Goal: Entertainment & Leisure: Consume media (video, audio)

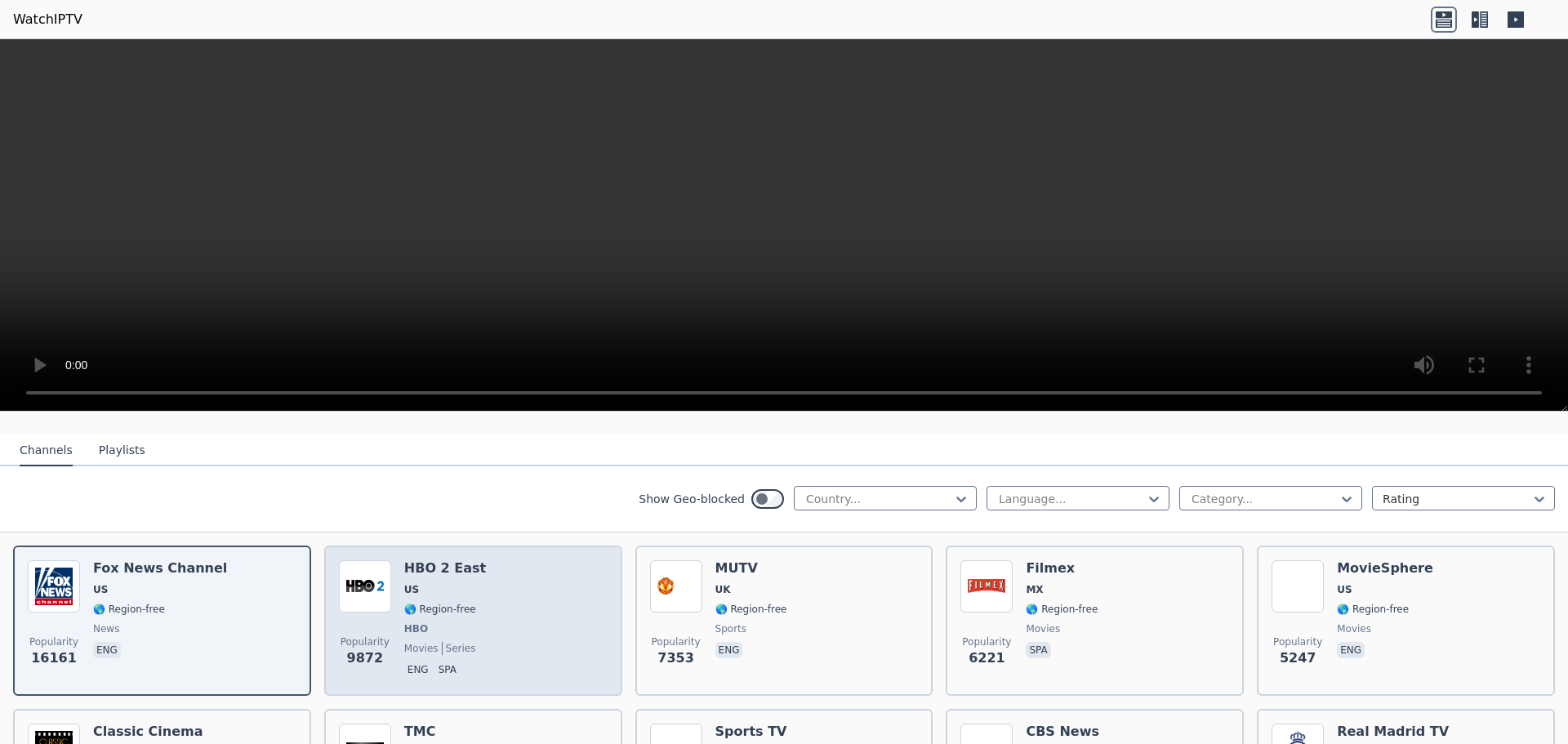
scroll to position [163, 0]
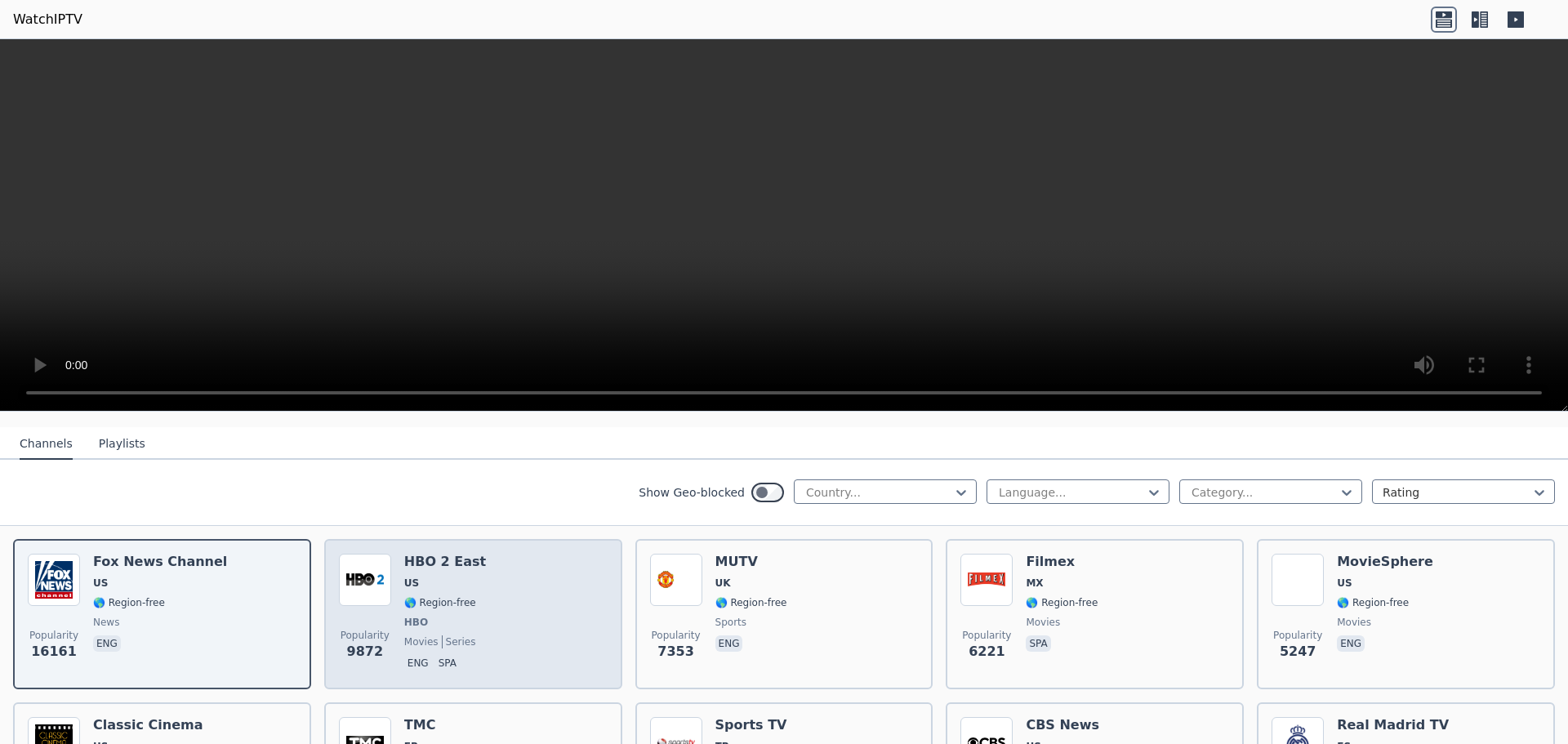
click at [484, 604] on div "Popularity 9872 HBO 2 East US 🌎 Region-free HBO movies series eng spa" at bounding box center [472, 614] width 268 height 121
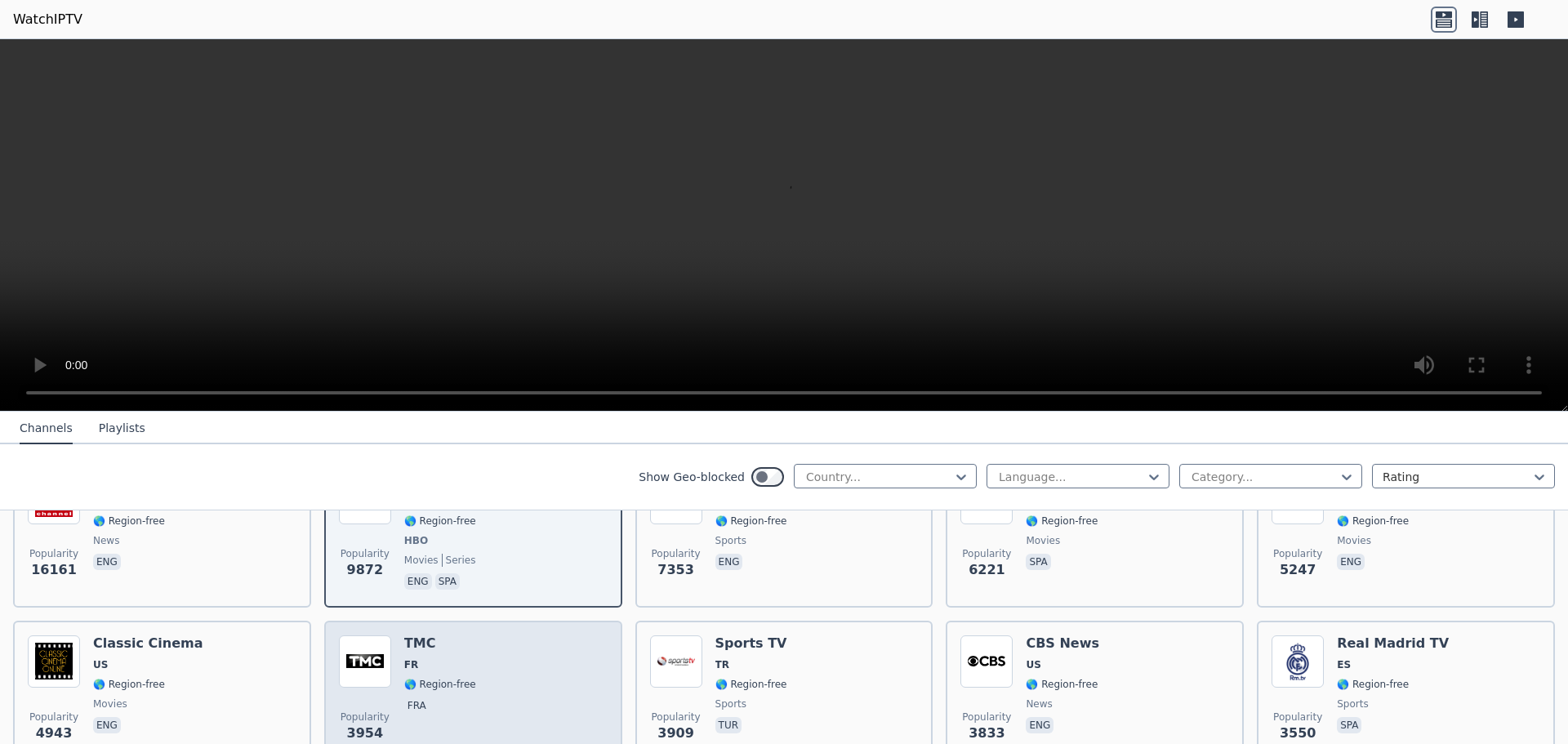
scroll to position [735, 0]
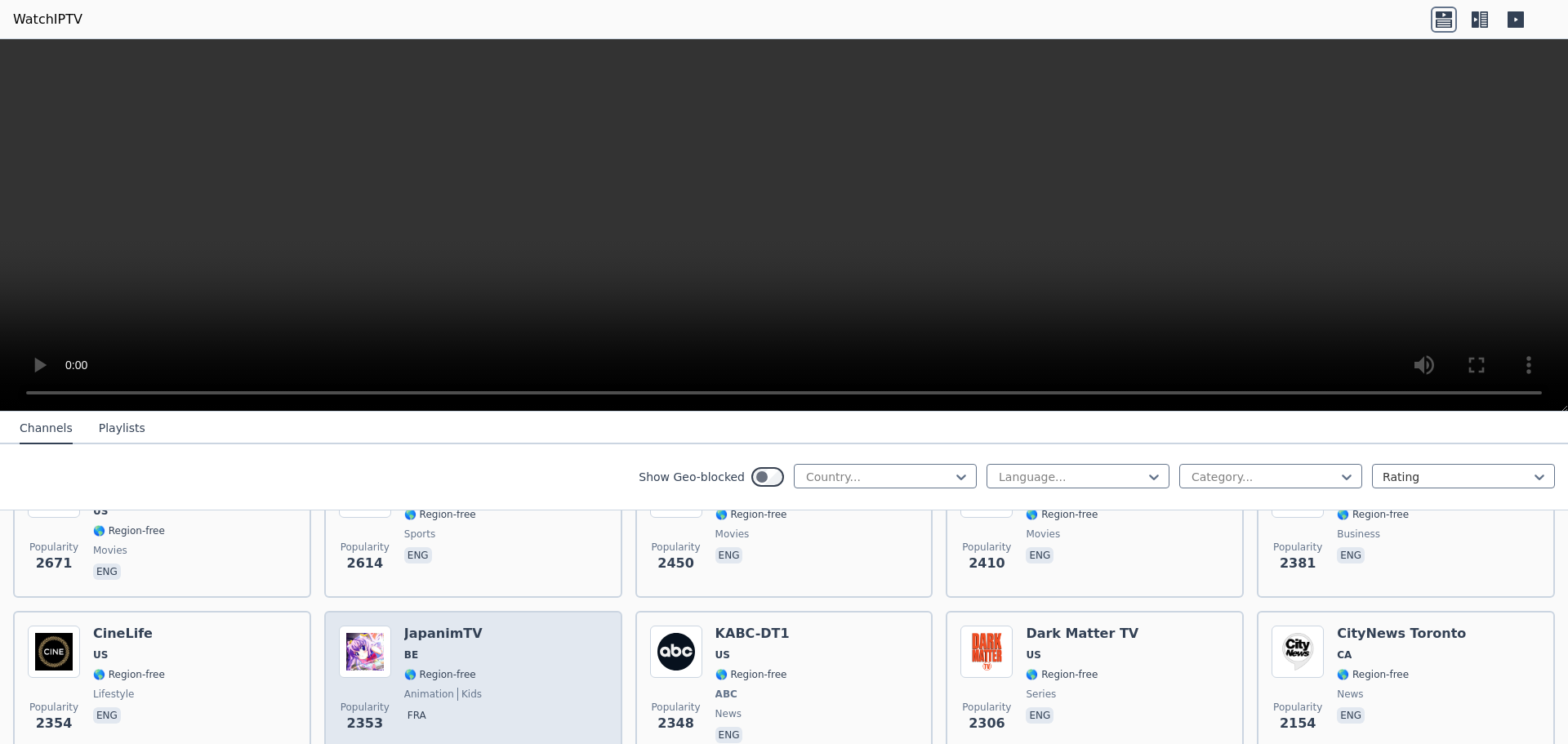
click at [500, 673] on div "Popularity 2353 JapanimTV BE 🌎 Region-free animation kids fra" at bounding box center [472, 685] width 268 height 121
click at [481, 656] on div "Popularity 2353 JapanimTV BE 🌎 Region-free animation kids fra" at bounding box center [472, 685] width 268 height 121
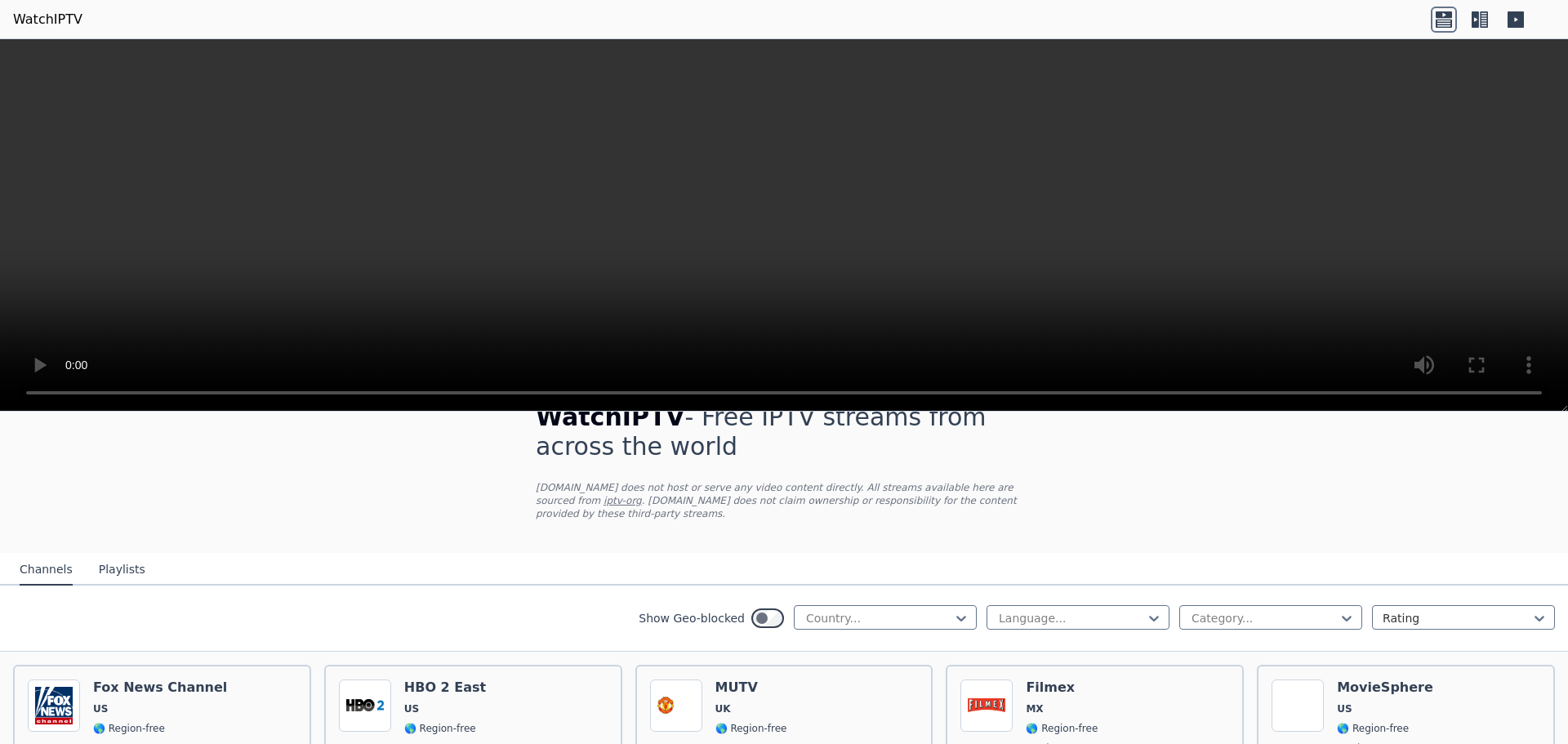
scroll to position [0, 0]
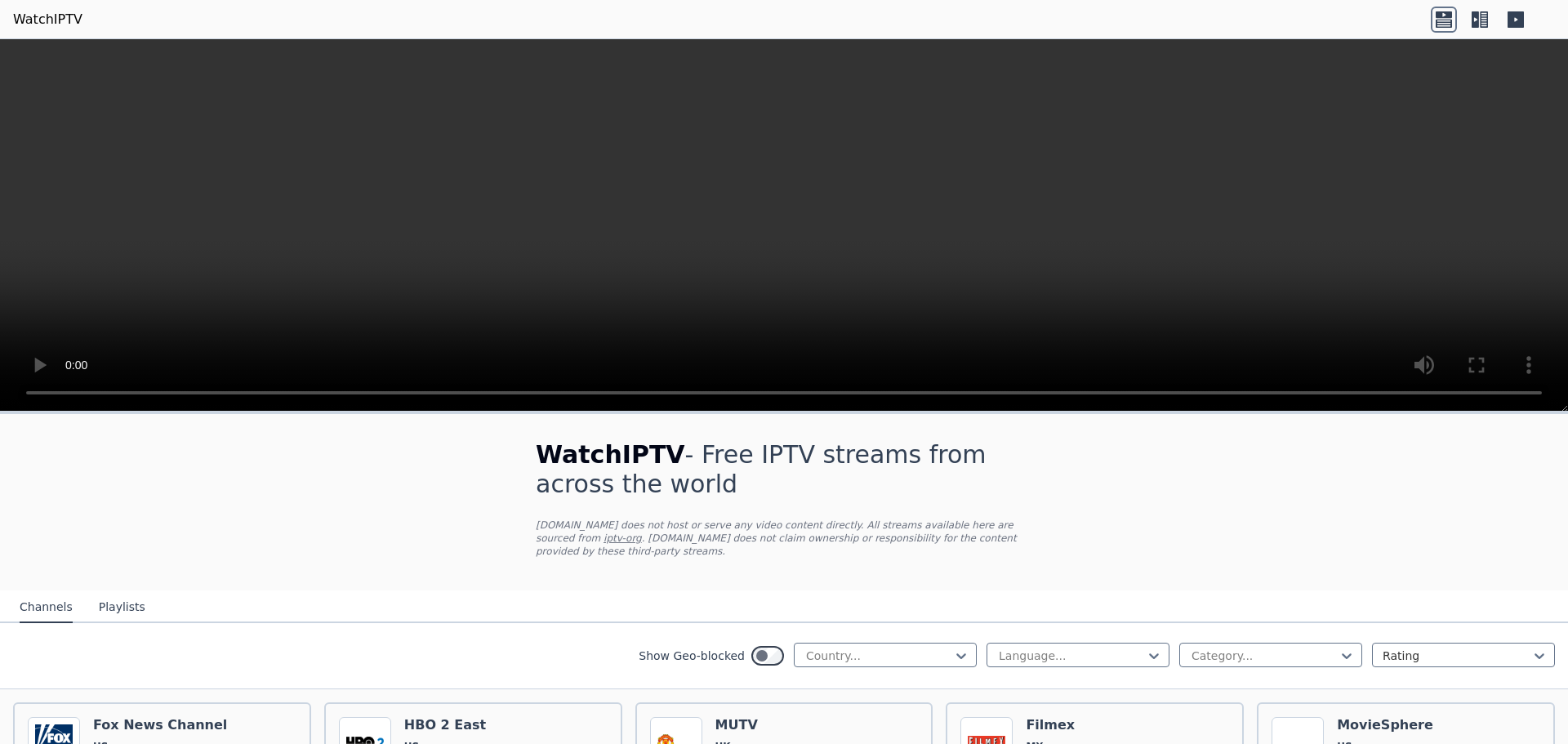
click at [120, 607] on button "Playlists" at bounding box center [122, 607] width 47 height 31
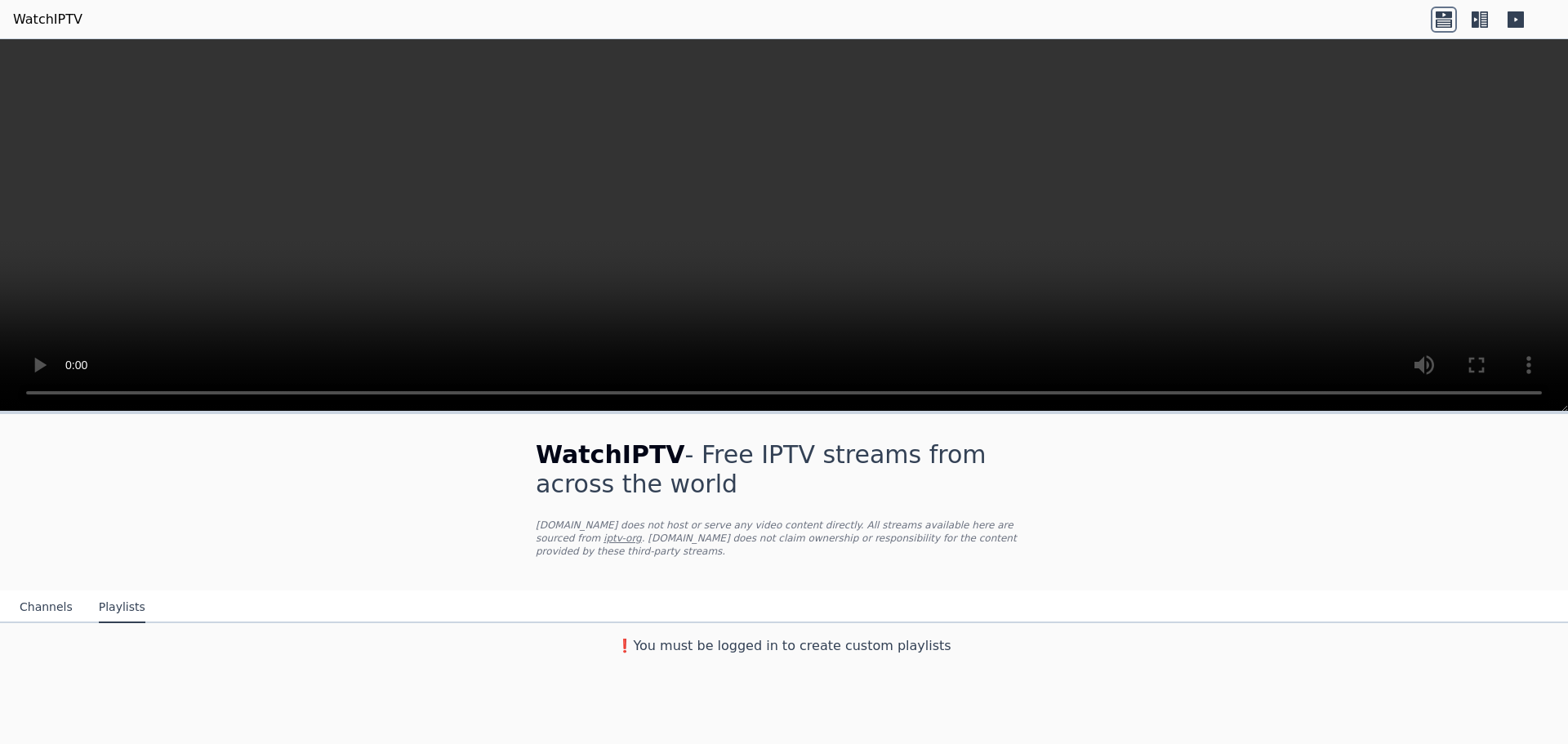
click at [55, 605] on button "Channels" at bounding box center [45, 607] width 53 height 31
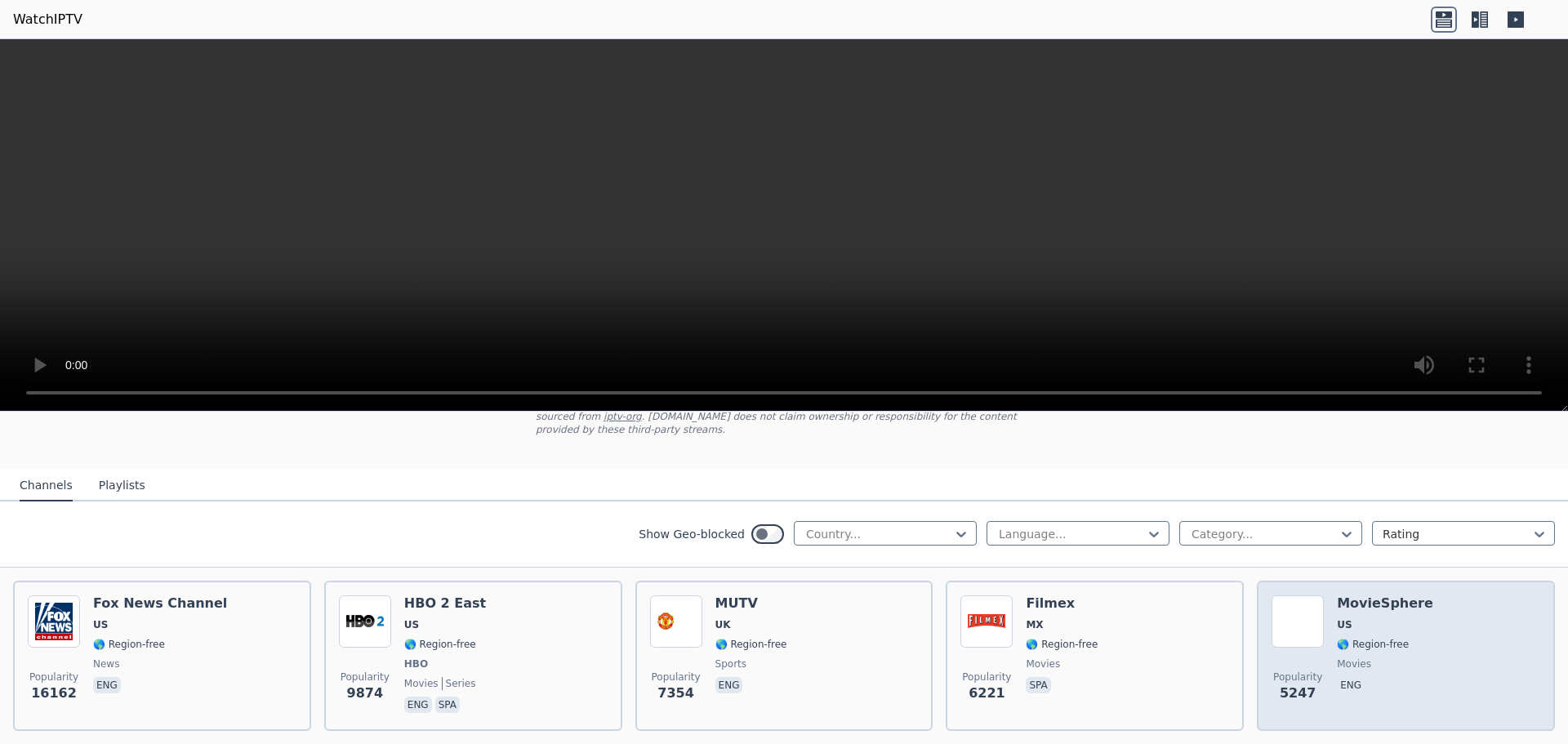
scroll to position [82, 0]
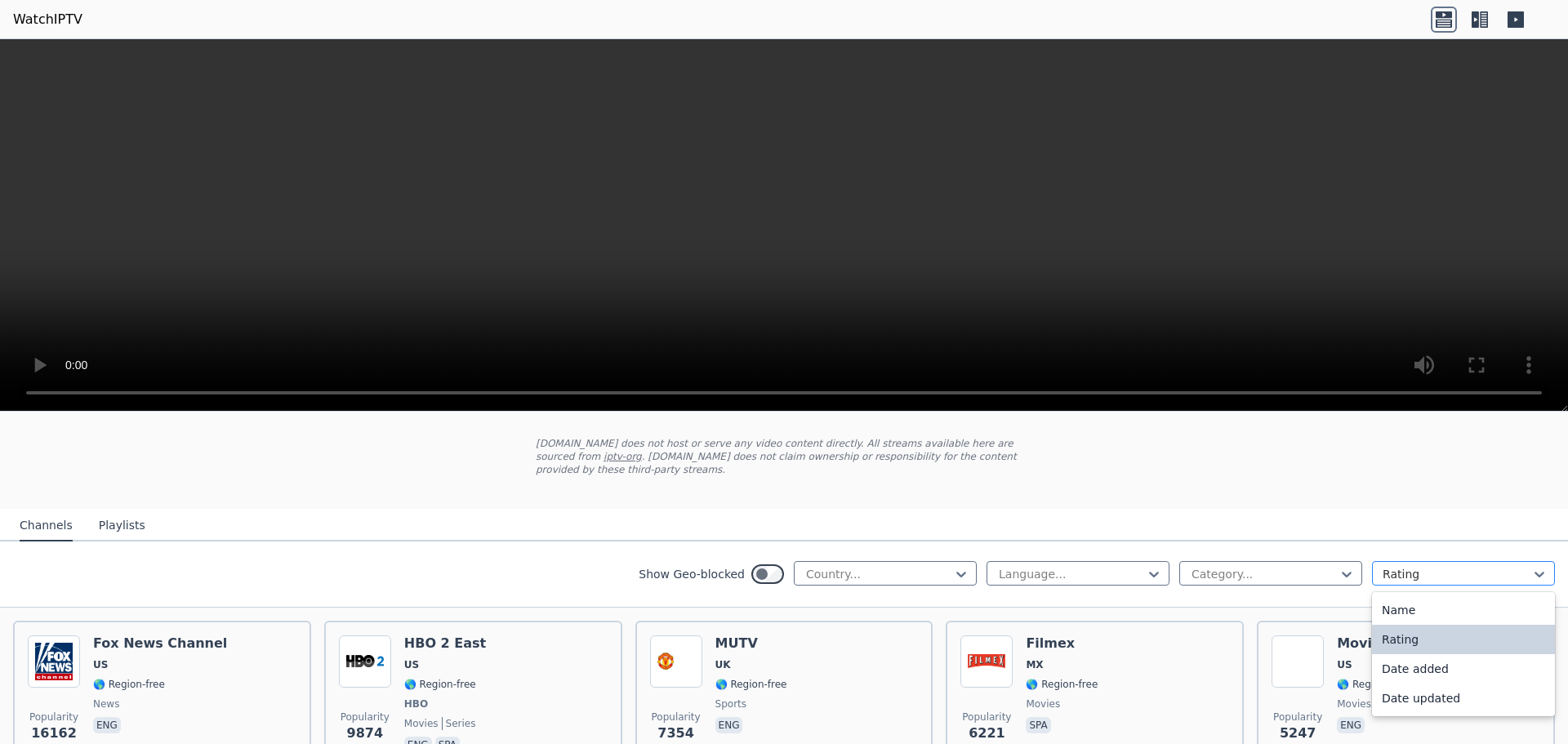
click at [1442, 571] on div at bounding box center [1458, 574] width 149 height 17
click at [395, 563] on div "Show Geo-blocked Country... Language... Category... Rating" at bounding box center [784, 574] width 1568 height 66
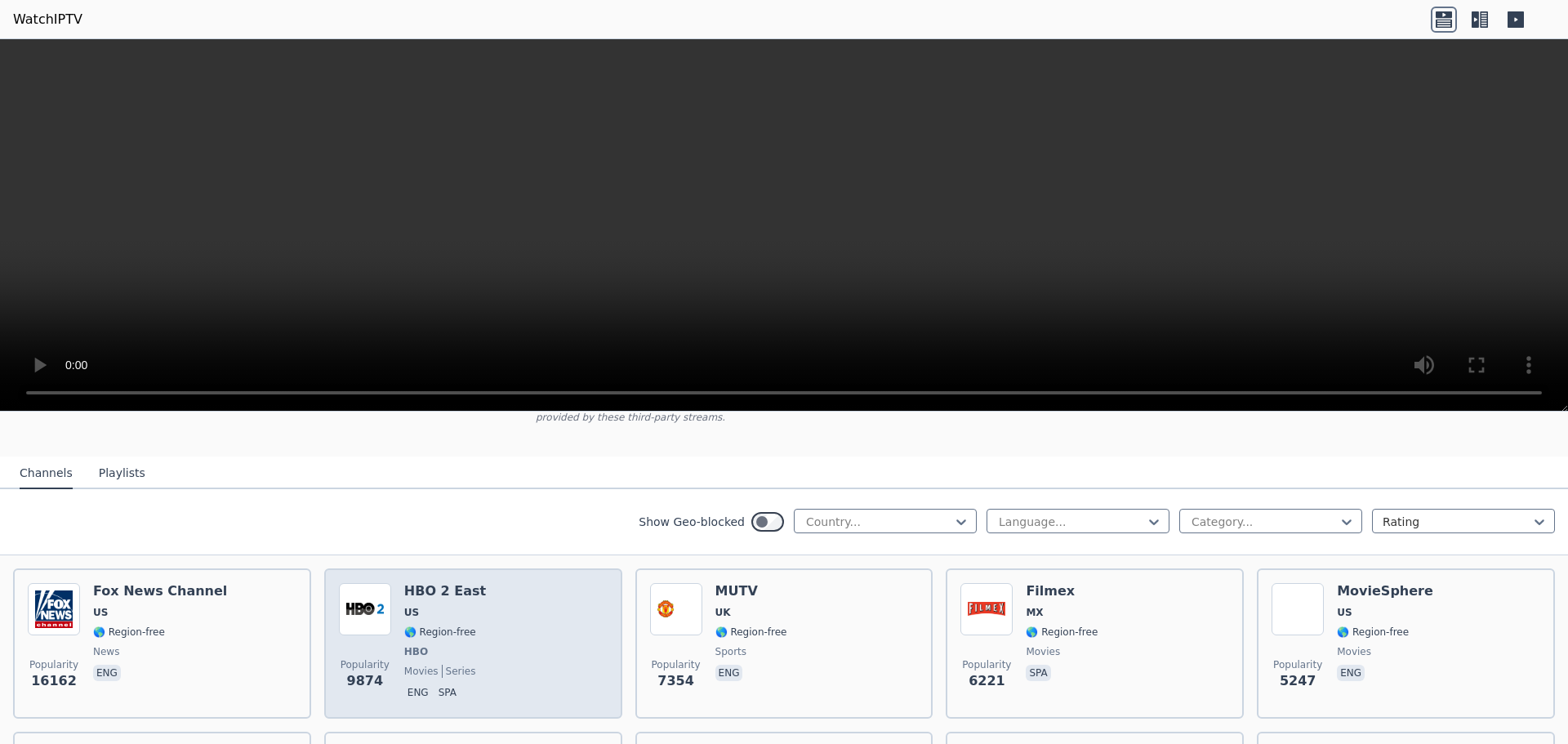
scroll to position [163, 0]
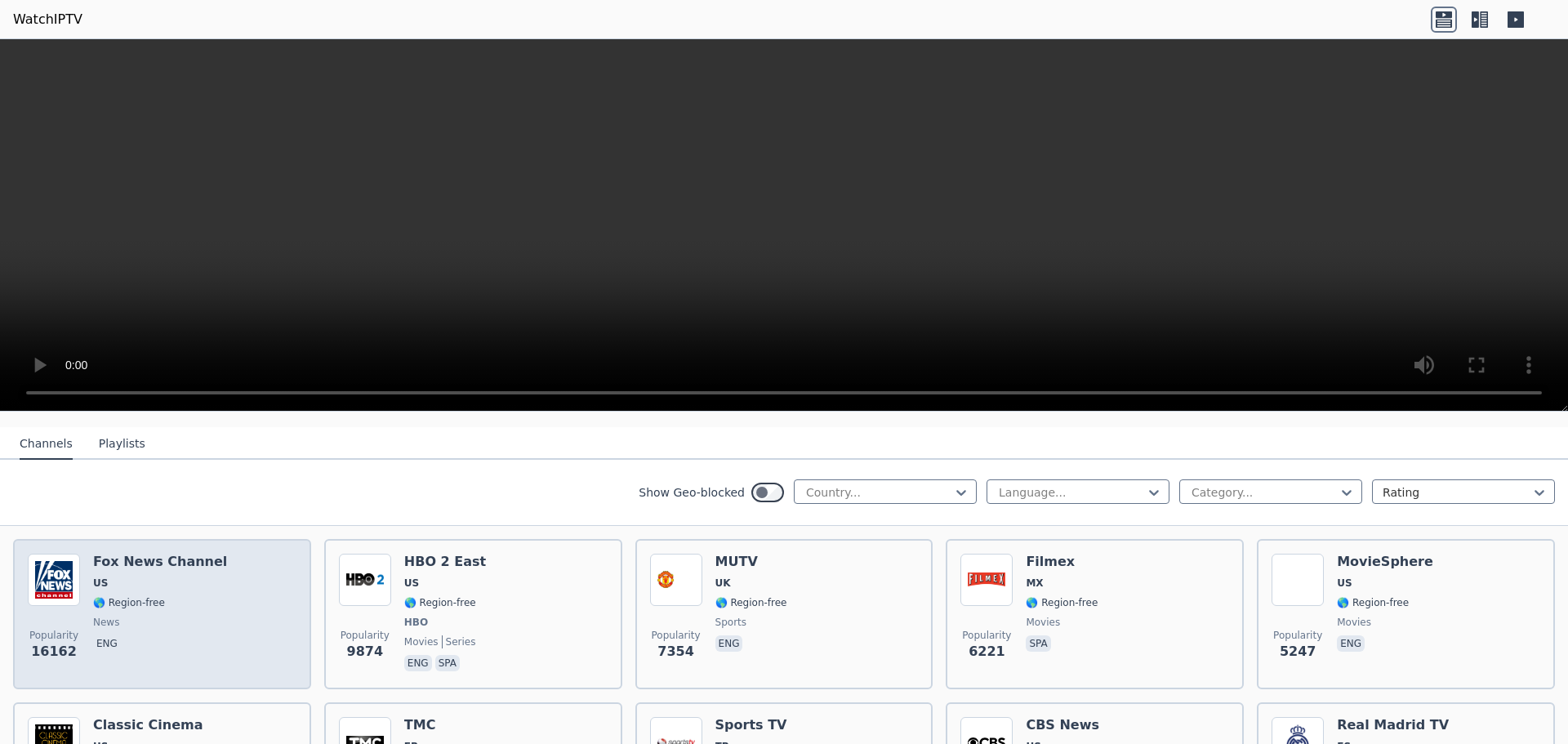
click at [206, 575] on div "[PERSON_NAME] US 🌎 Region-free news eng" at bounding box center [160, 614] width 134 height 121
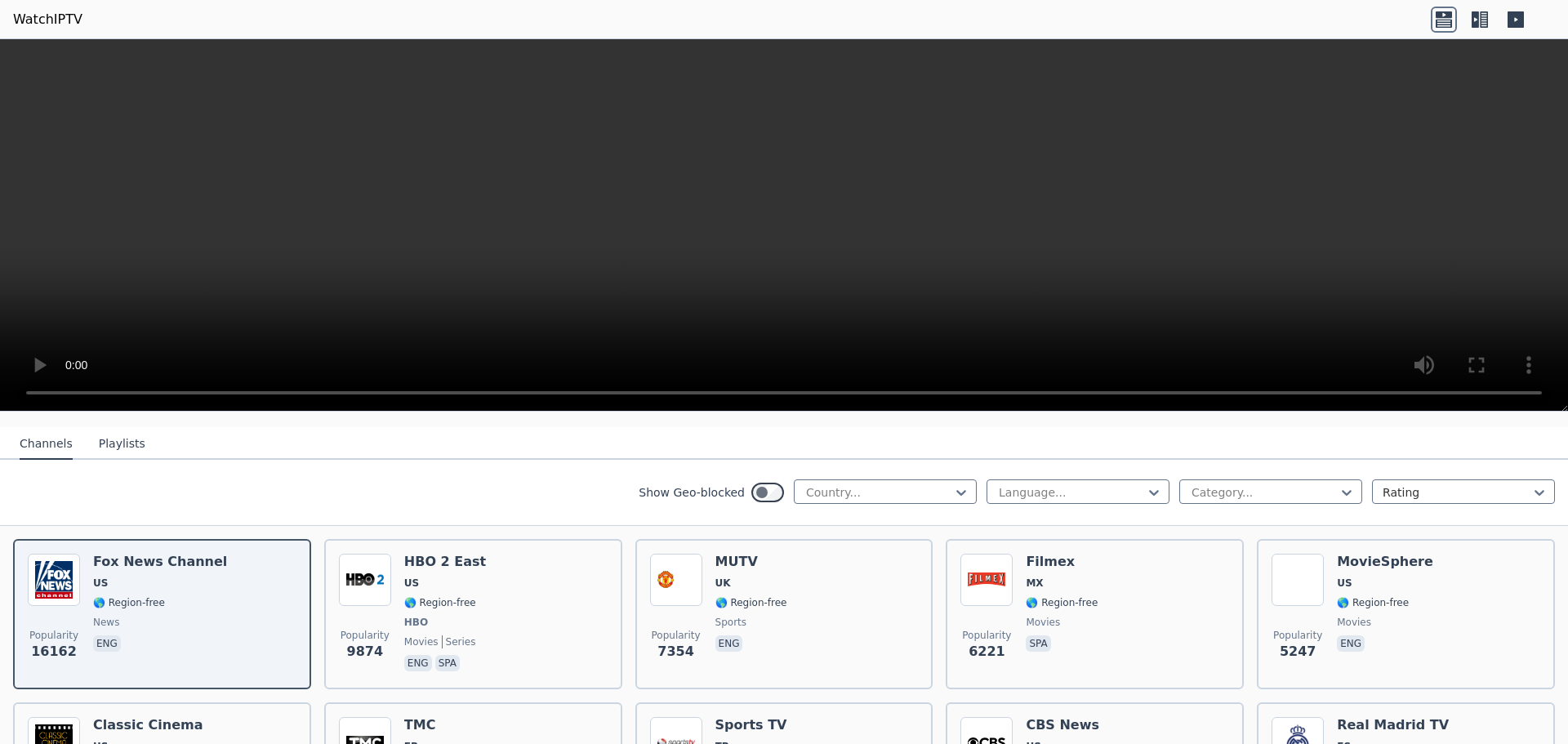
click at [1174, 434] on nav "Channels Playlists" at bounding box center [784, 443] width 1568 height 33
click at [493, 481] on div "Show Geo-blocked Country... Language... Category... Rating" at bounding box center [784, 492] width 1568 height 66
click at [624, 432] on nav "Channels Playlists" at bounding box center [784, 443] width 1568 height 33
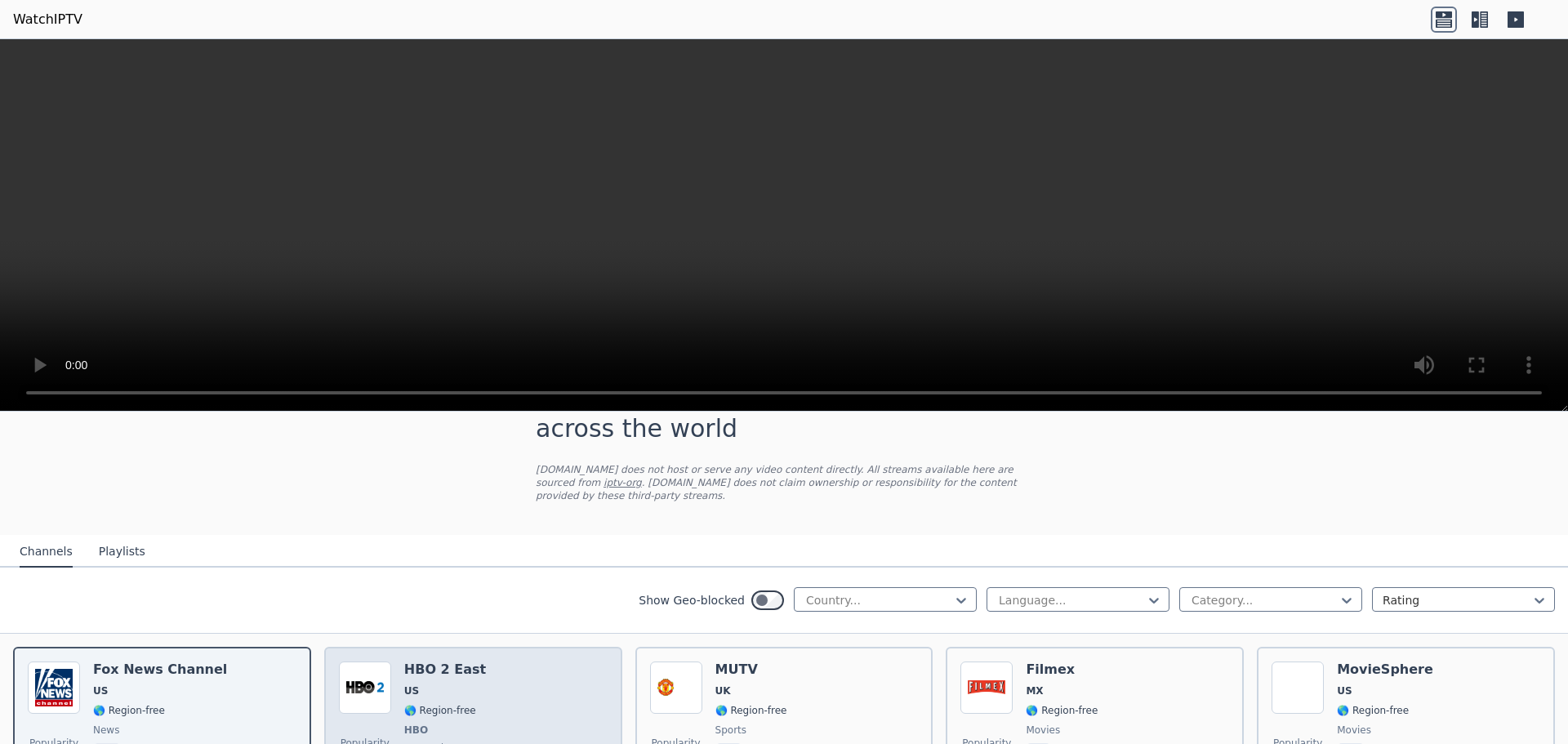
scroll to position [82, 0]
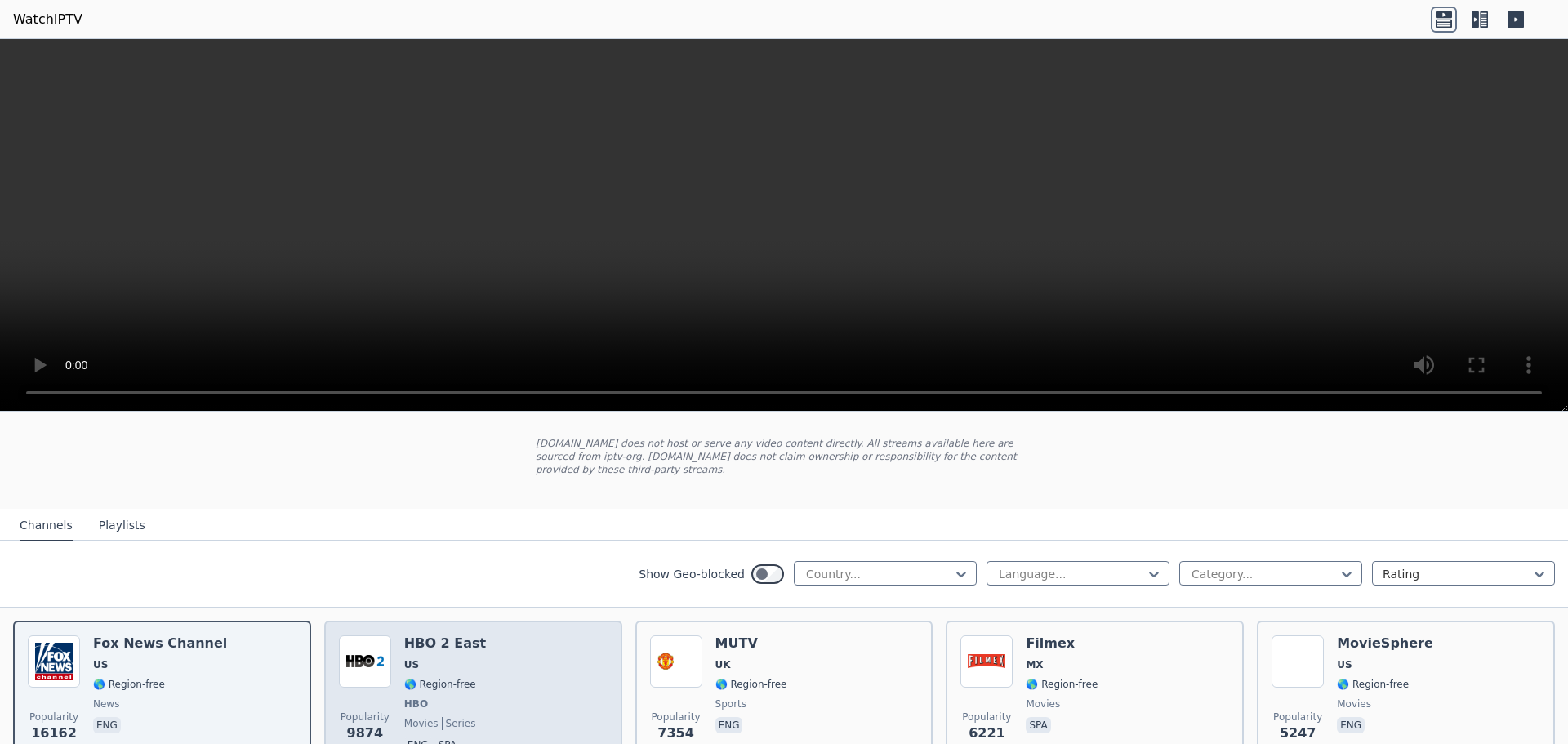
click at [447, 640] on h6 "HBO 2 East" at bounding box center [445, 644] width 82 height 17
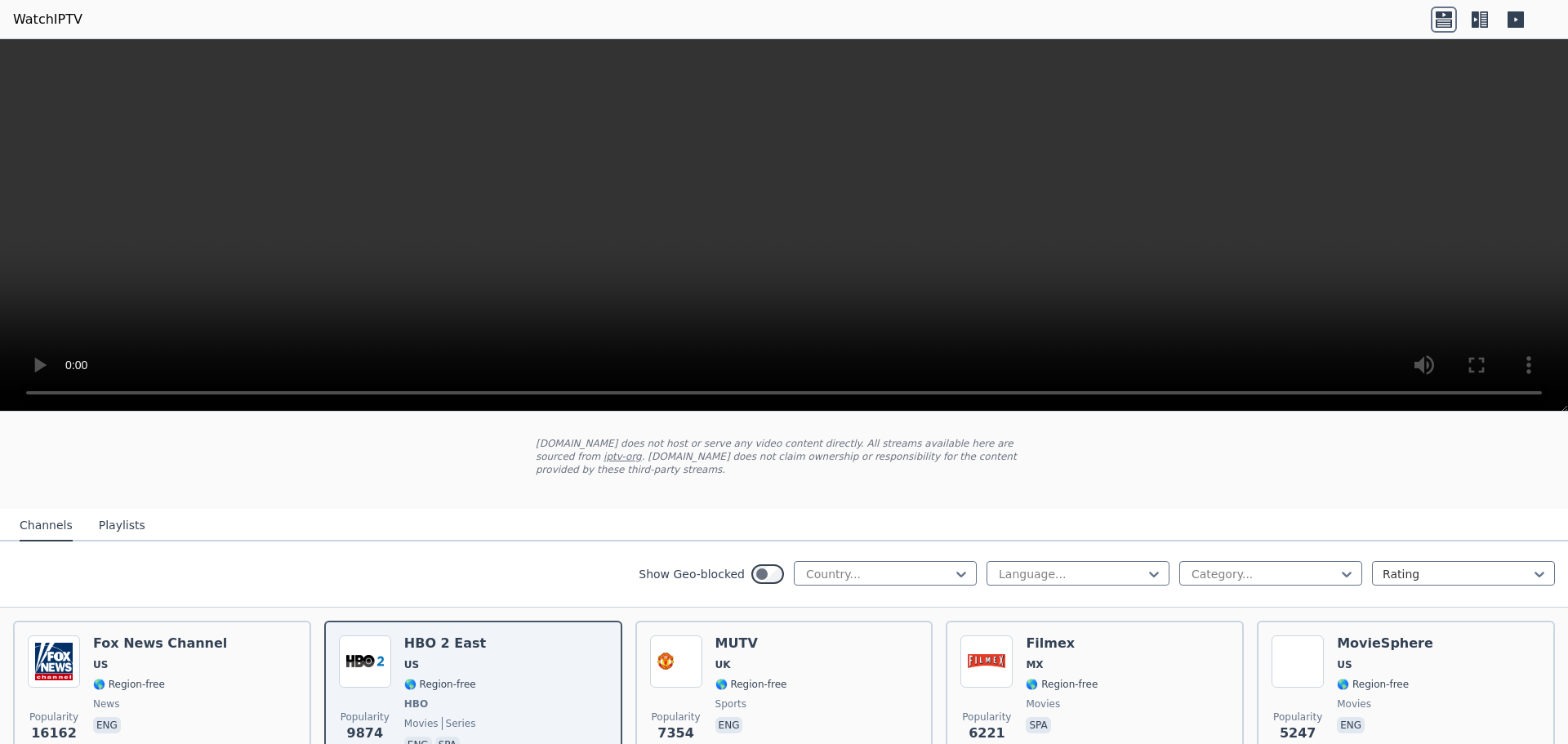
click at [837, 466] on p "[DOMAIN_NAME] does not host or serve any video content directly. All streams av…" at bounding box center [784, 456] width 497 height 39
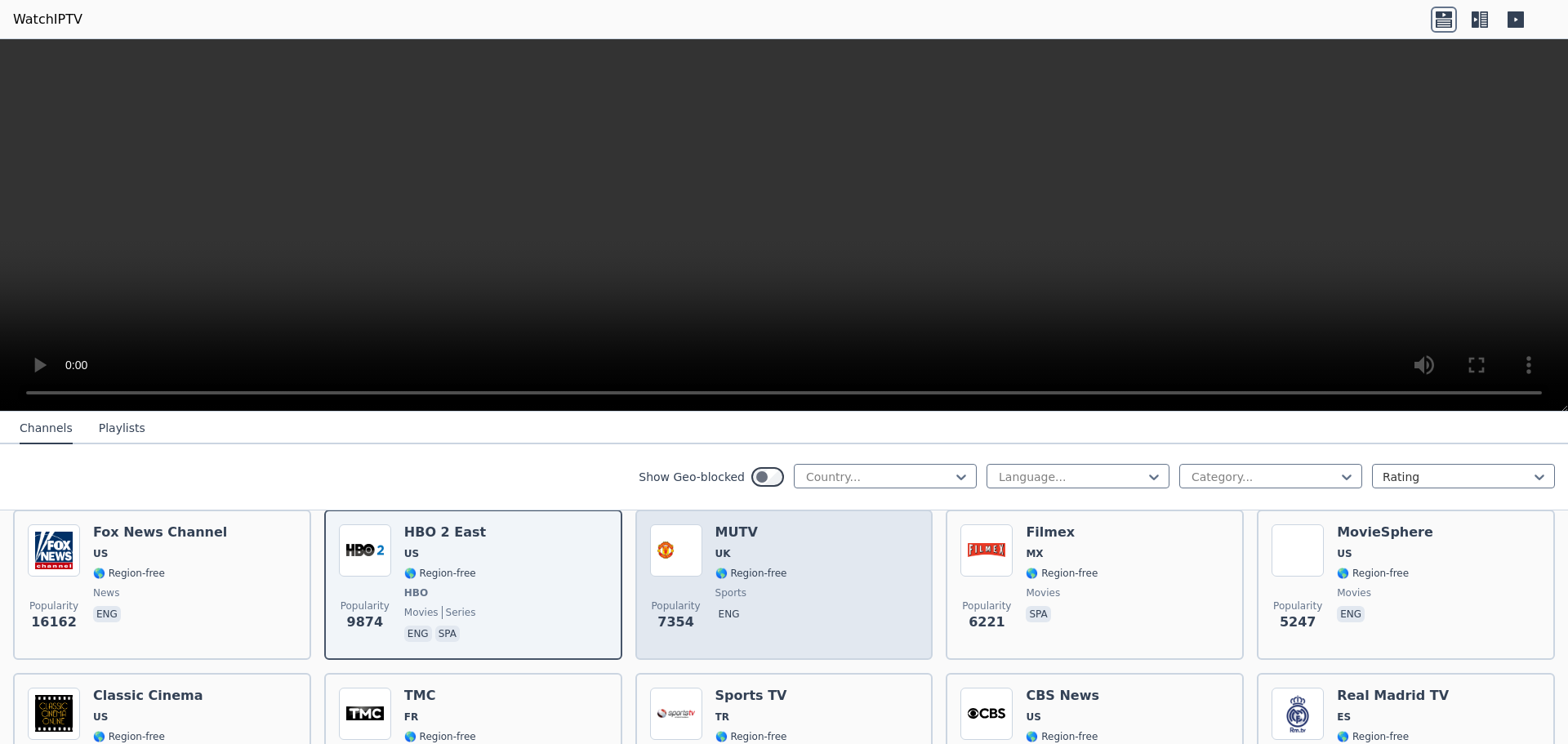
scroll to position [163, 0]
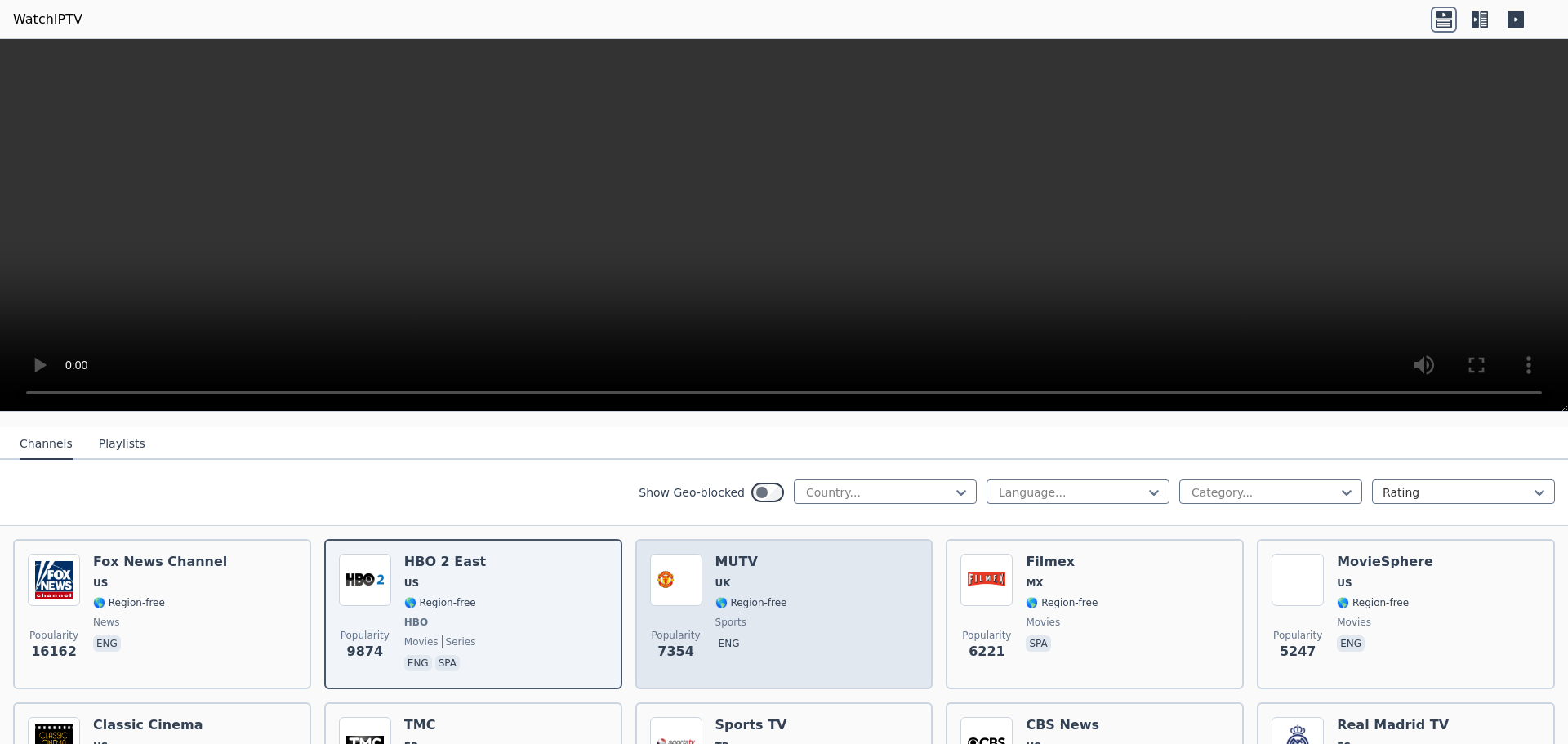
click at [791, 591] on div "Popularity 7354 MUTV [GEOGRAPHIC_DATA] 🌎 Region-free sports eng" at bounding box center [784, 614] width 268 height 121
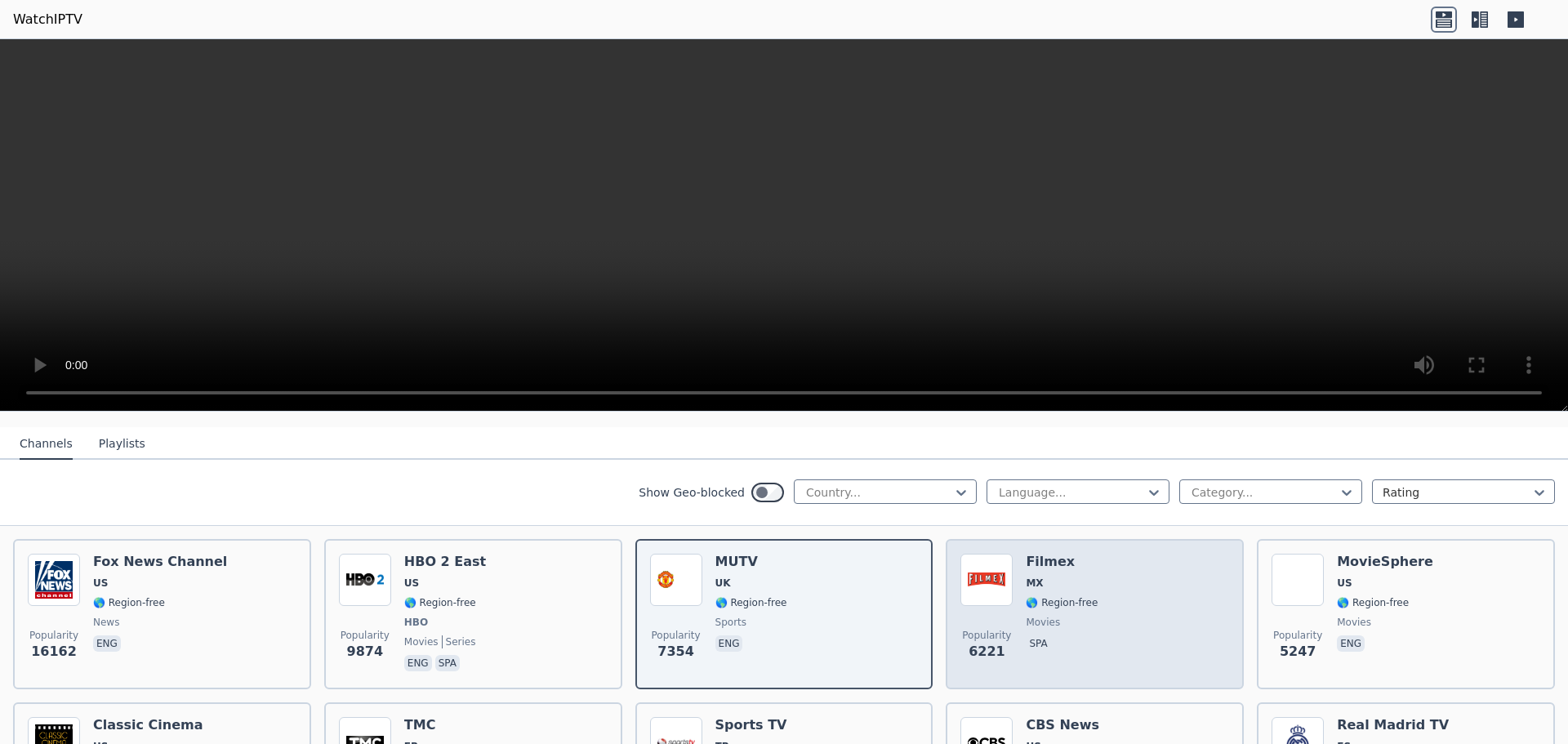
click at [1096, 632] on div "Popularity 6221 Filmex MX 🌎 Region-free movies spa" at bounding box center [1095, 614] width 268 height 121
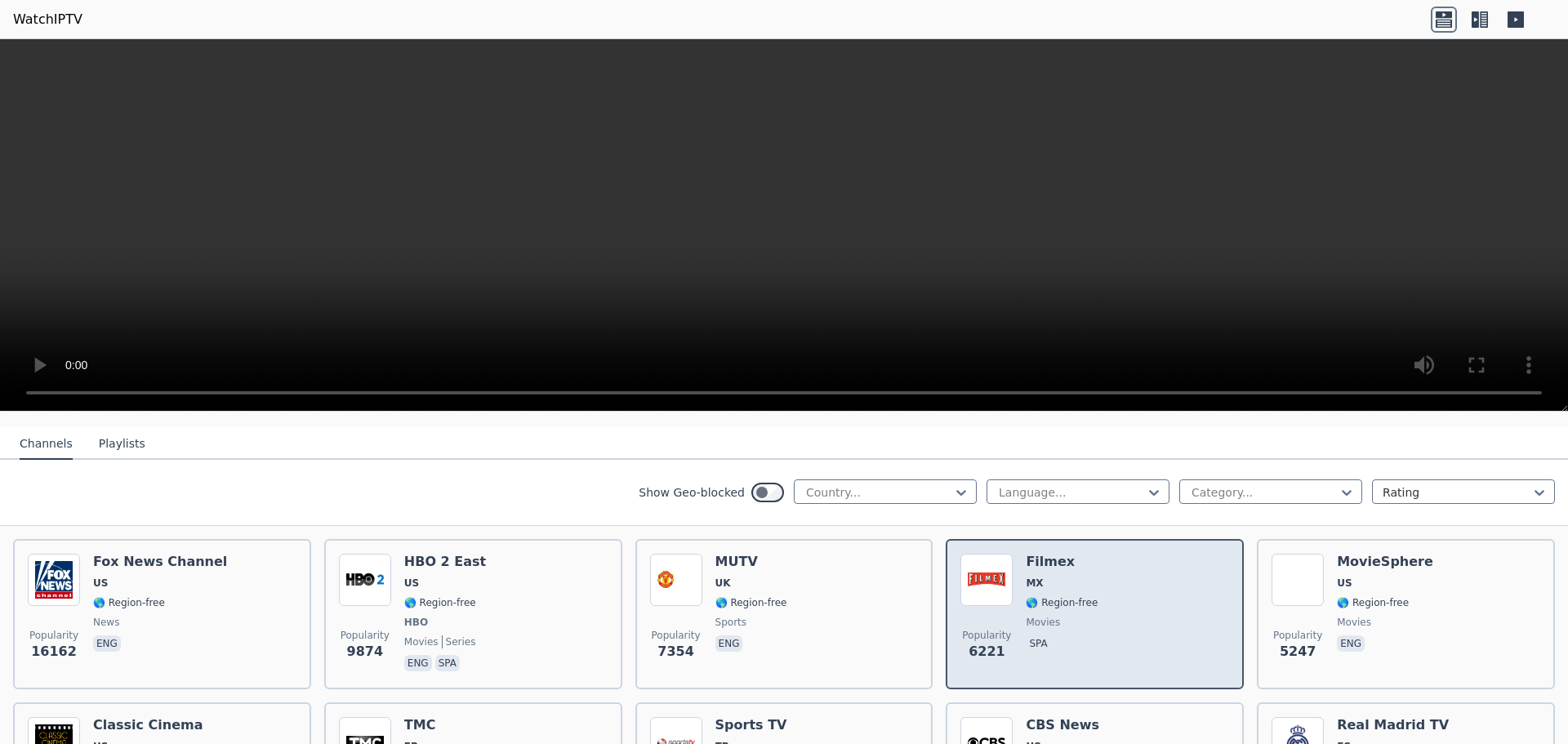
click at [1086, 642] on span "spa" at bounding box center [1062, 645] width 72 height 19
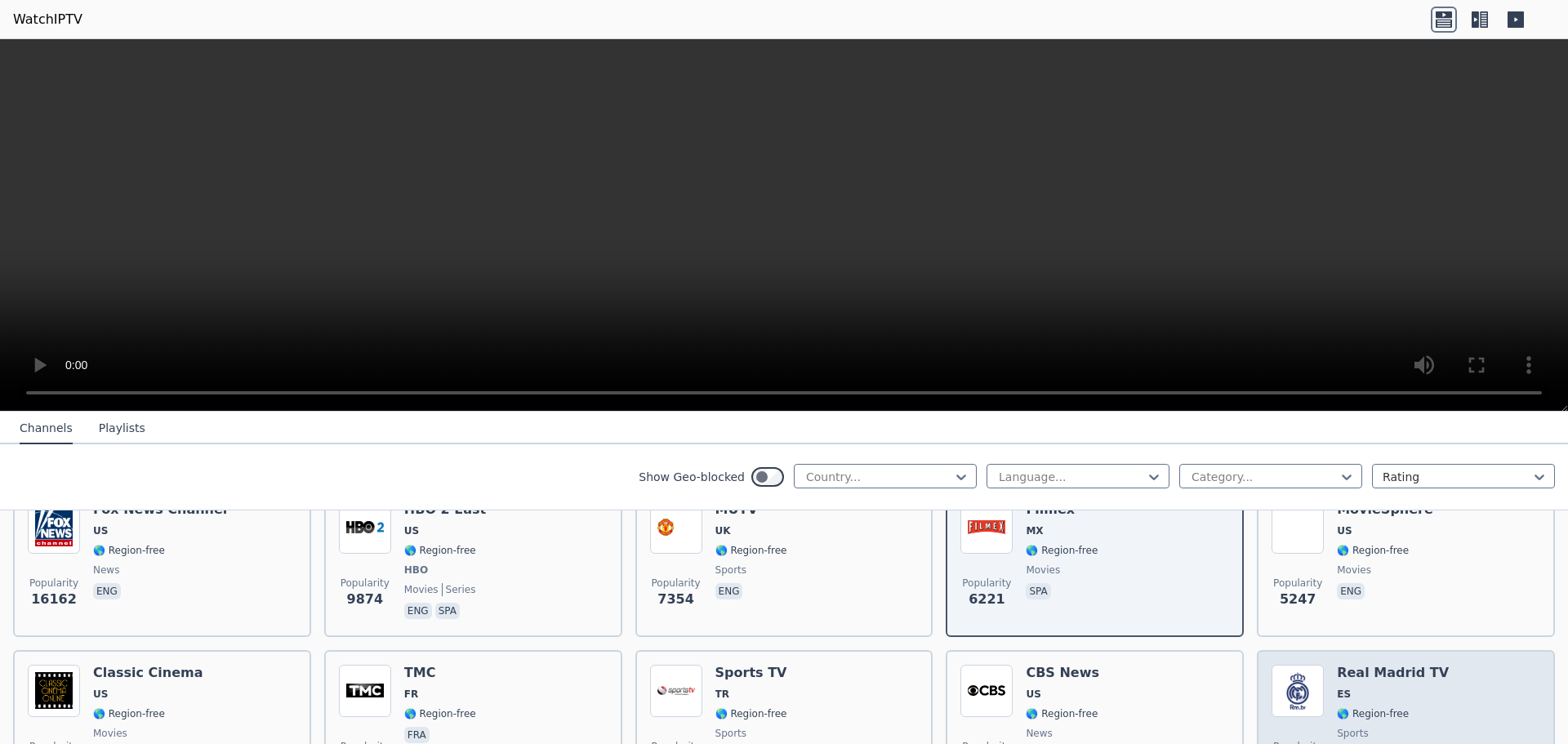
scroll to position [245, 0]
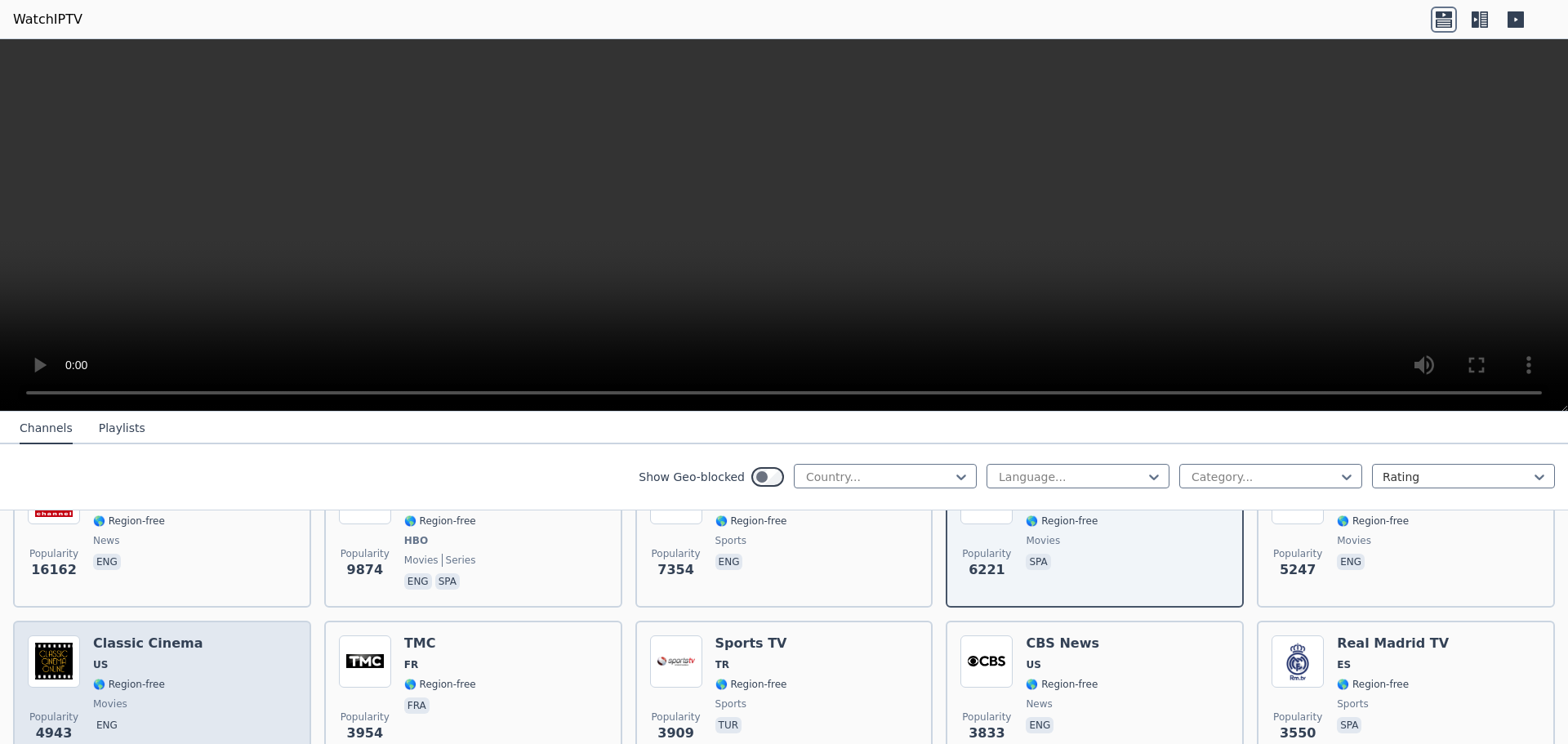
click at [161, 669] on span "US" at bounding box center [148, 665] width 110 height 13
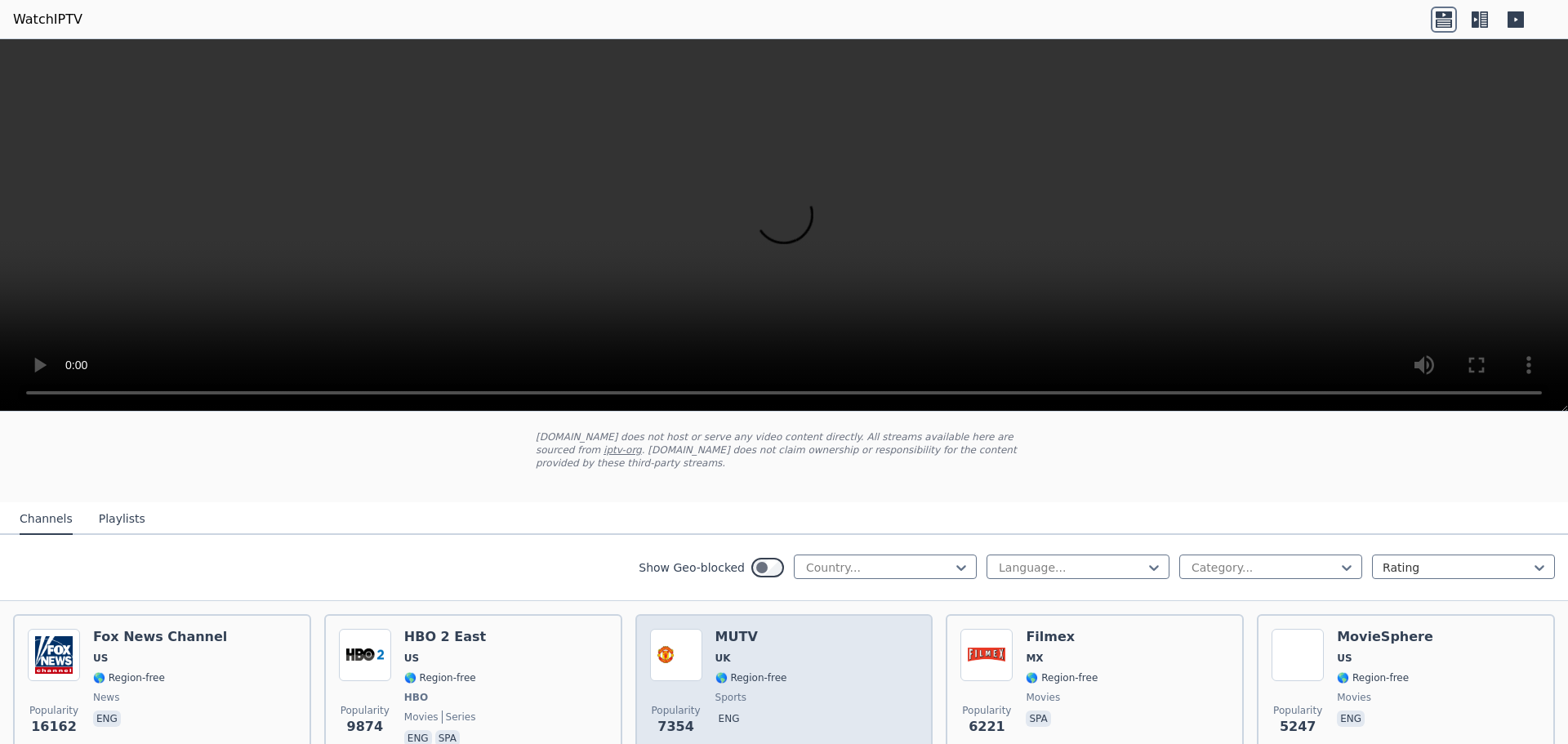
scroll to position [82, 0]
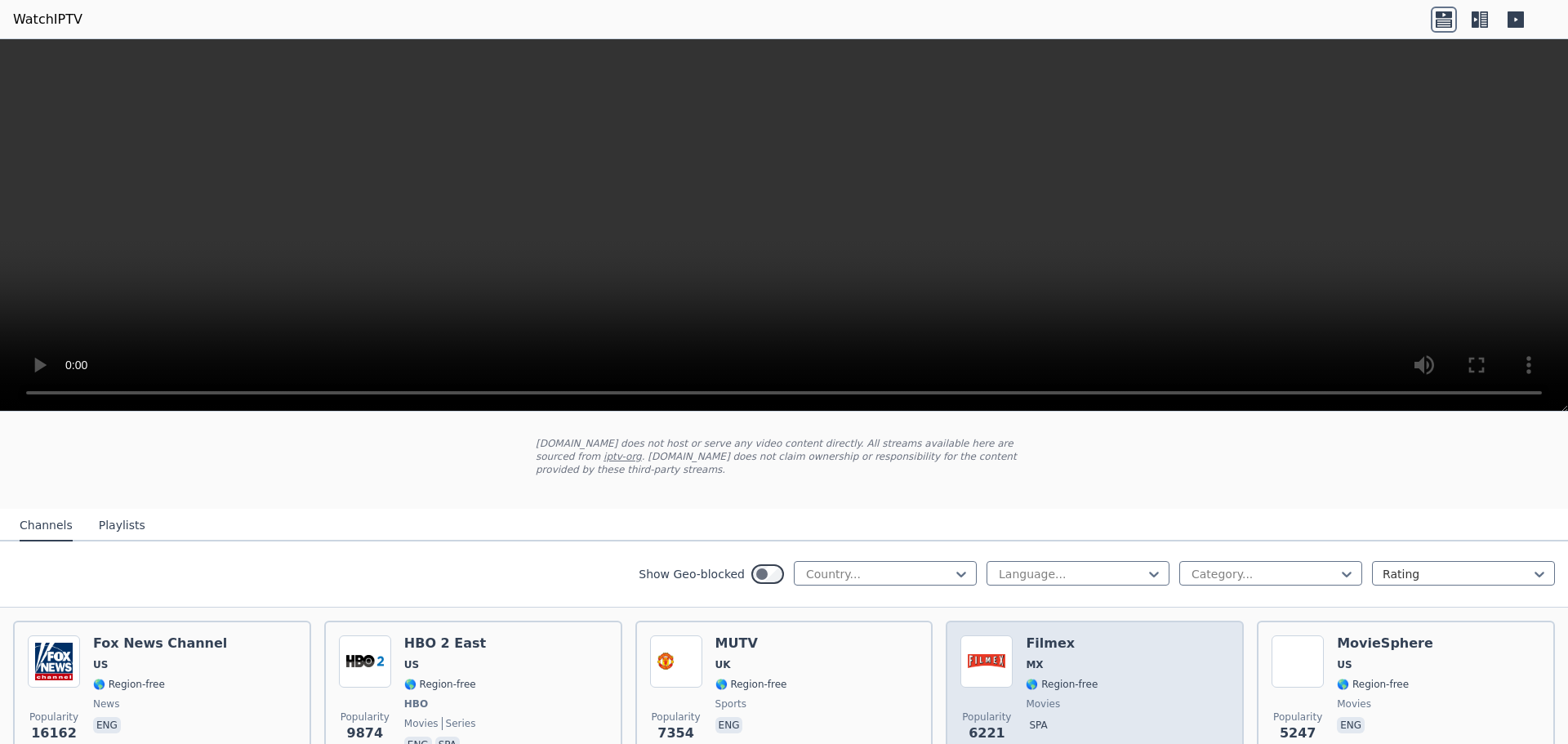
click at [1035, 650] on h6 "Filmex" at bounding box center [1062, 644] width 72 height 17
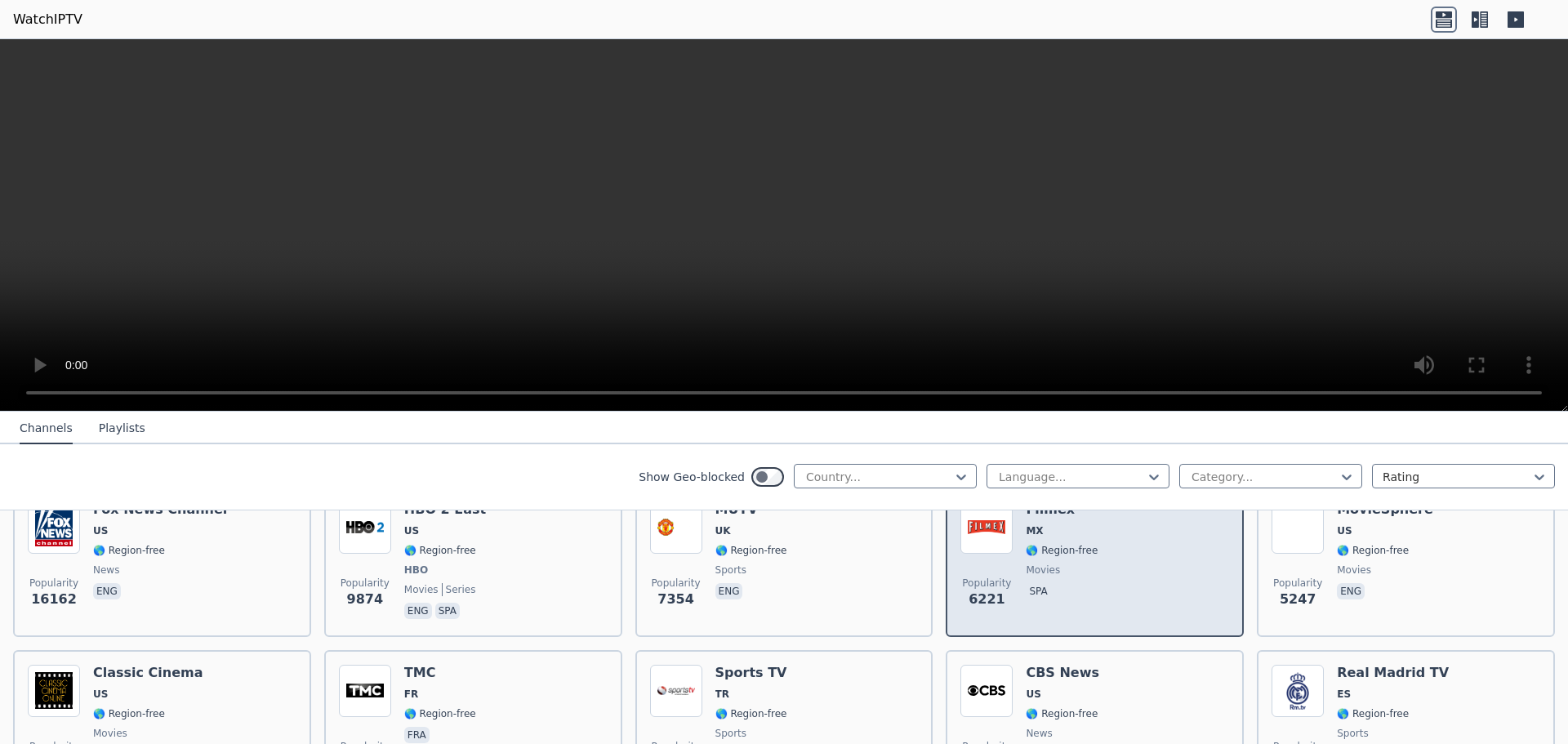
scroll to position [245, 0]
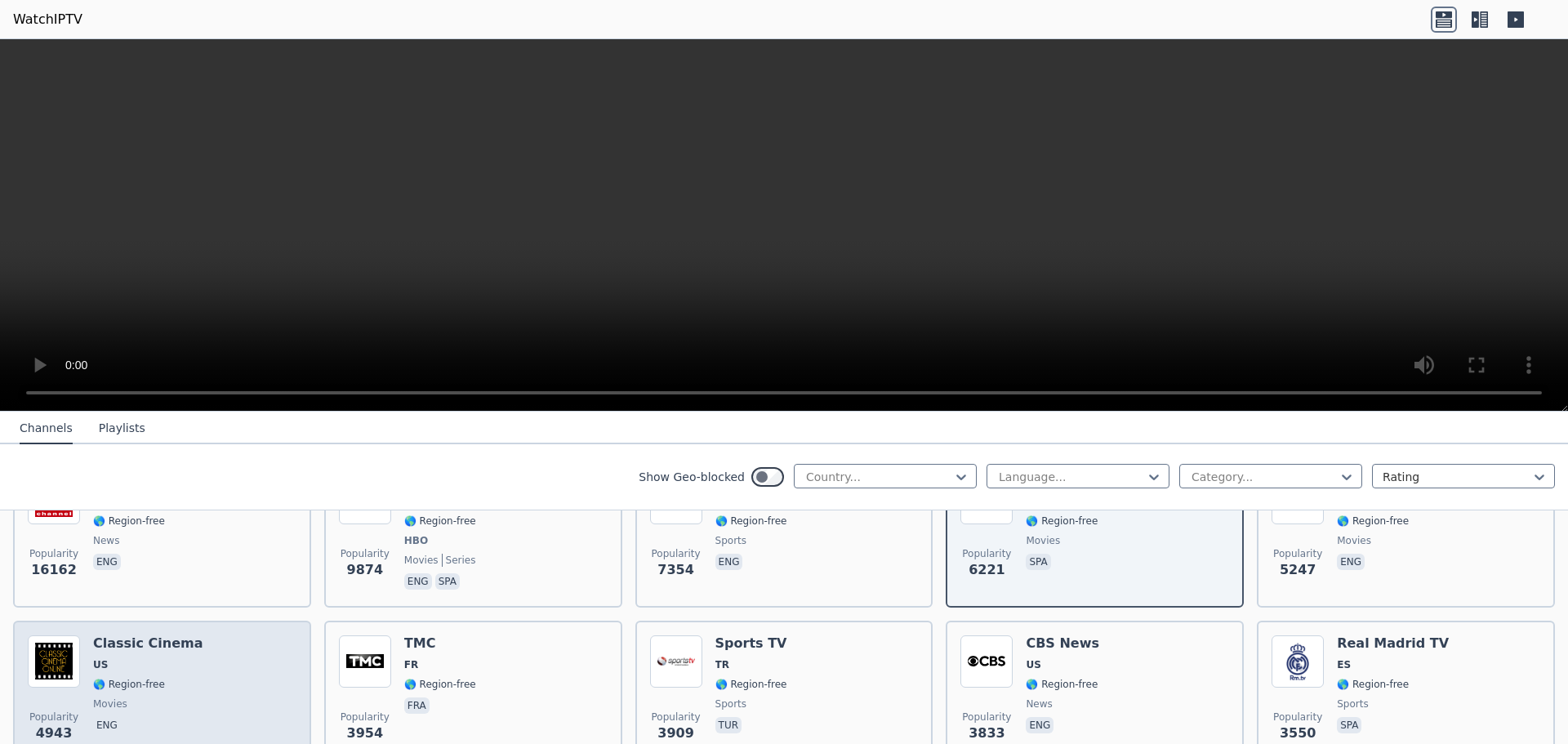
click at [212, 662] on div "Popularity 4943 Classic Cinema US 🌎 Region-free movies eng" at bounding box center [161, 694] width 268 height 118
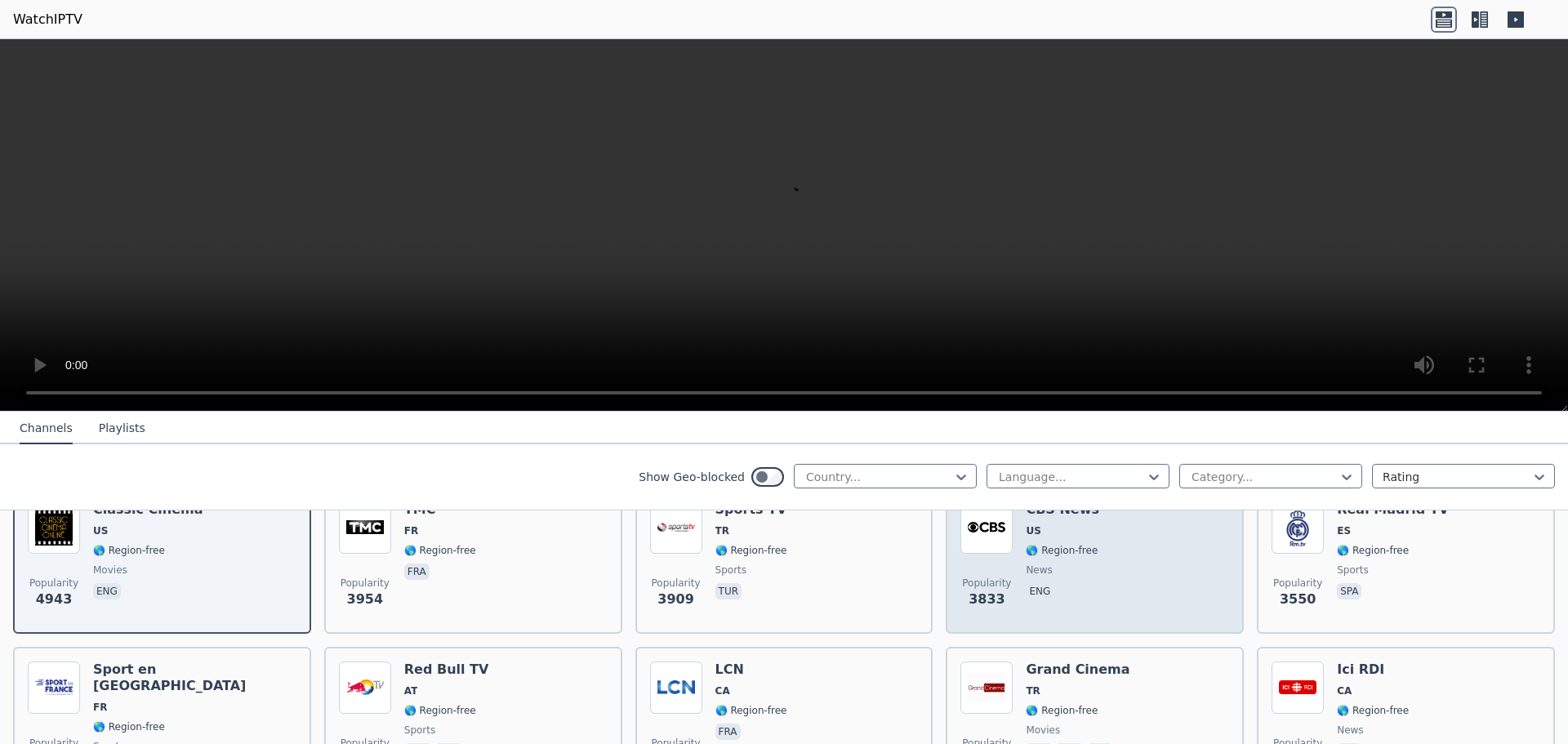
scroll to position [408, 0]
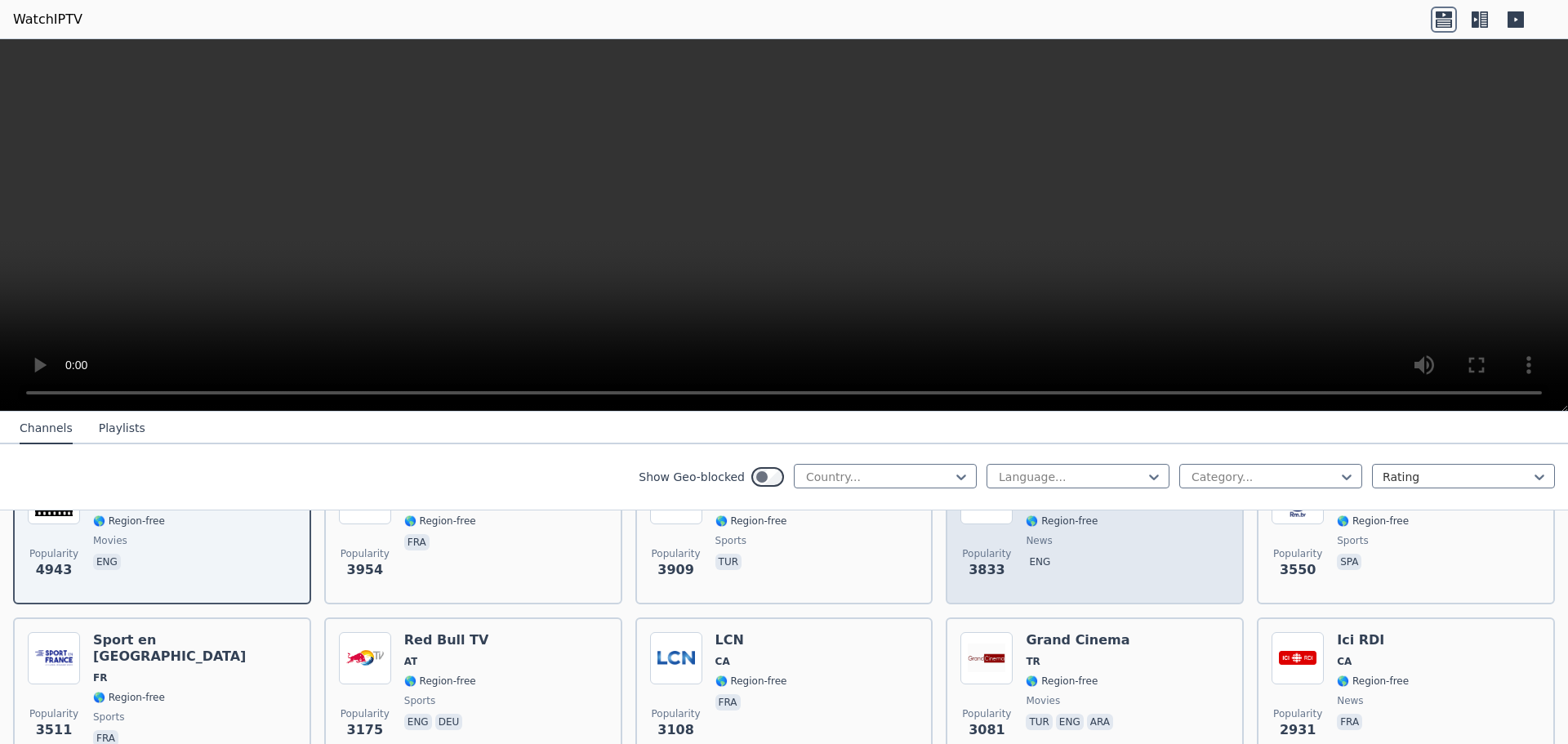
click at [1095, 582] on div "Popularity 3833 CBS News US 🌎 Region-free news eng" at bounding box center [1095, 531] width 268 height 118
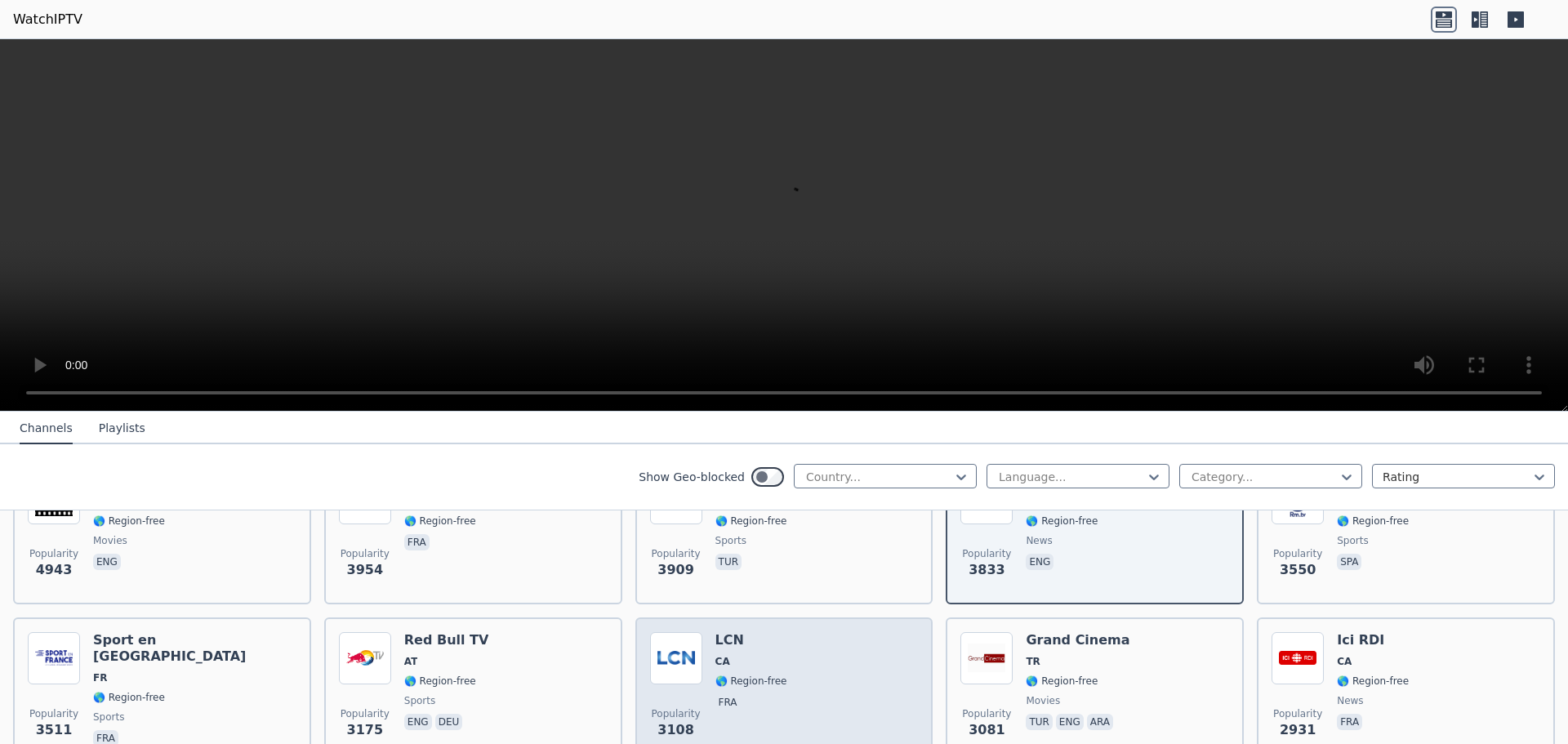
scroll to position [490, 0]
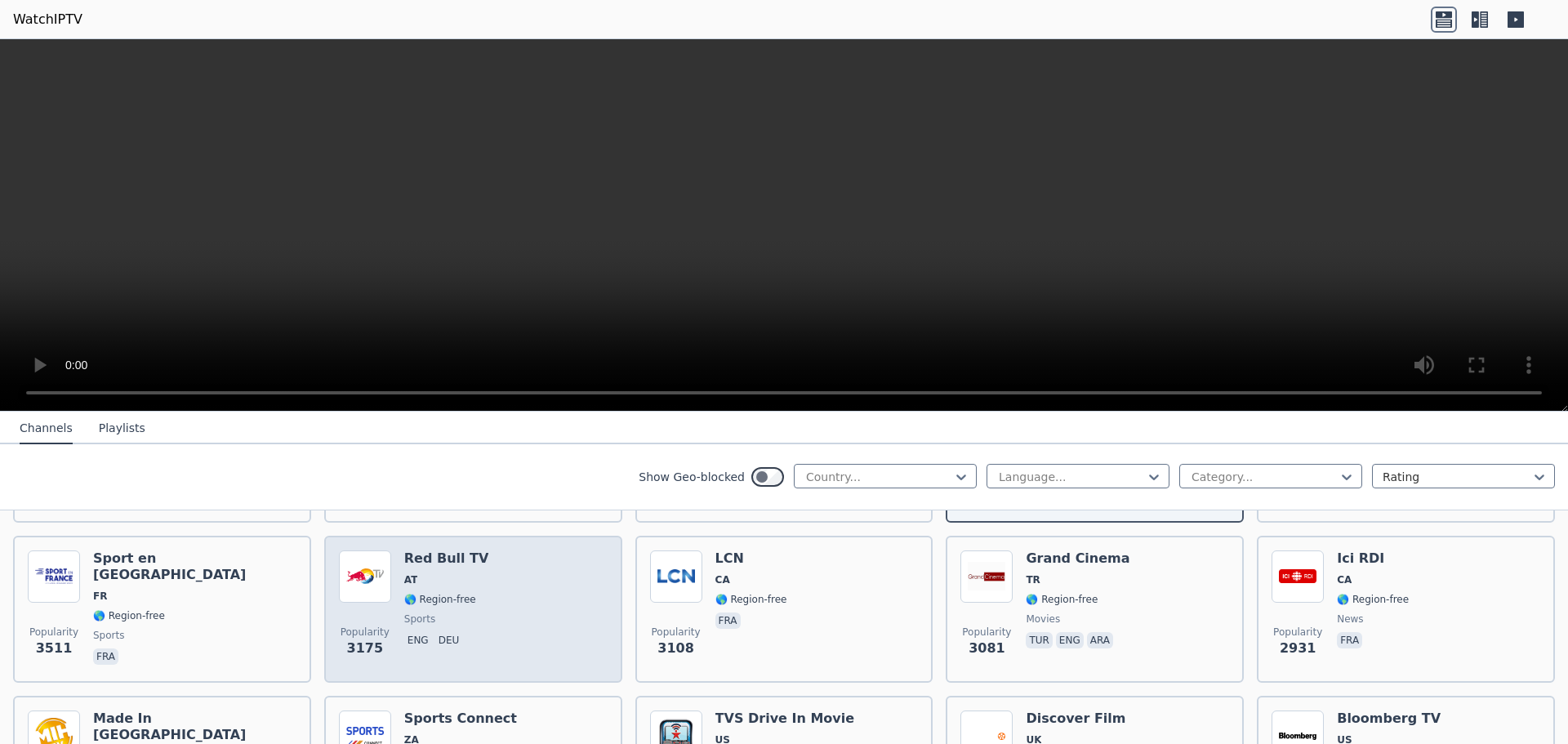
click at [507, 623] on div "Popularity 3175 Red Bull TV AT 🌎 Region-free sports eng deu" at bounding box center [472, 609] width 268 height 118
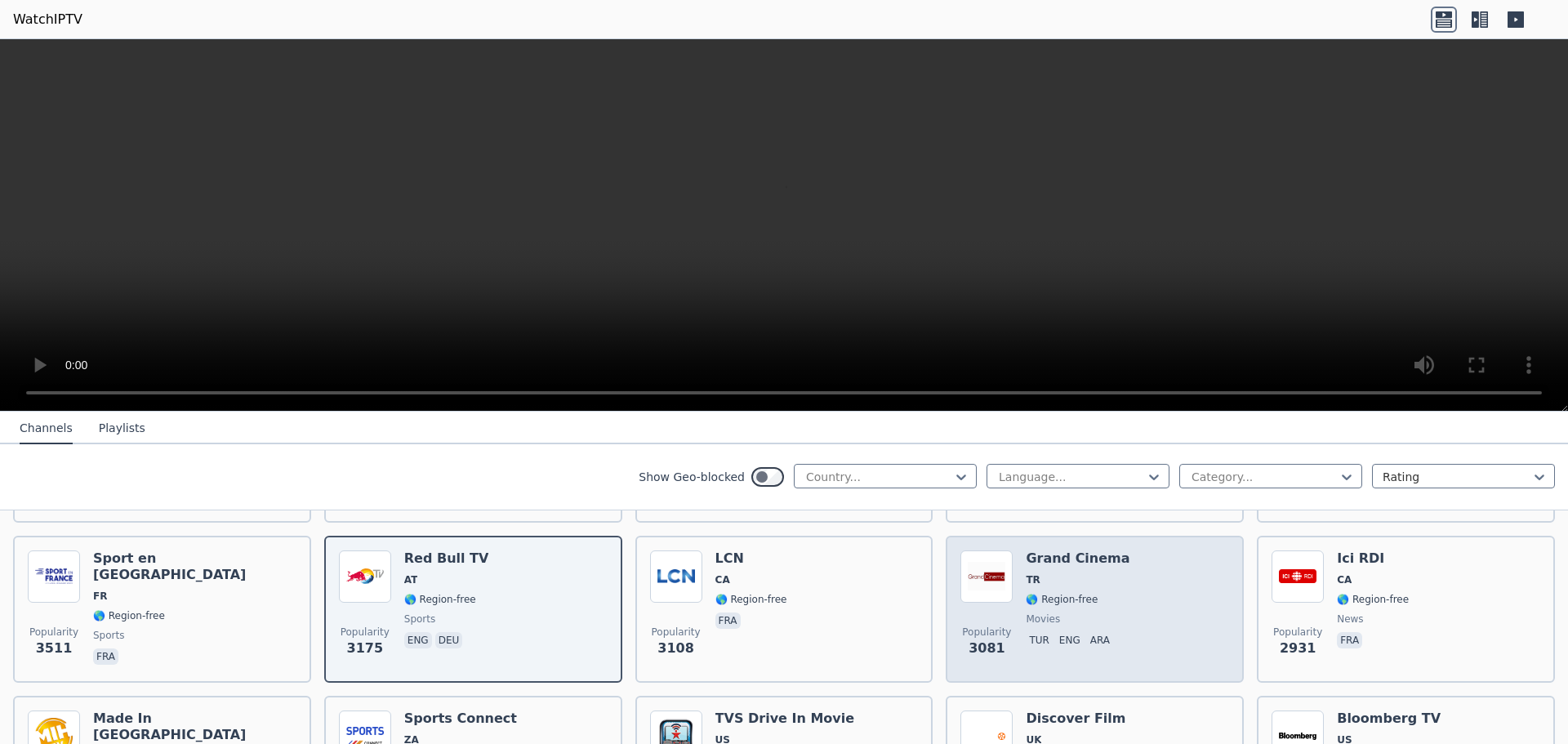
scroll to position [572, 0]
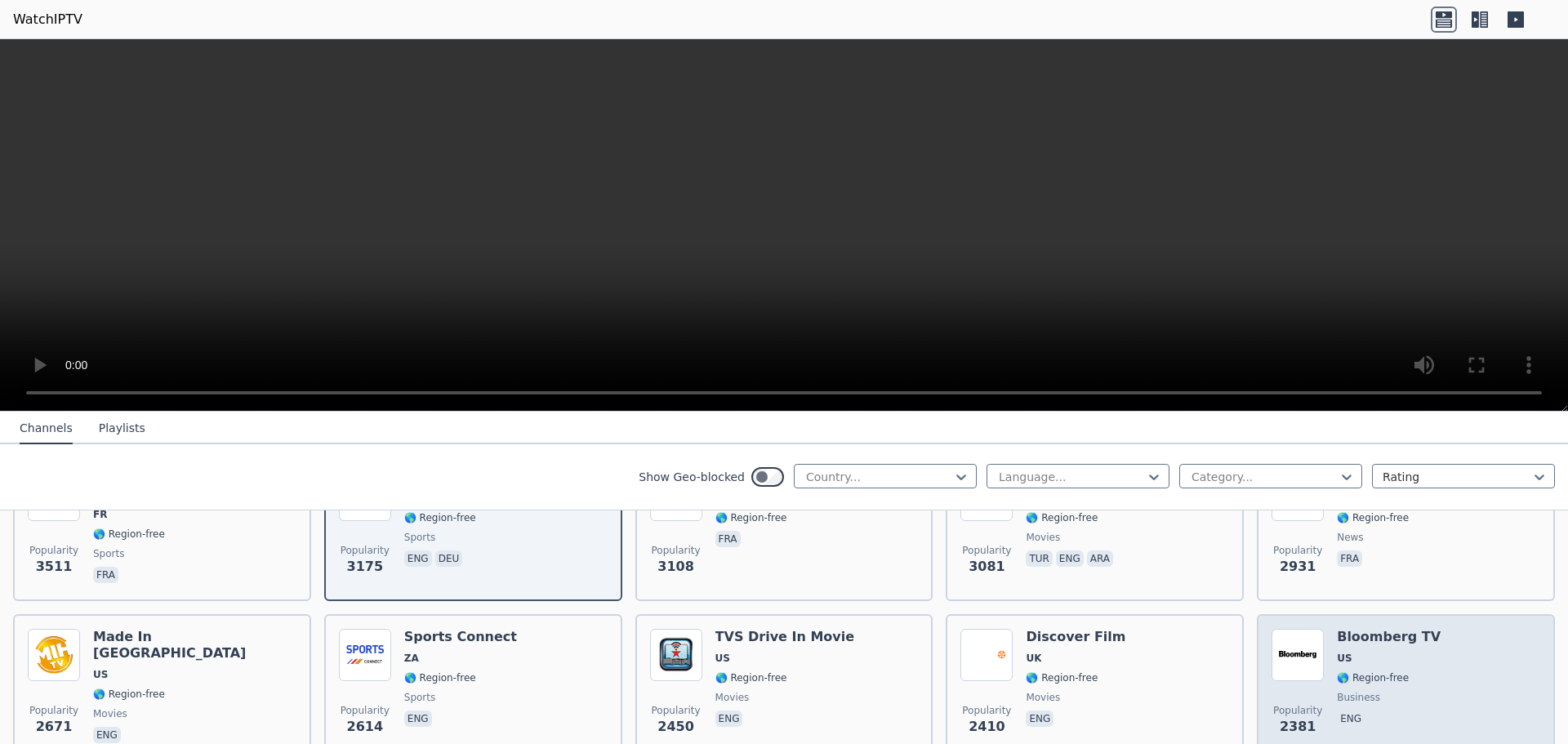
click at [1418, 697] on span "business" at bounding box center [1389, 697] width 104 height 13
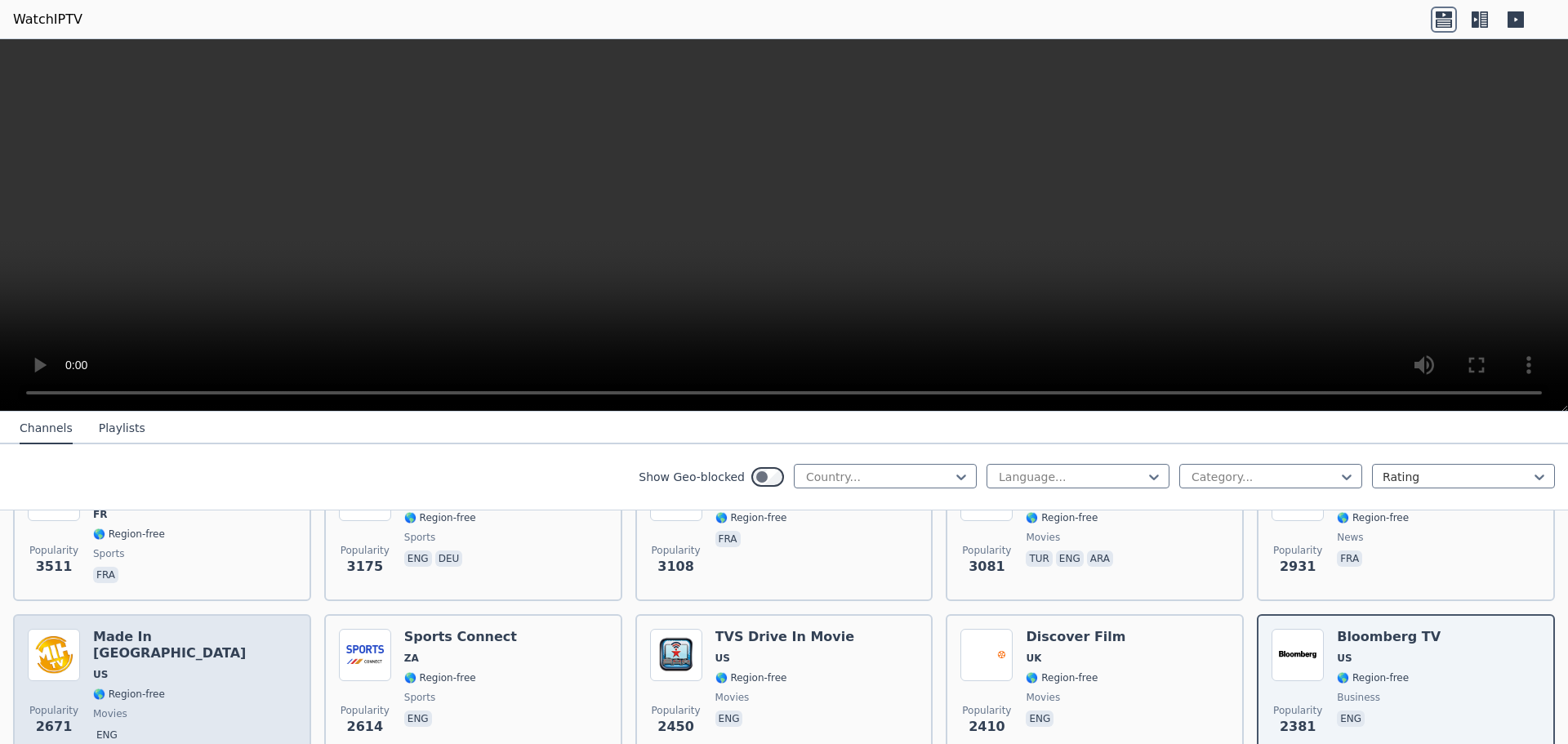
click at [203, 685] on div "Made In [GEOGRAPHIC_DATA] [GEOGRAPHIC_DATA] 🌎 Region-free movies eng" at bounding box center [194, 687] width 203 height 118
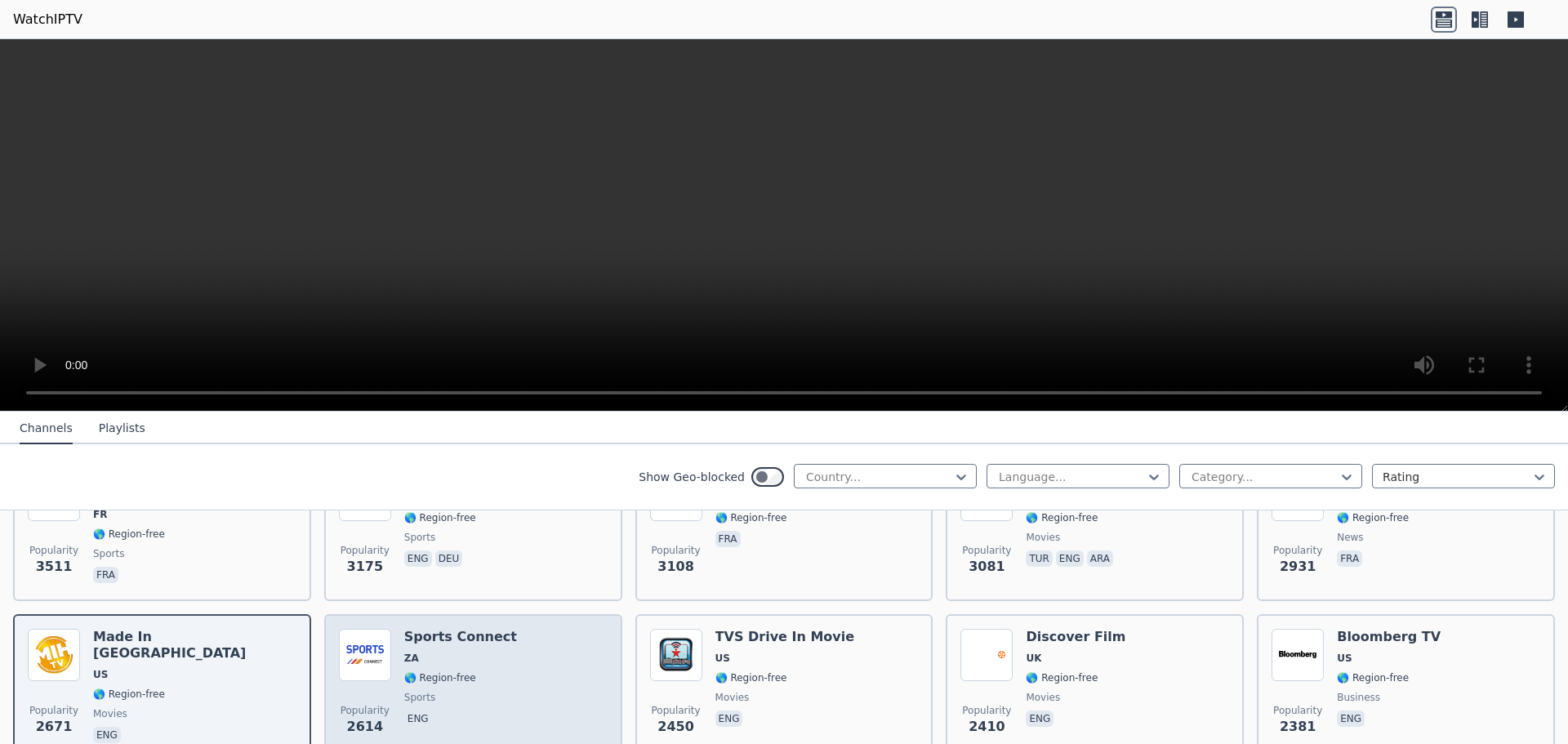
click at [532, 686] on div "Popularity 2614 Sports Connect ZA 🌎 Region-free sports eng" at bounding box center [472, 687] width 268 height 118
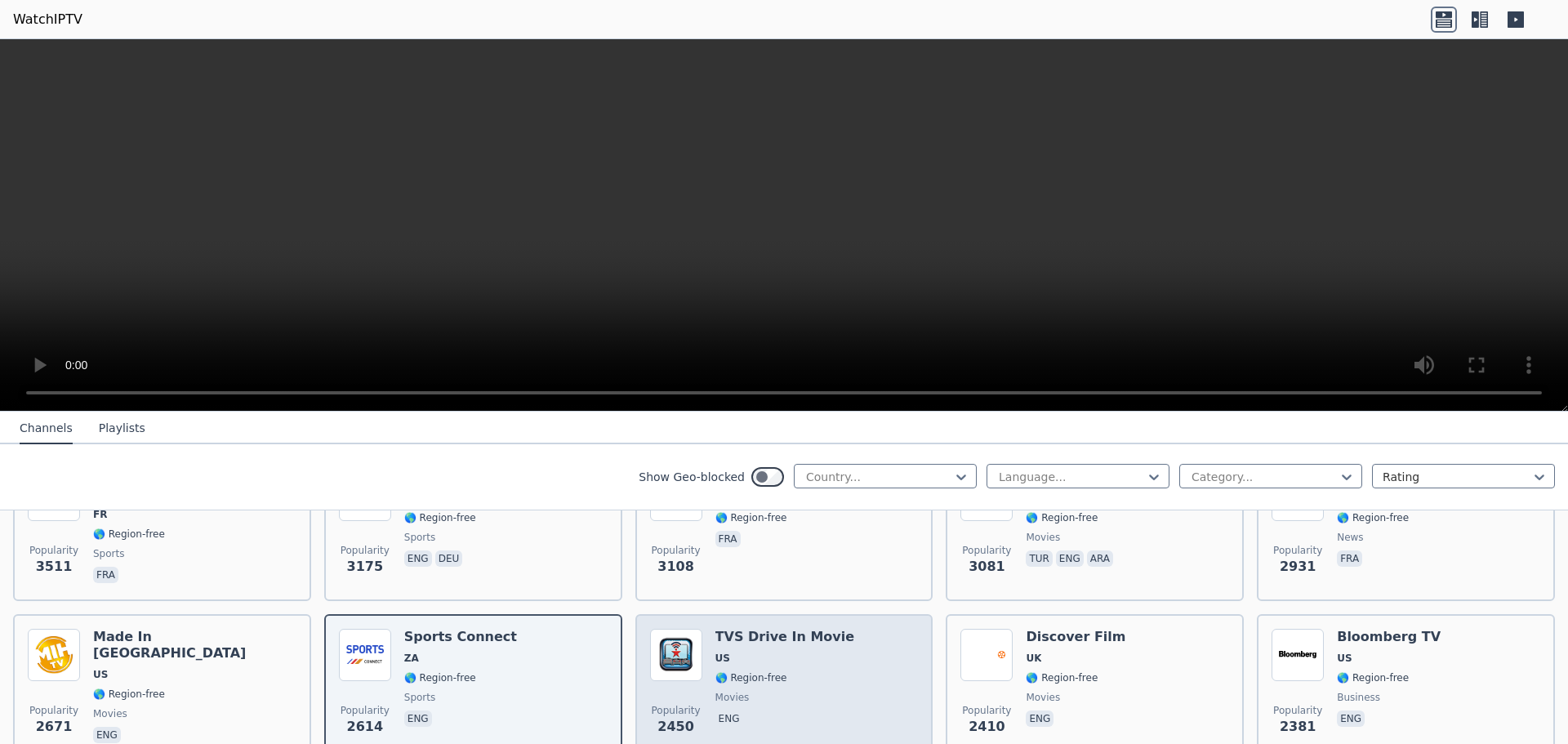
click at [833, 665] on span "US" at bounding box center [785, 658] width 140 height 13
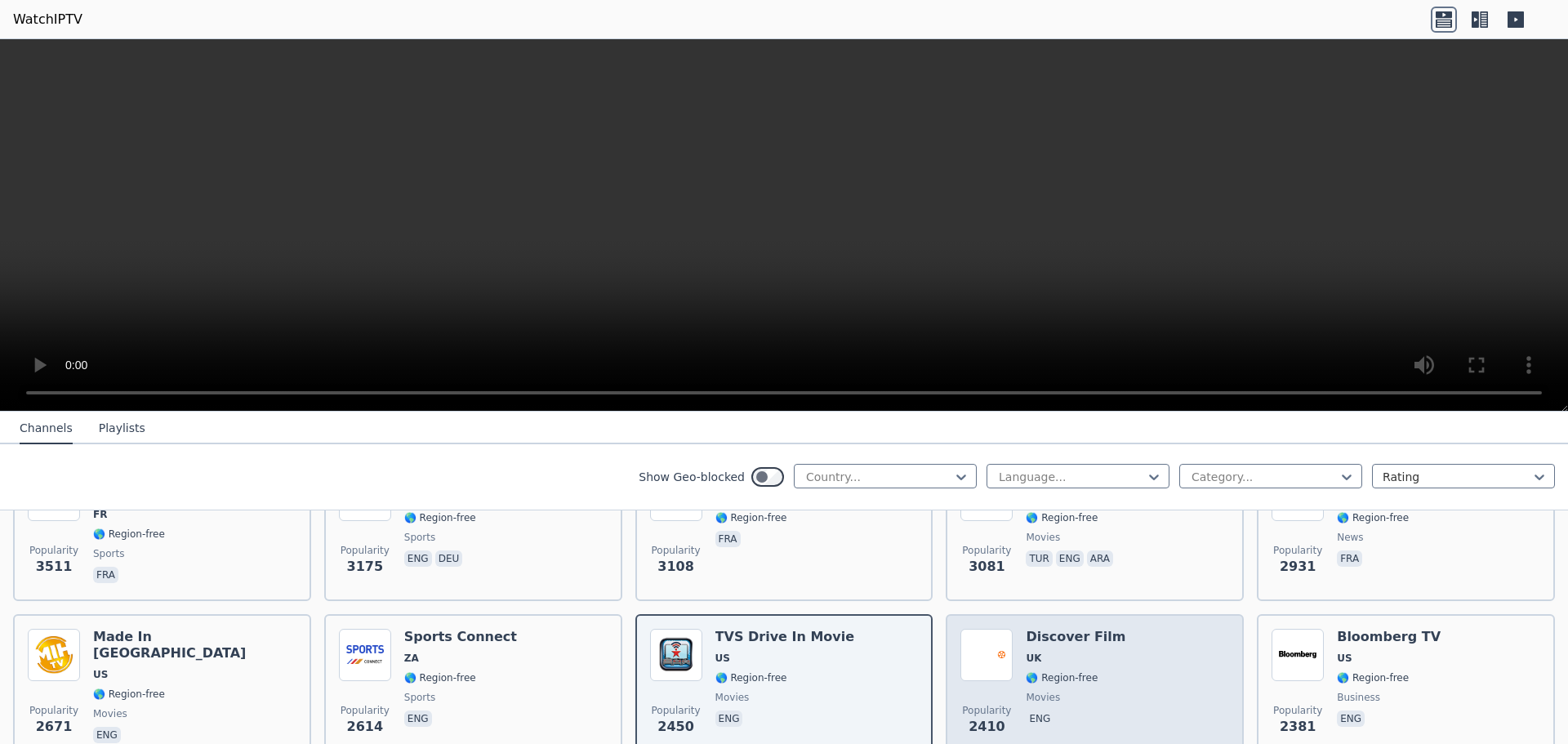
click at [1073, 680] on span "🌎 Region-free" at bounding box center [1062, 678] width 72 height 13
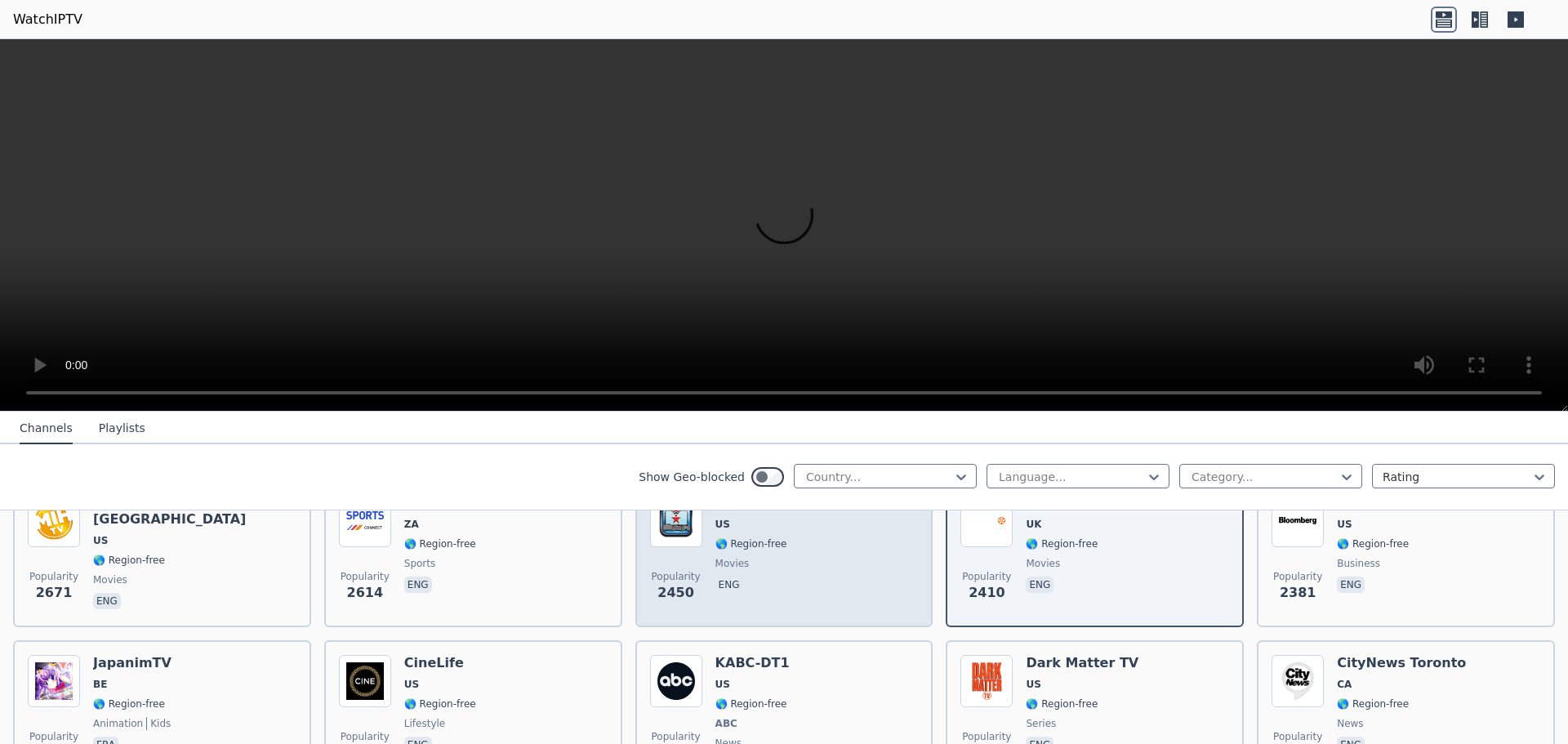
scroll to position [735, 0]
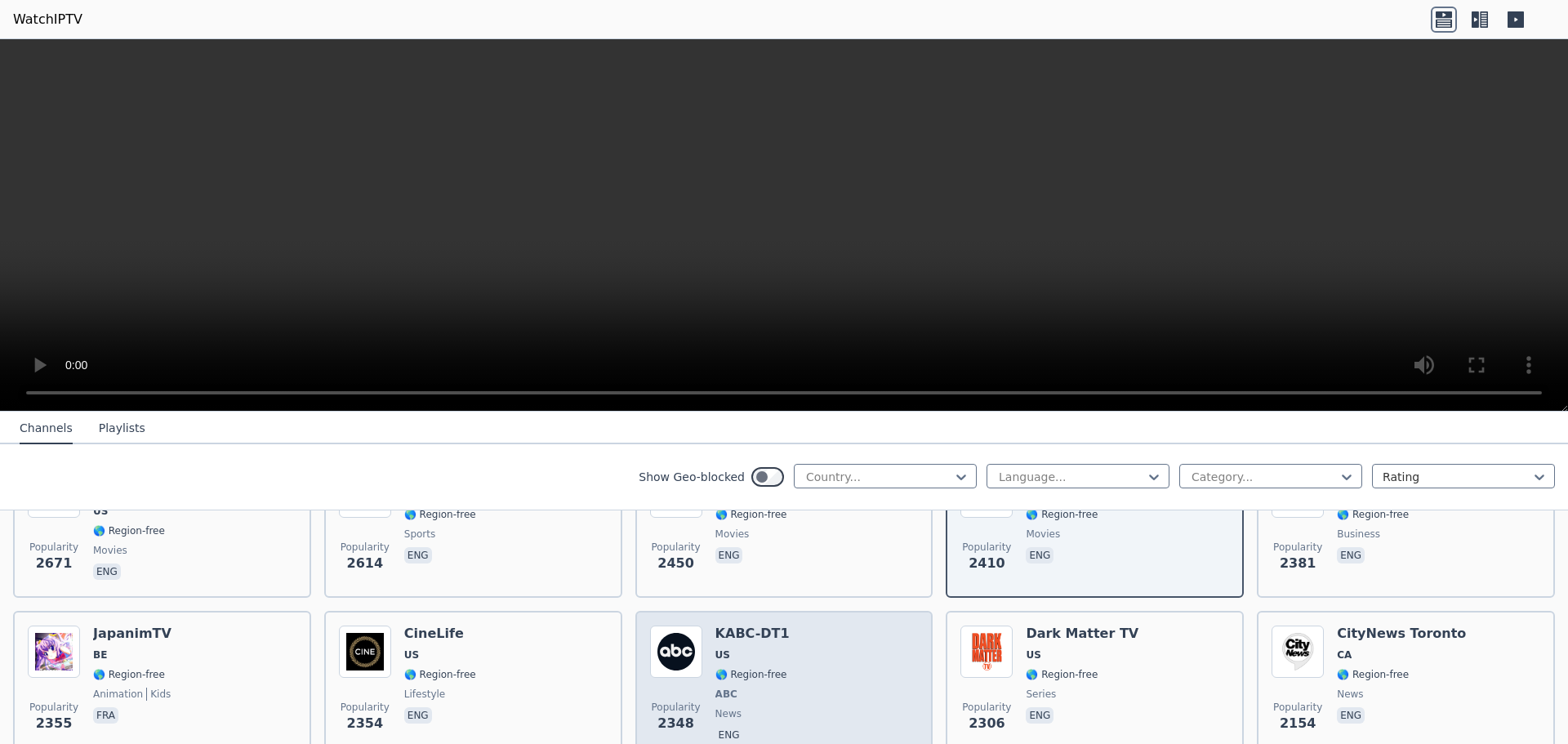
click at [790, 706] on div "Popularity 2348 KABC-DT1 US 🌎 Region-free ABC news eng" at bounding box center [784, 685] width 268 height 121
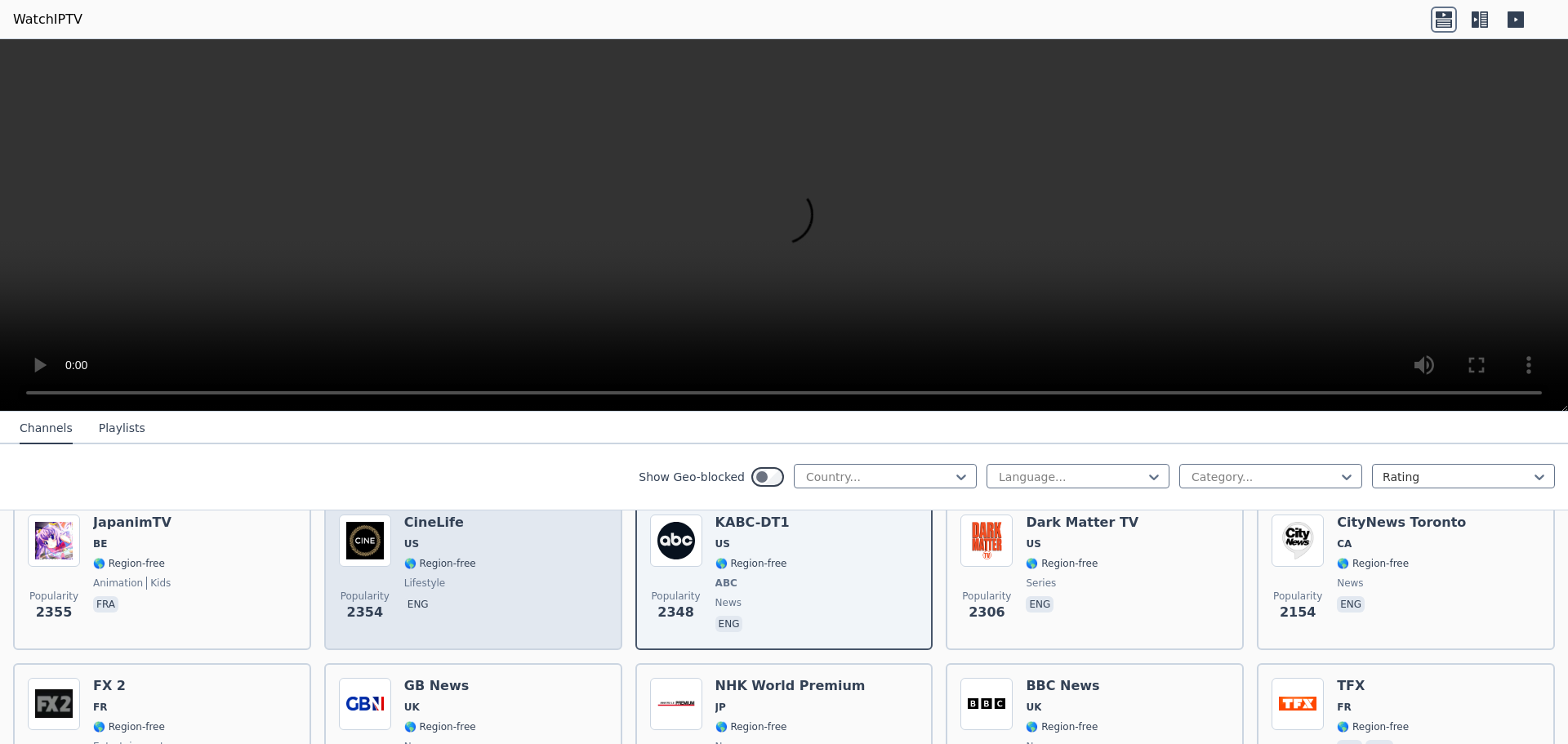
scroll to position [817, 0]
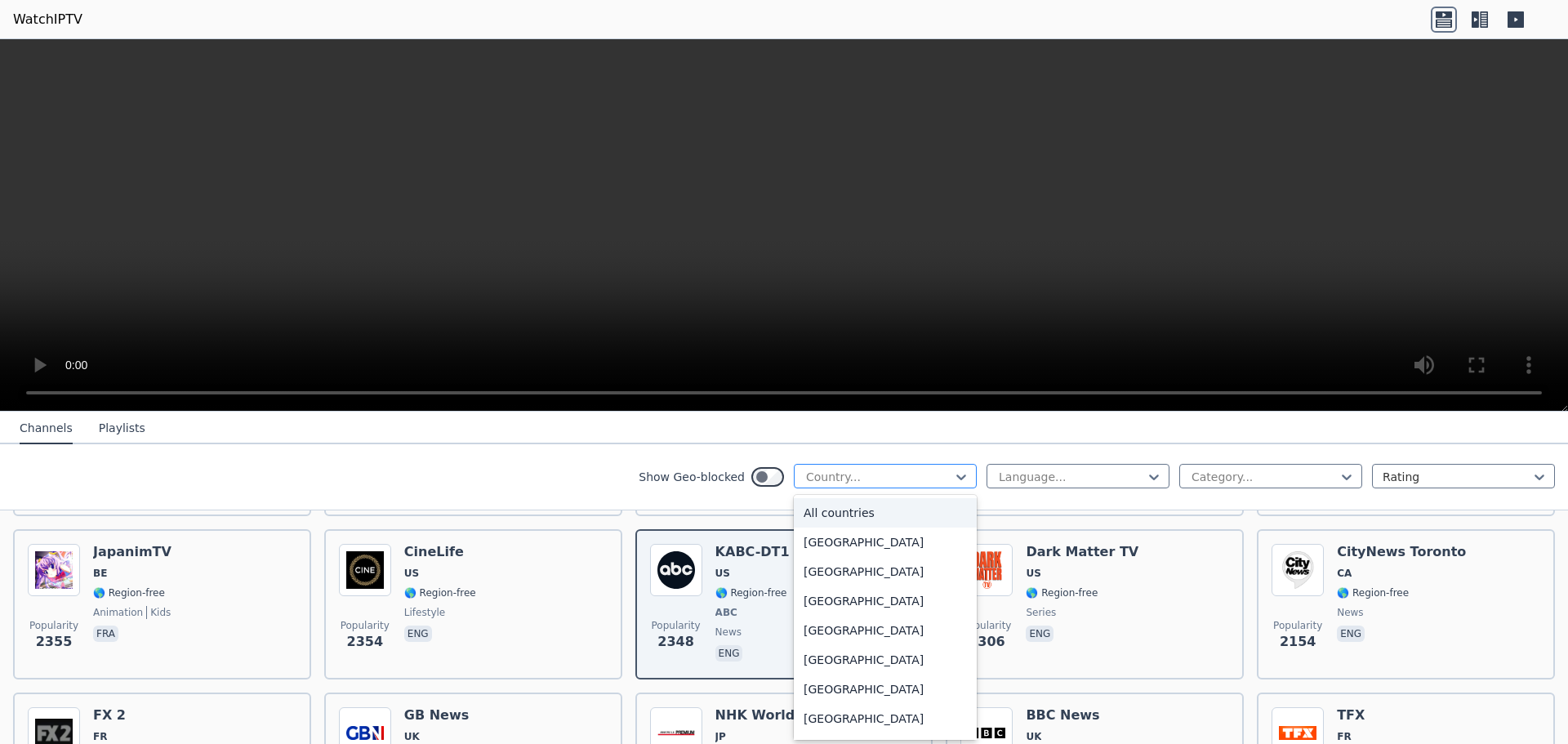
click at [884, 471] on div at bounding box center [879, 477] width 149 height 17
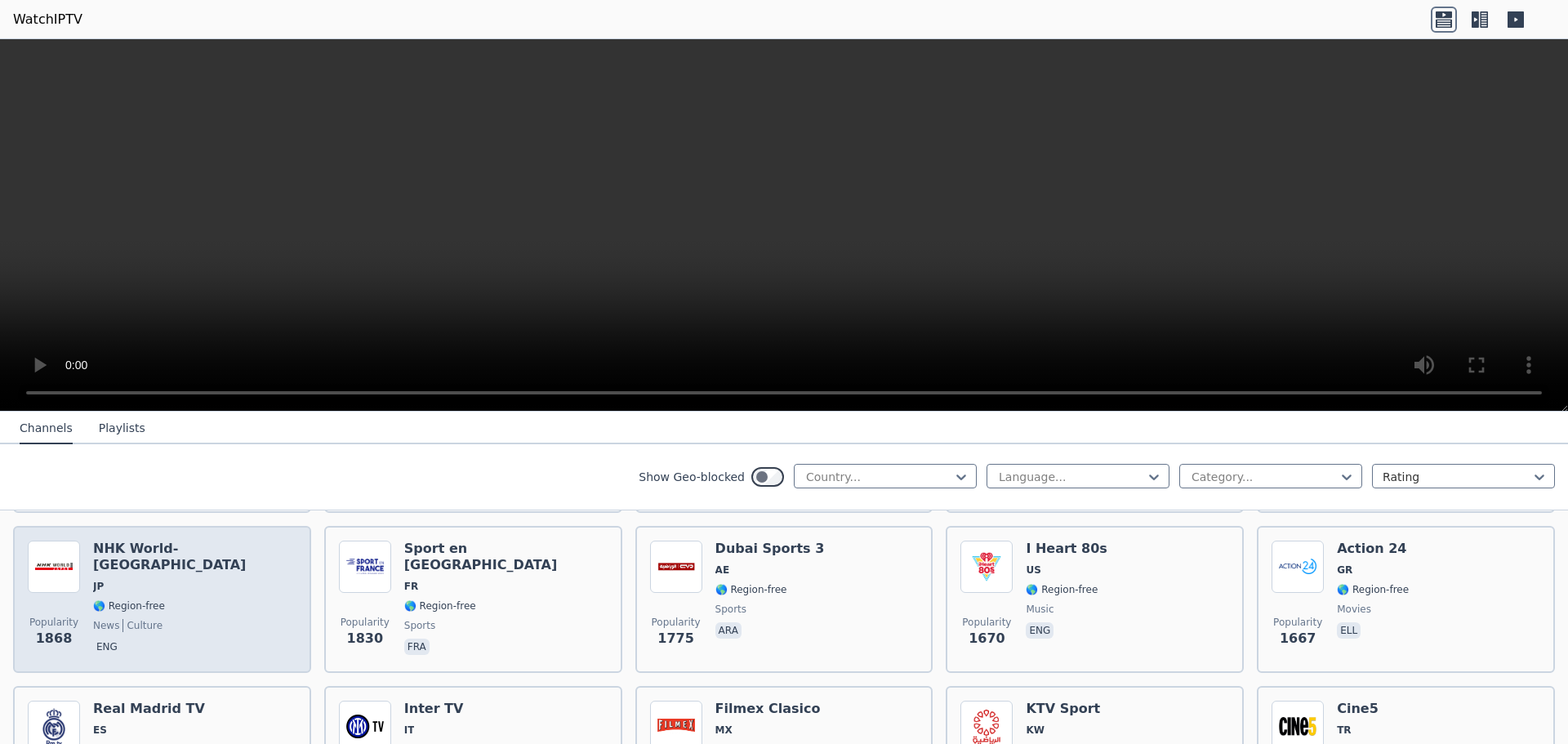
scroll to position [1062, 0]
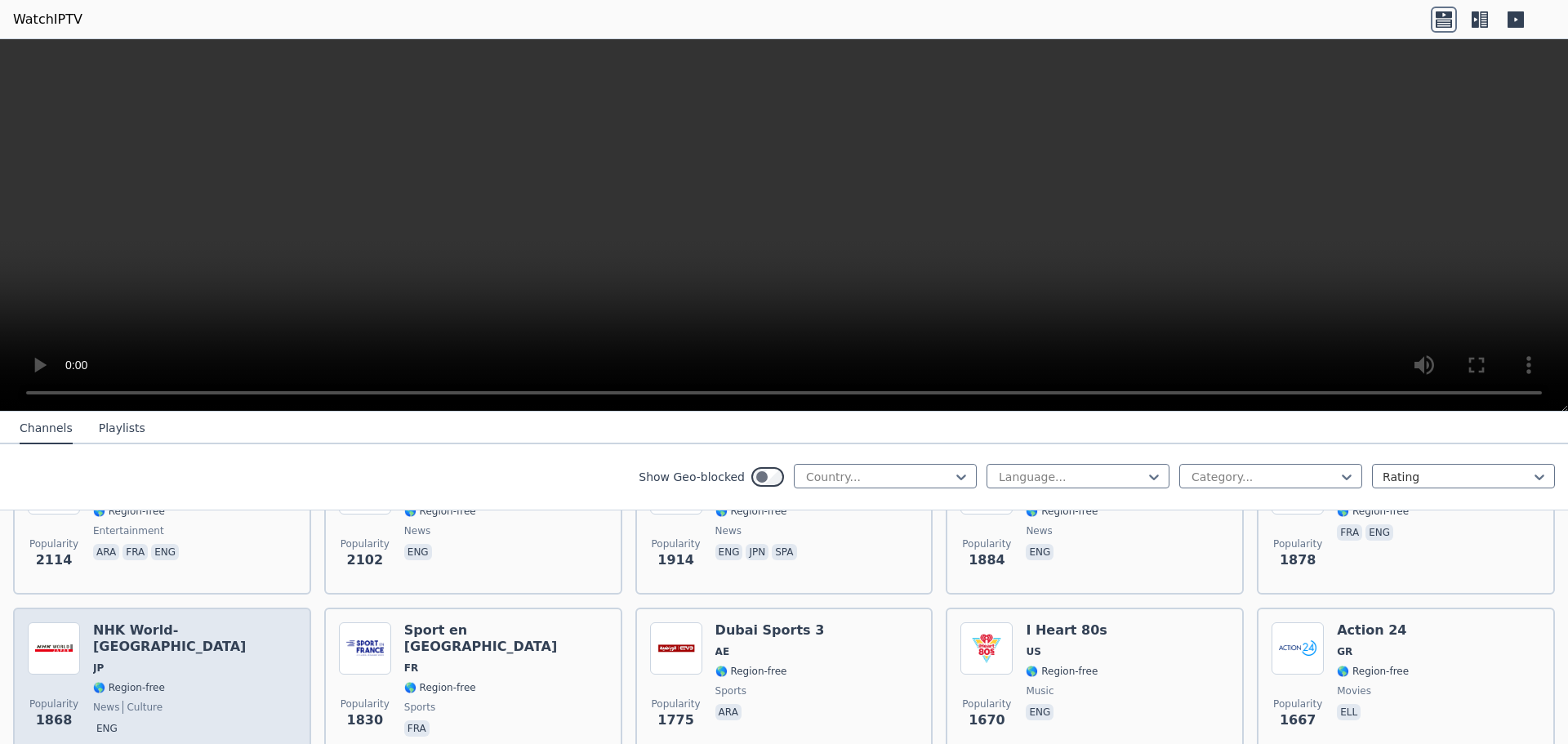
click at [239, 675] on div "Popularity 1868 NHK World-[GEOGRAPHIC_DATA] JP 🌎 Region-free news culture eng" at bounding box center [161, 680] width 268 height 118
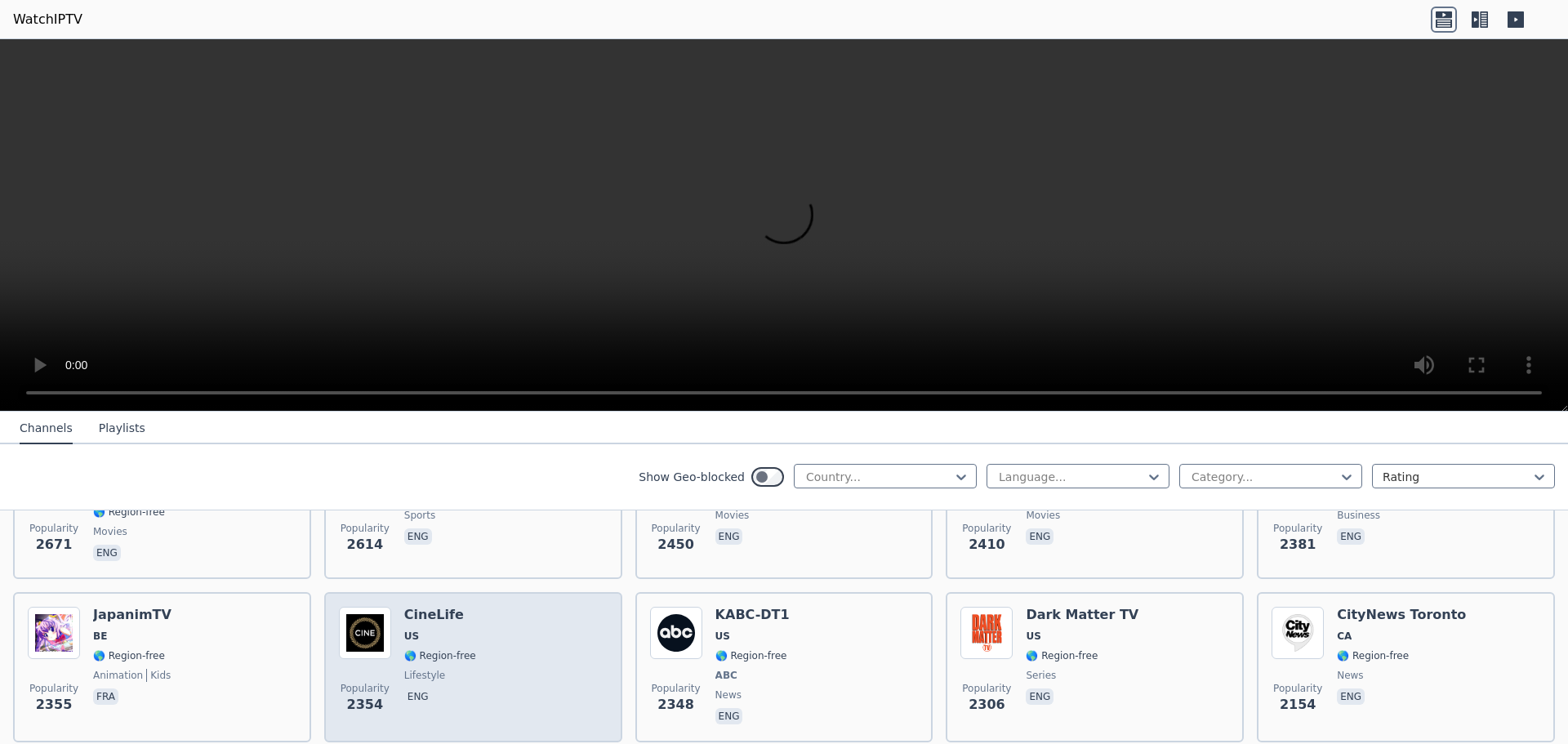
scroll to position [735, 0]
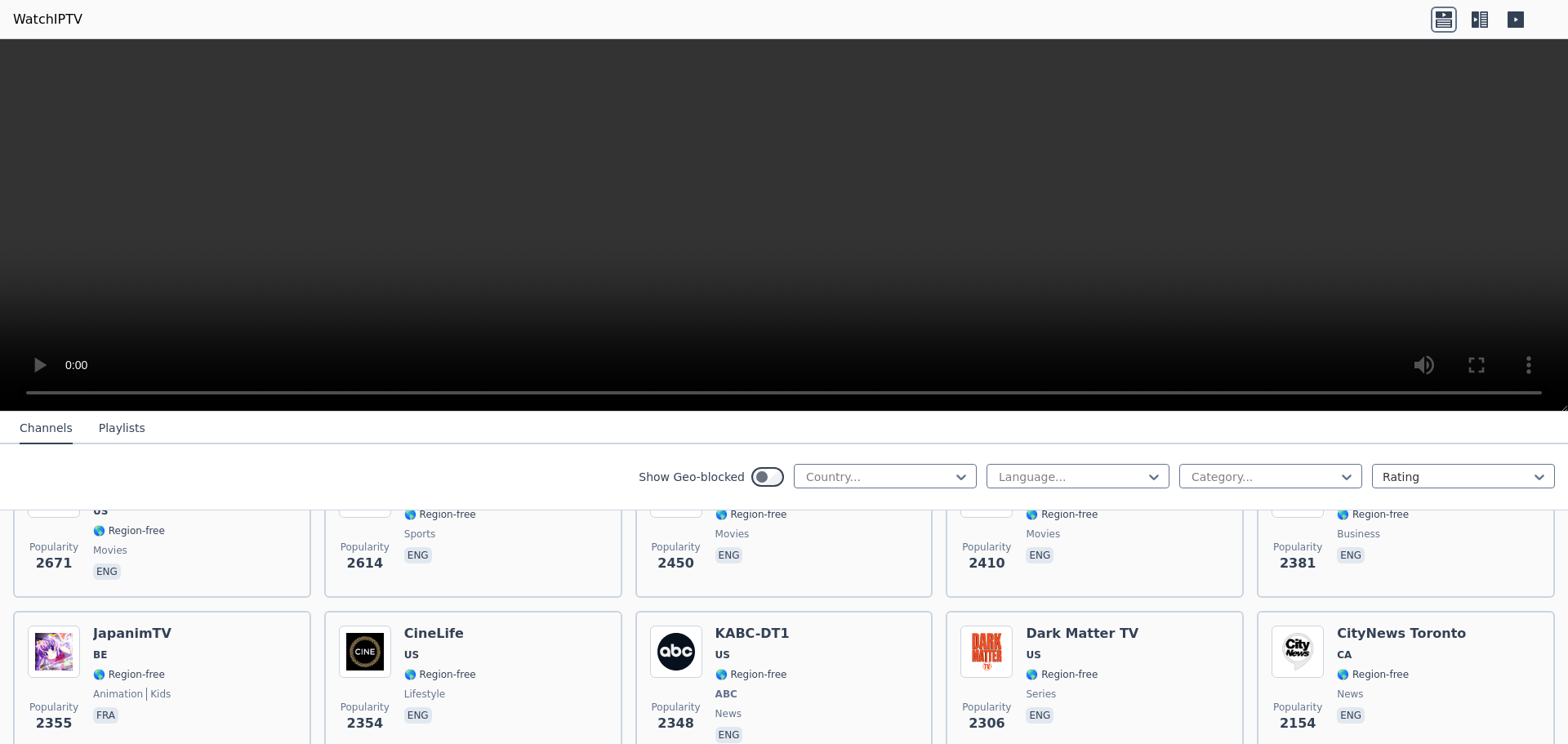
click at [901, 489] on div "Show Geo-blocked Country..." at bounding box center [808, 476] width 338 height 26
click at [1235, 482] on div at bounding box center [1264, 477] width 149 height 17
click at [1208, 472] on div at bounding box center [1264, 477] width 149 height 17
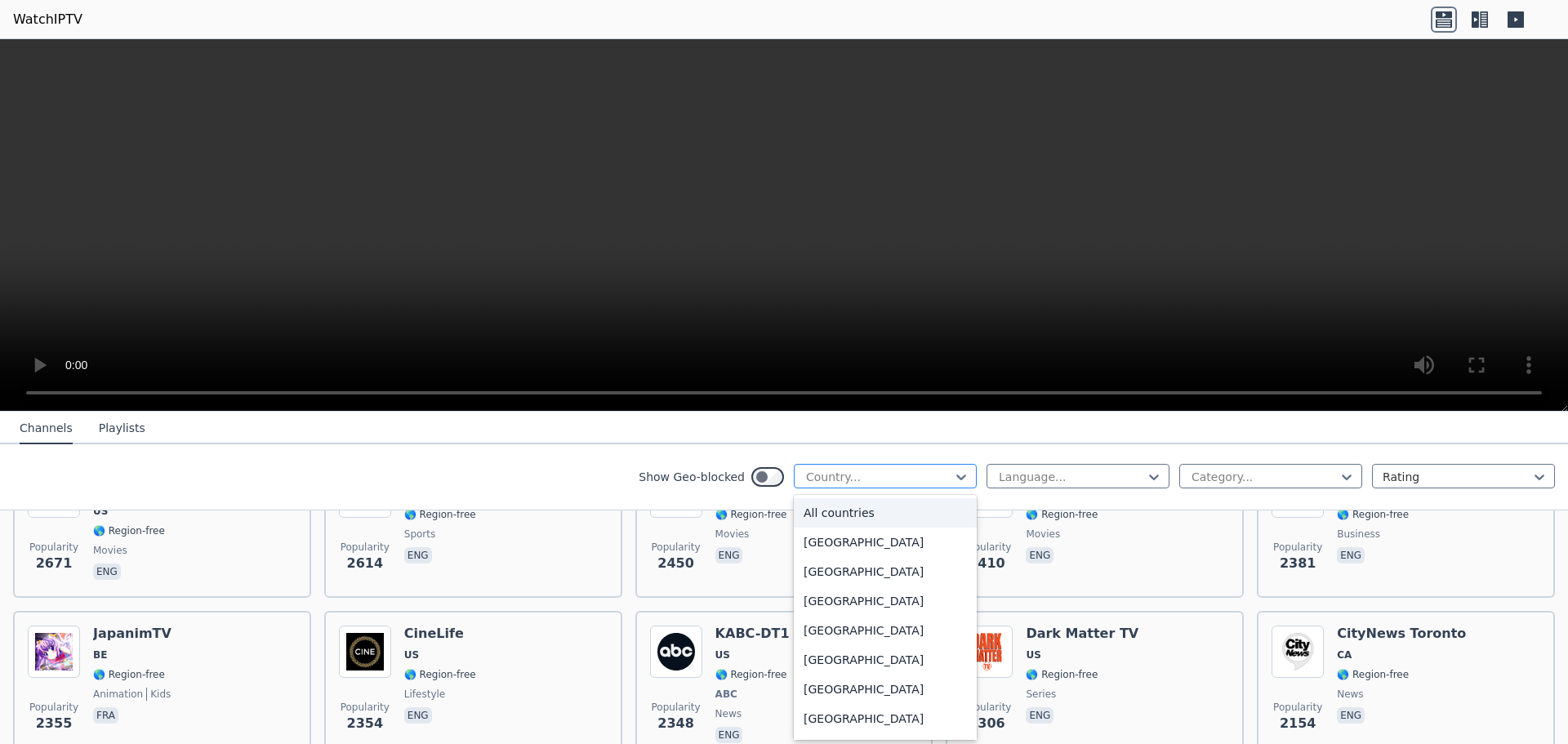
click at [860, 471] on div at bounding box center [879, 477] width 149 height 17
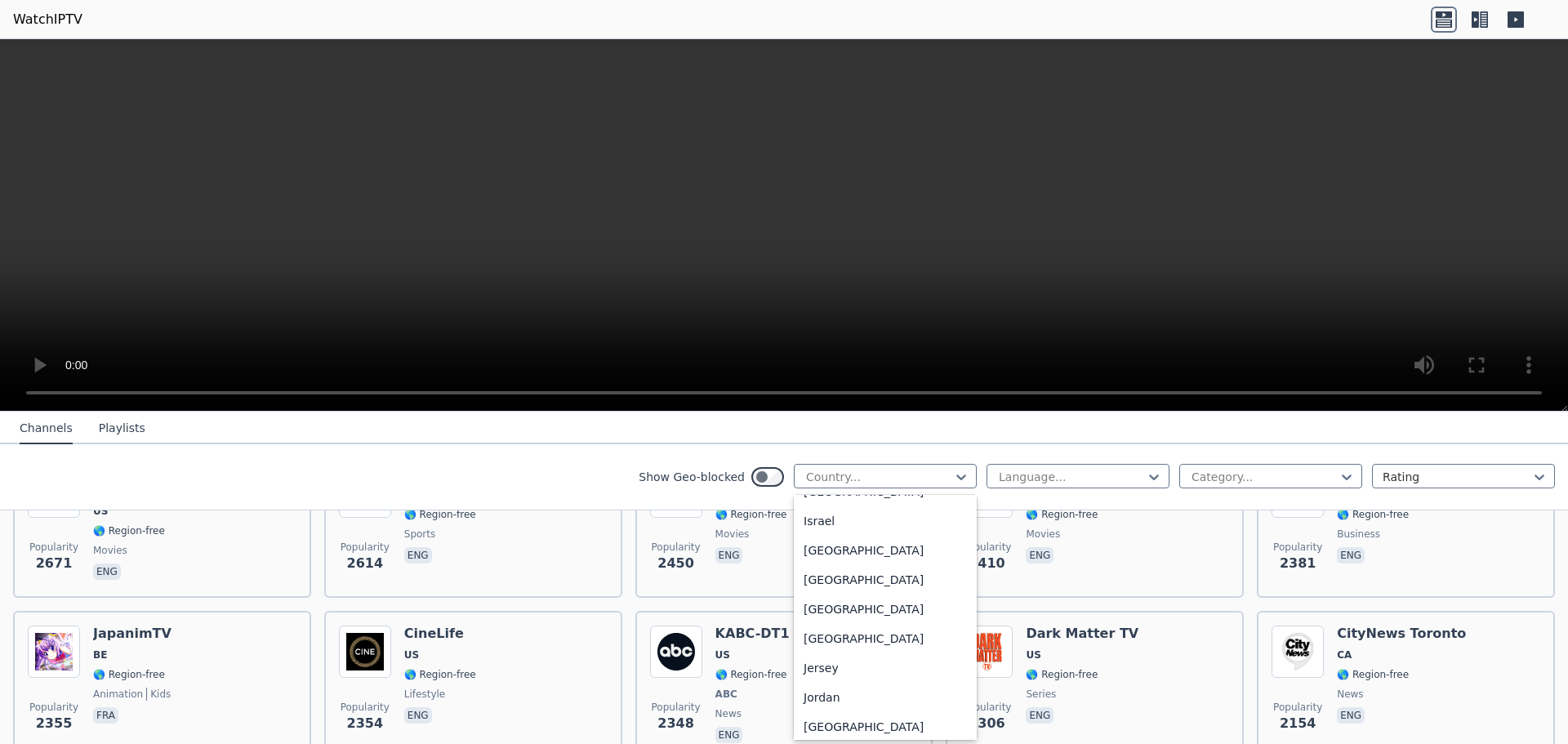
scroll to position [2643, 0]
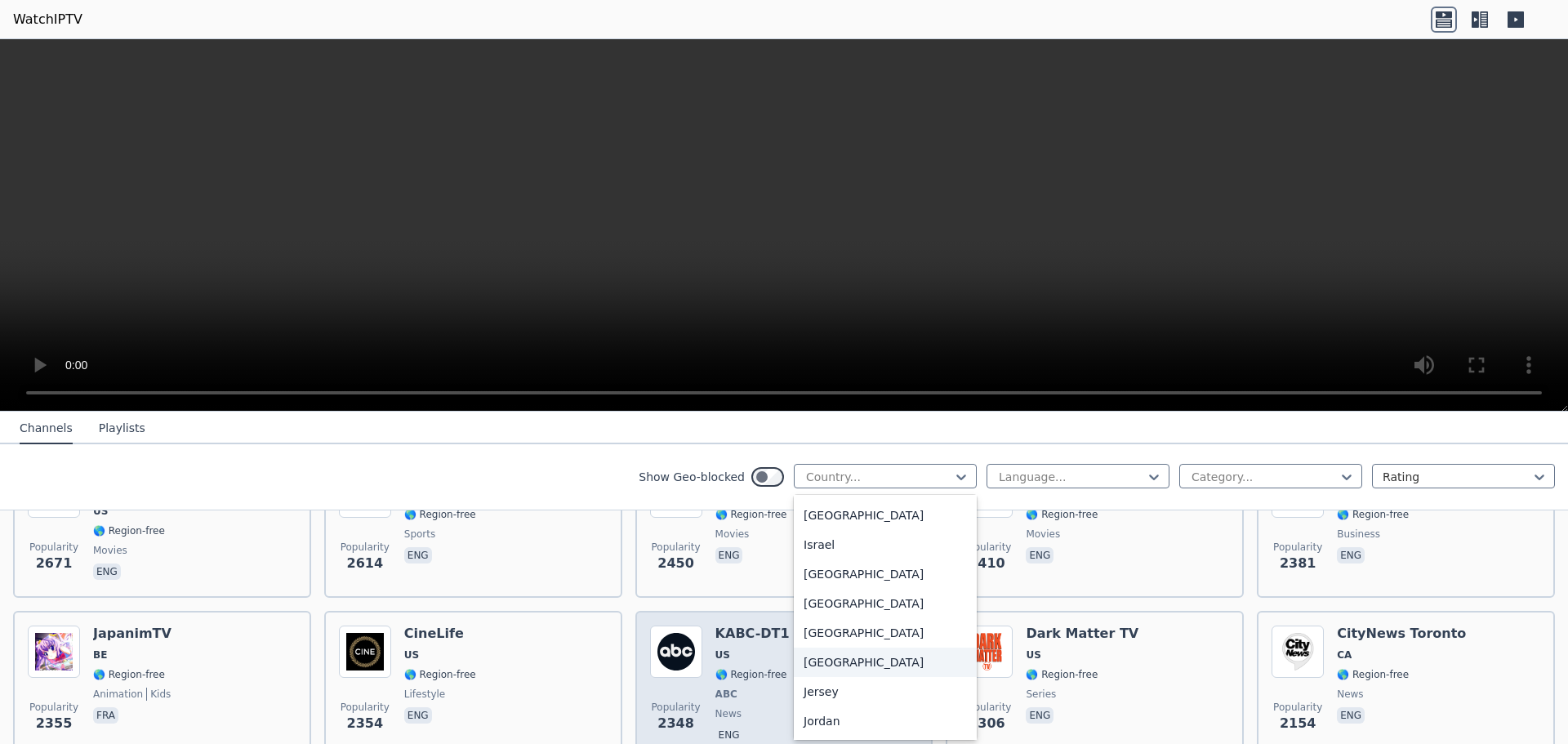
click at [831, 677] on div "[GEOGRAPHIC_DATA]" at bounding box center [885, 662] width 183 height 29
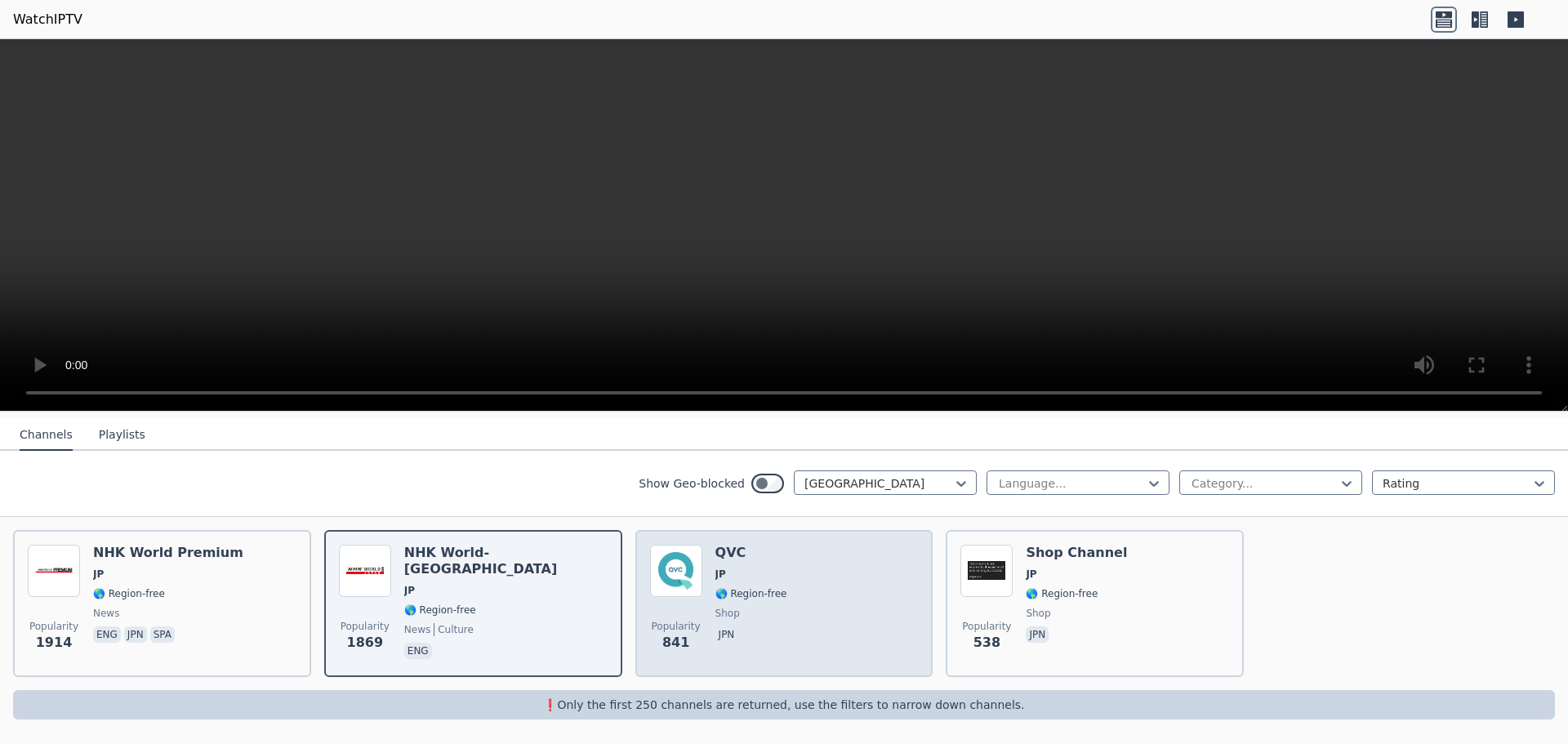
scroll to position [174, 0]
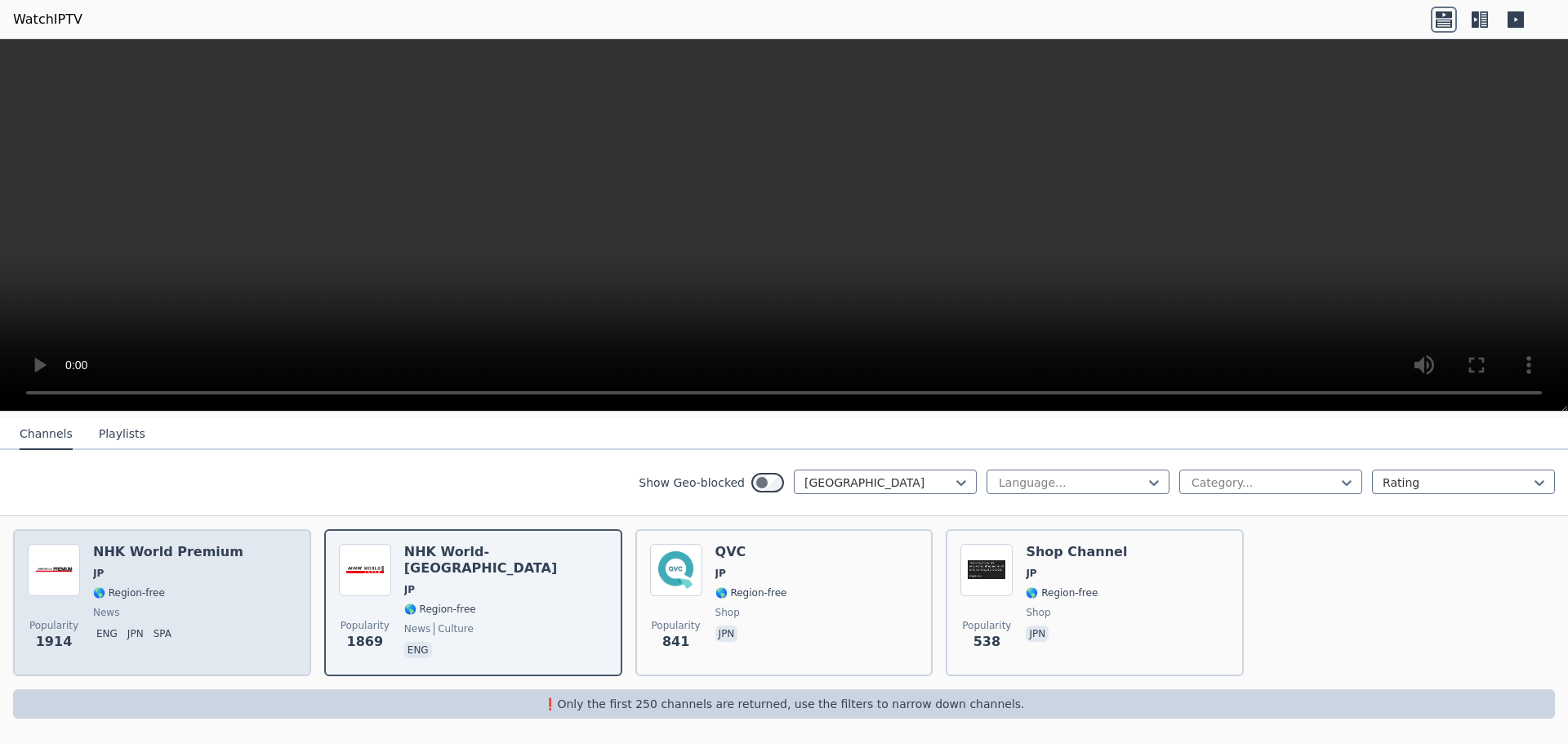
click at [142, 591] on span "🌎 Region-free" at bounding box center [129, 593] width 72 height 13
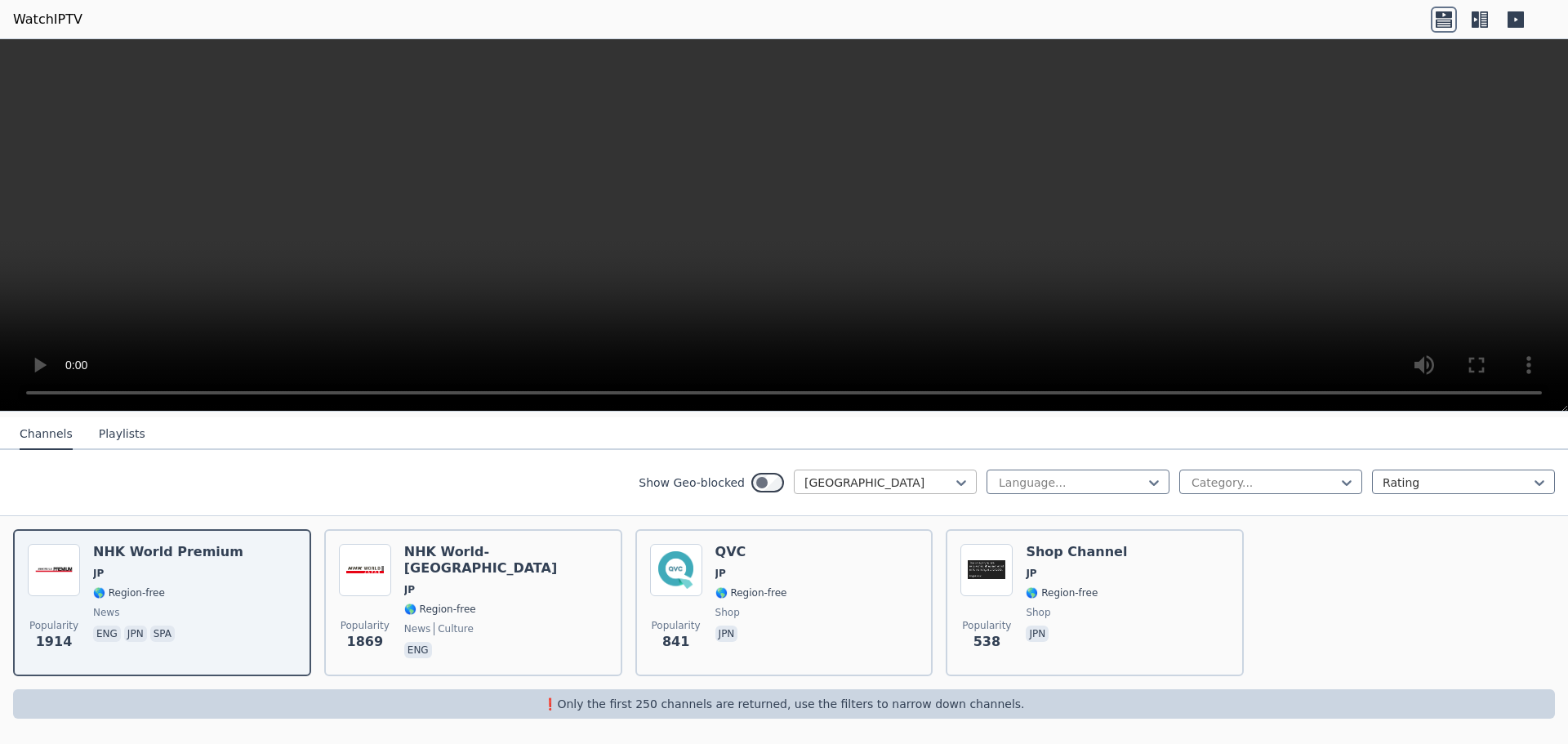
click at [808, 480] on div at bounding box center [879, 482] width 149 height 17
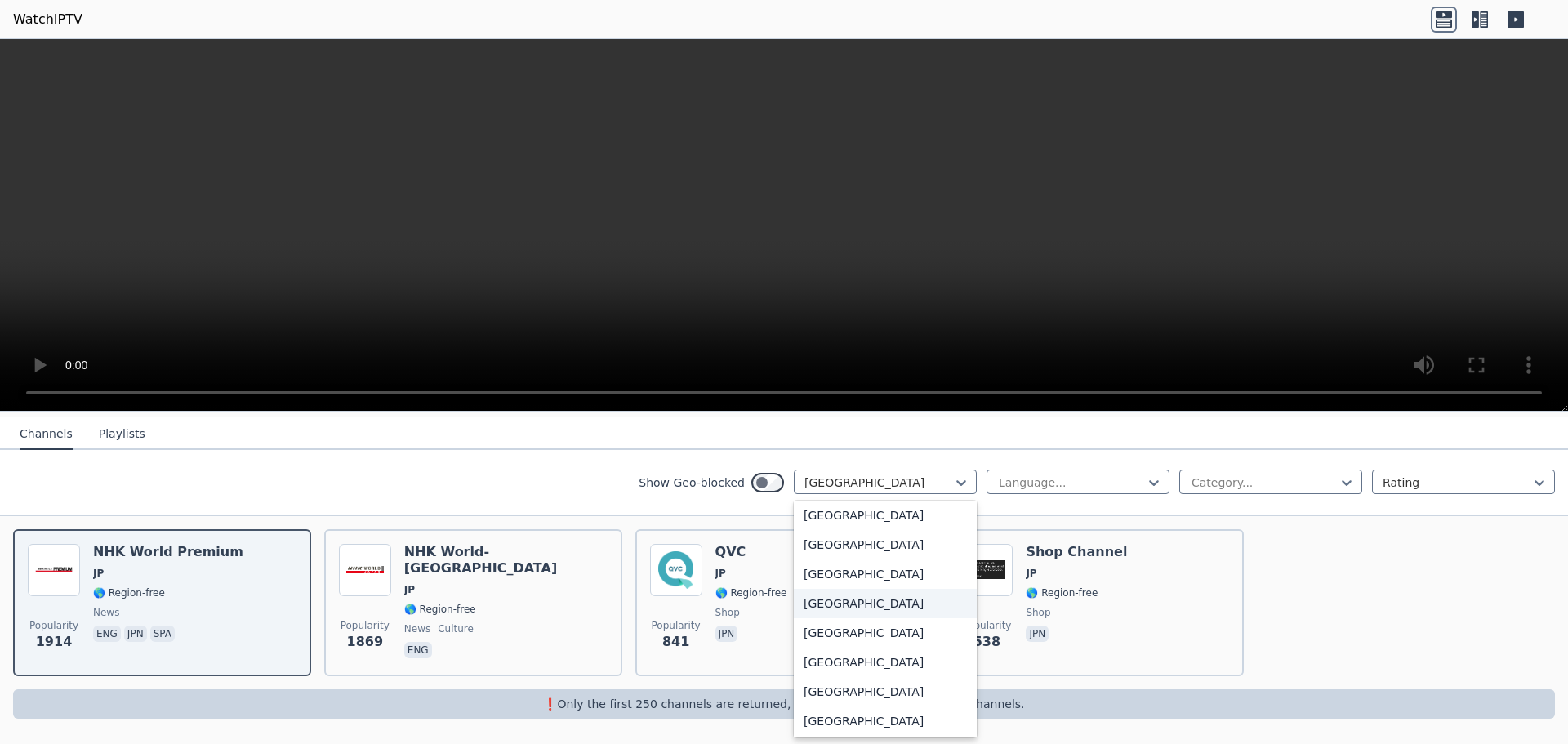
scroll to position [0, 0]
click at [865, 518] on div "All countries" at bounding box center [885, 518] width 183 height 29
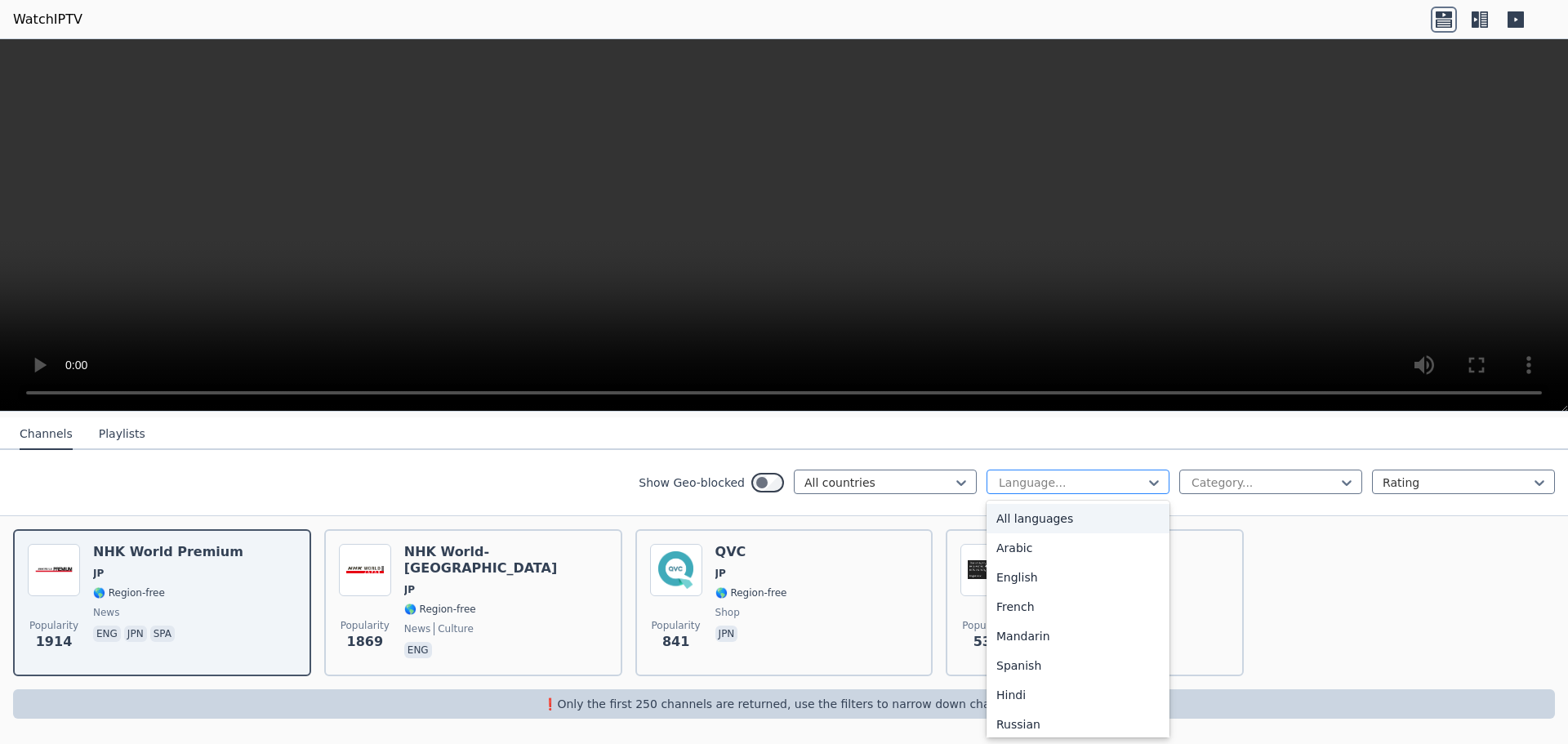
click at [1023, 483] on div at bounding box center [1072, 482] width 149 height 17
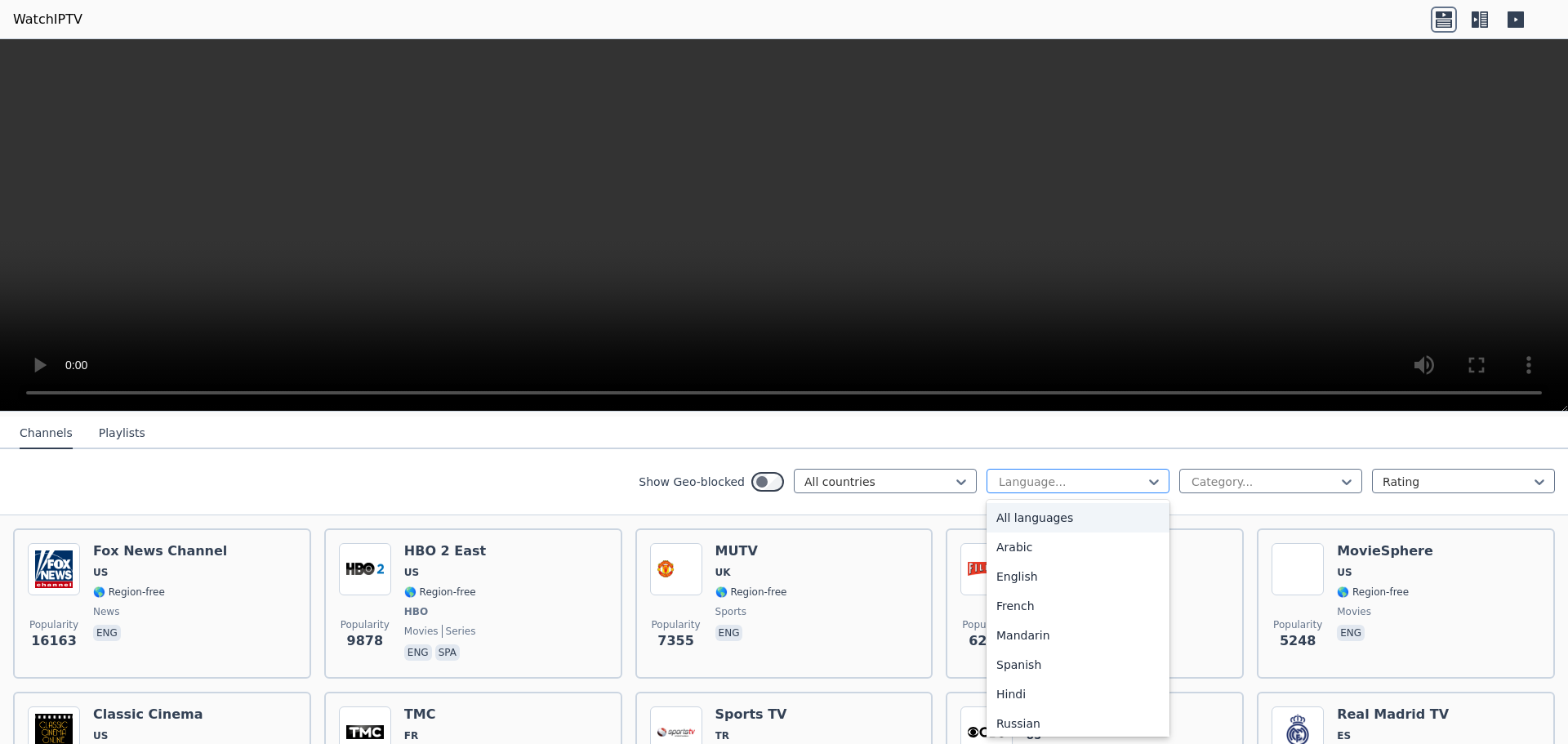
click at [1051, 476] on div at bounding box center [1072, 482] width 149 height 17
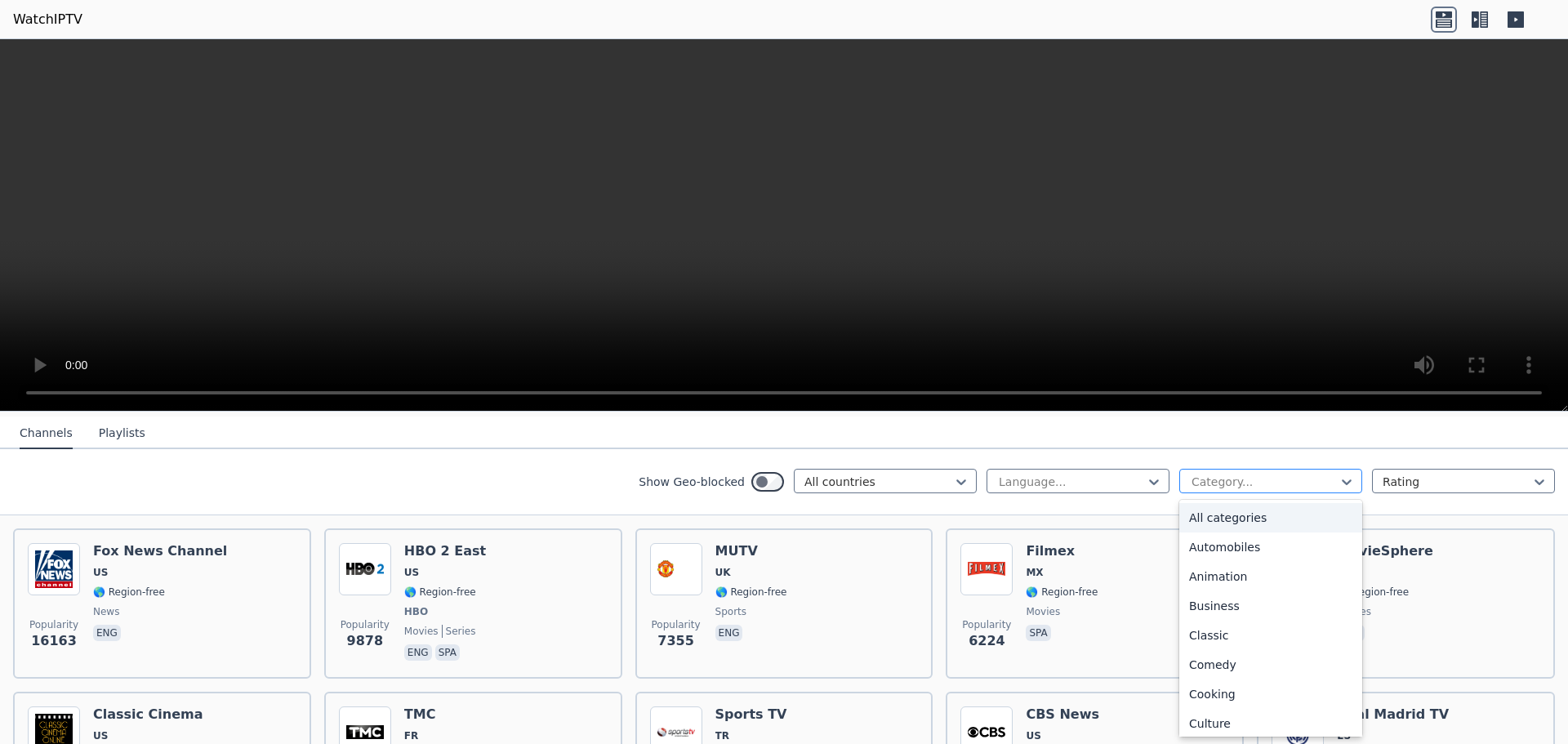
click at [1195, 493] on div "Category..." at bounding box center [1270, 481] width 183 height 24
click at [1235, 568] on div "Animation" at bounding box center [1270, 576] width 183 height 29
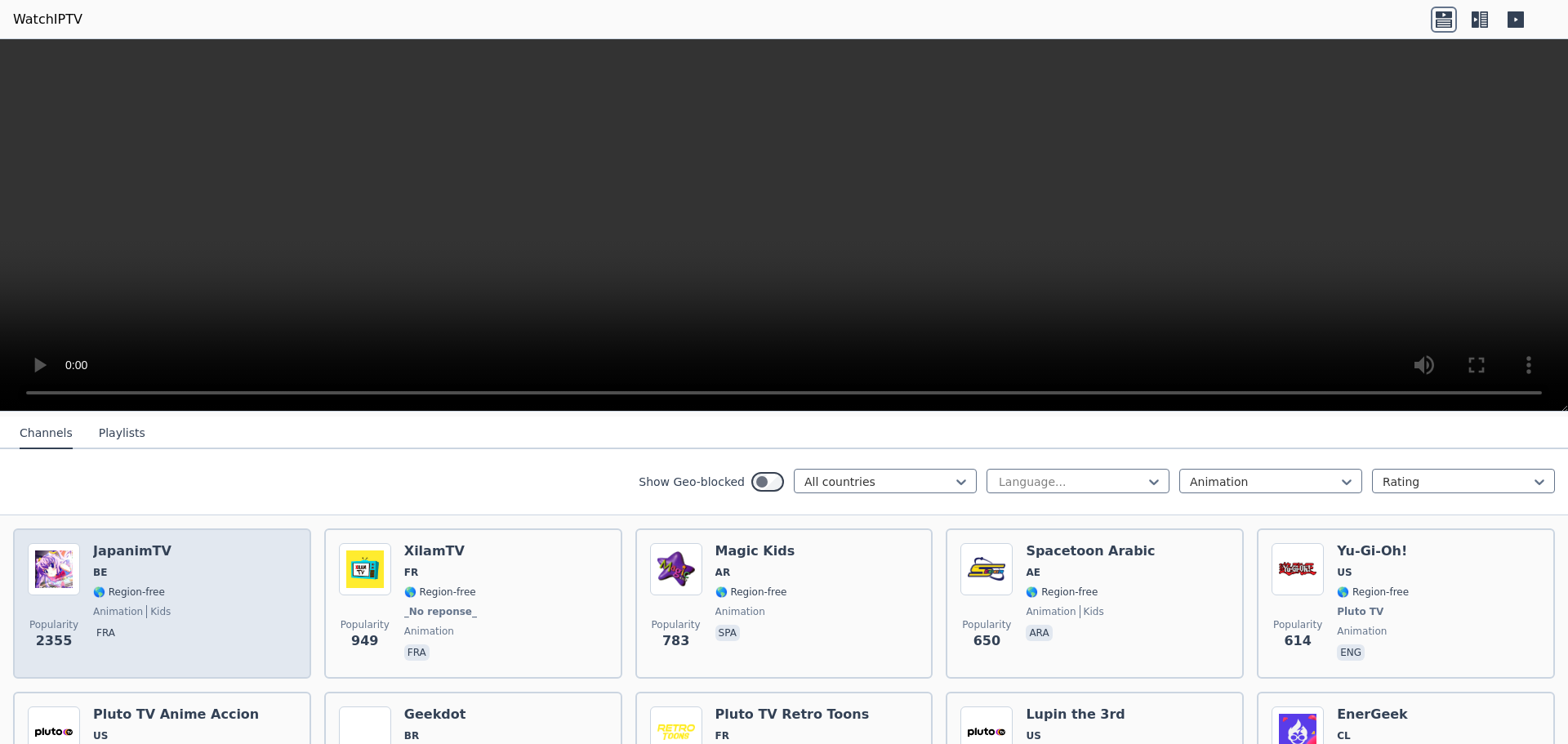
click at [251, 589] on div "Popularity 2355 JapanimTV BE 🌎 Region-free animation kids fra" at bounding box center [161, 604] width 268 height 121
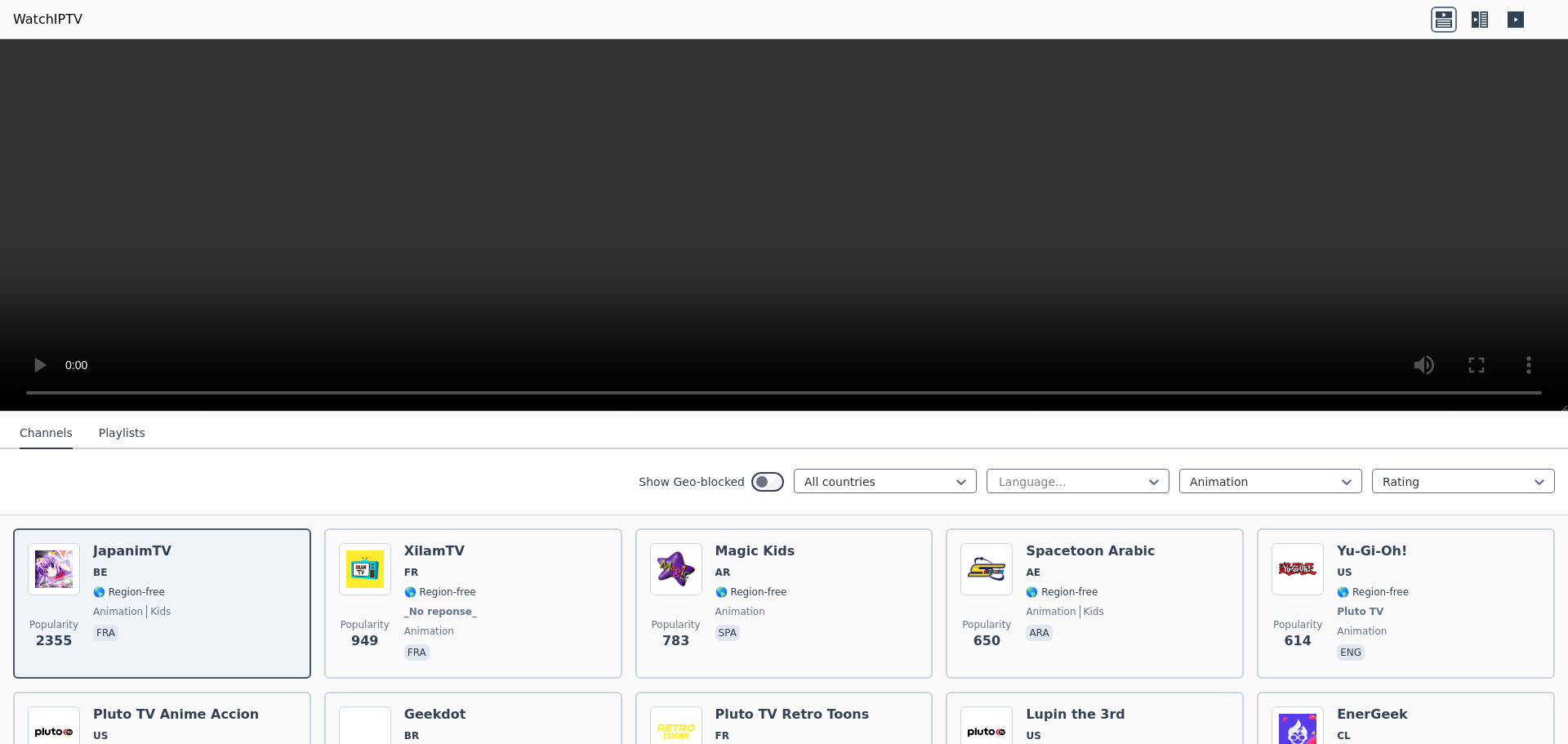
click at [876, 451] on div "Show Geo-blocked All countries Language... Animation Rating" at bounding box center [784, 482] width 1568 height 66
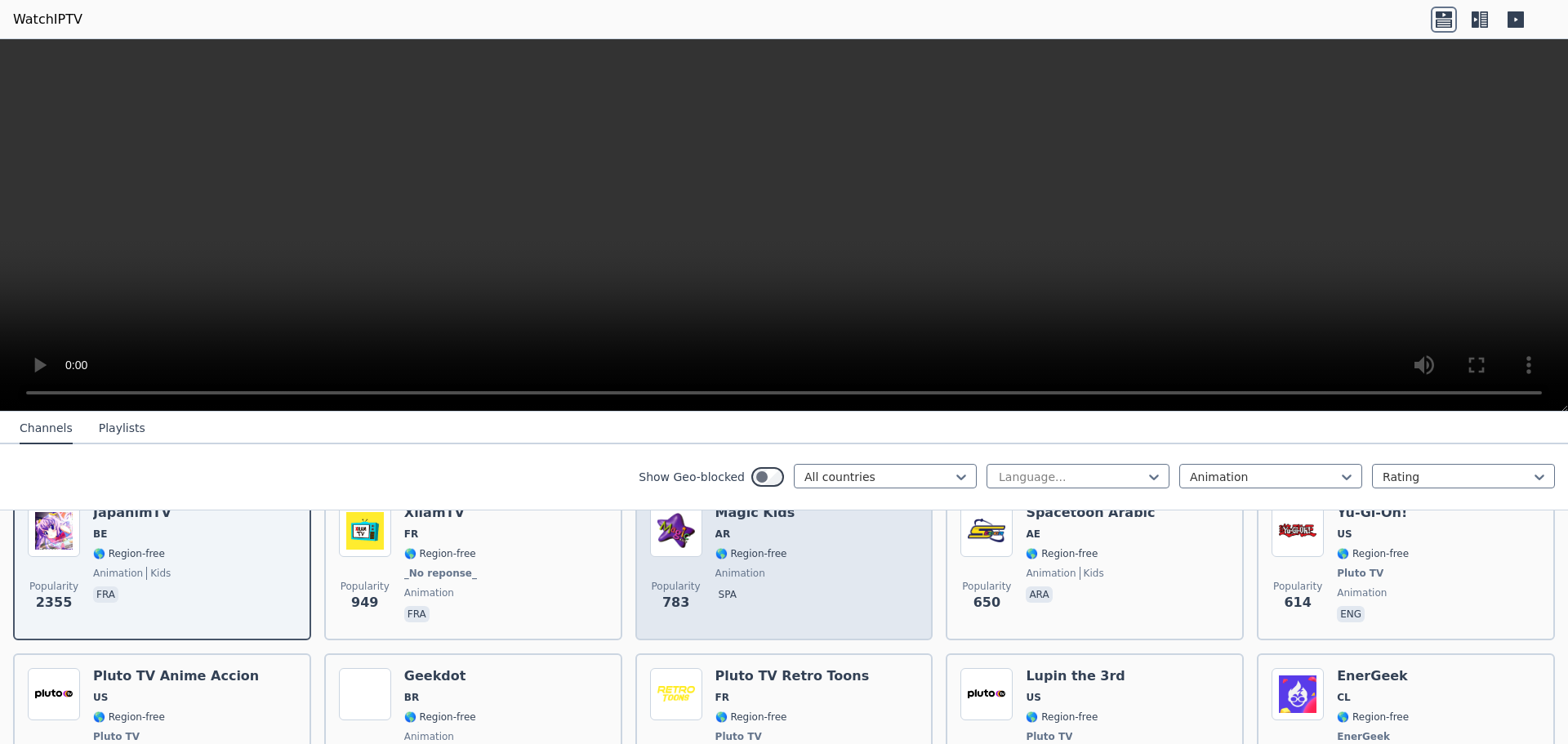
scroll to position [174, 0]
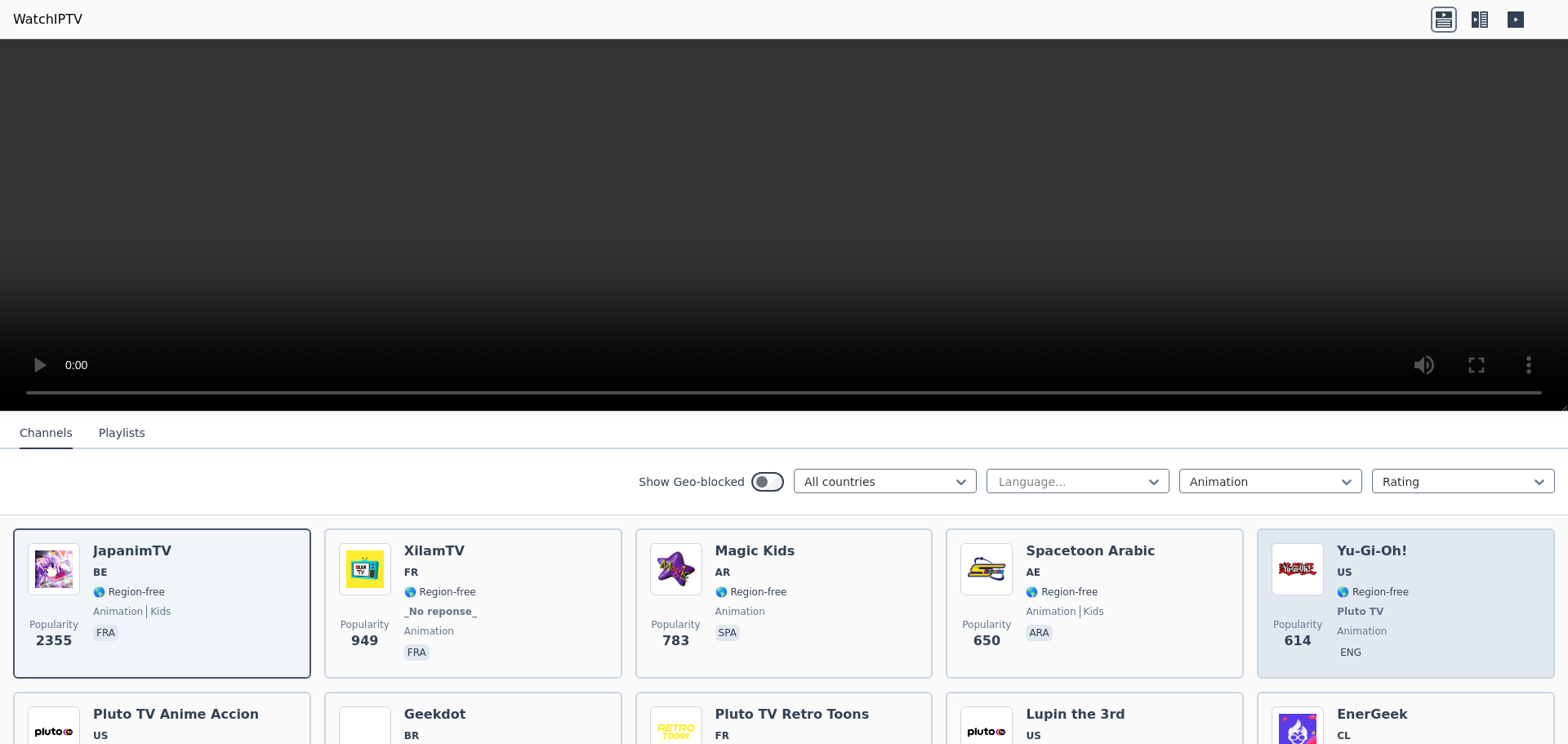
click at [1445, 615] on div "Popularity 614 Yu-Gi-Oh! US 🌎 Region-free Pluto TV animation eng" at bounding box center [1406, 604] width 268 height 121
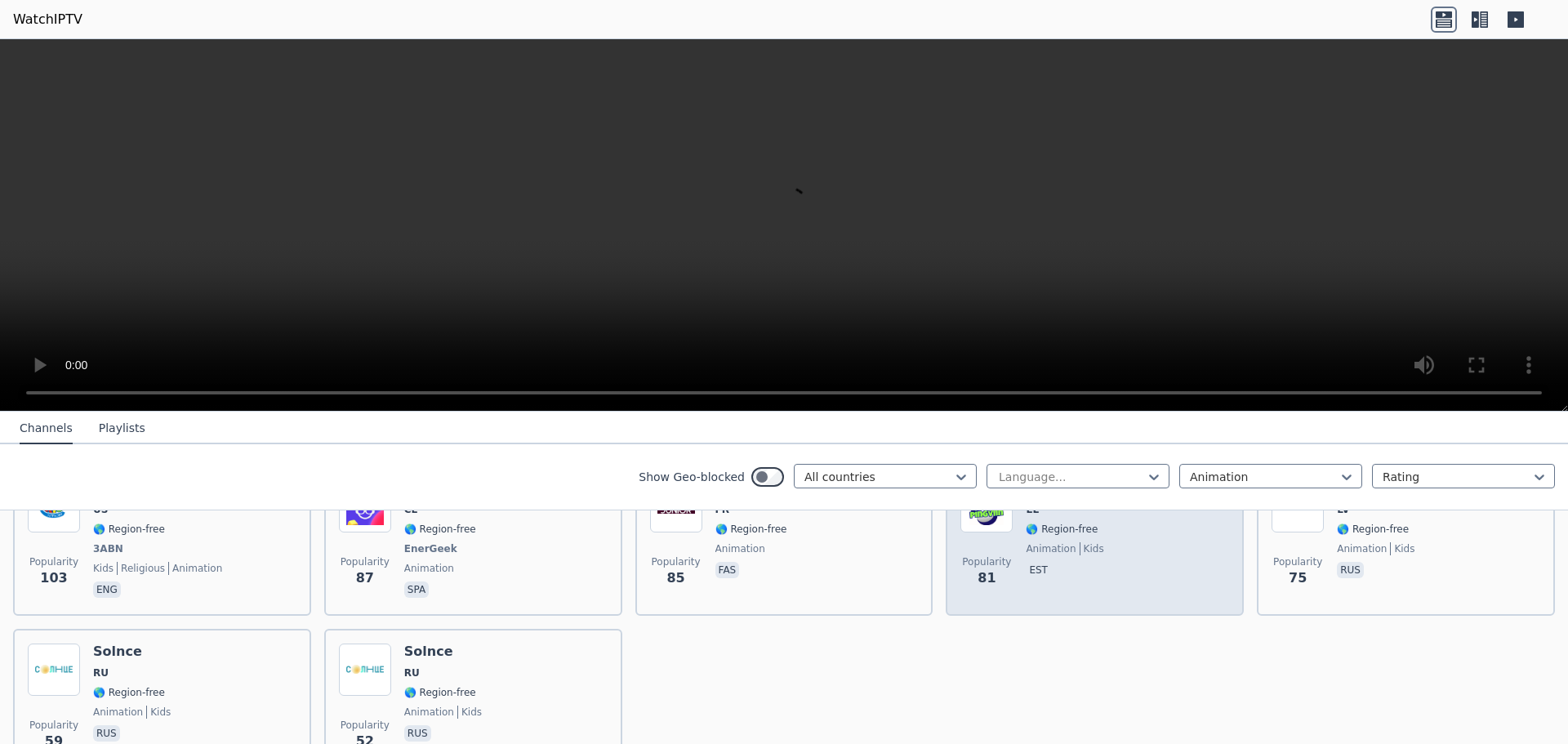
scroll to position [746, 0]
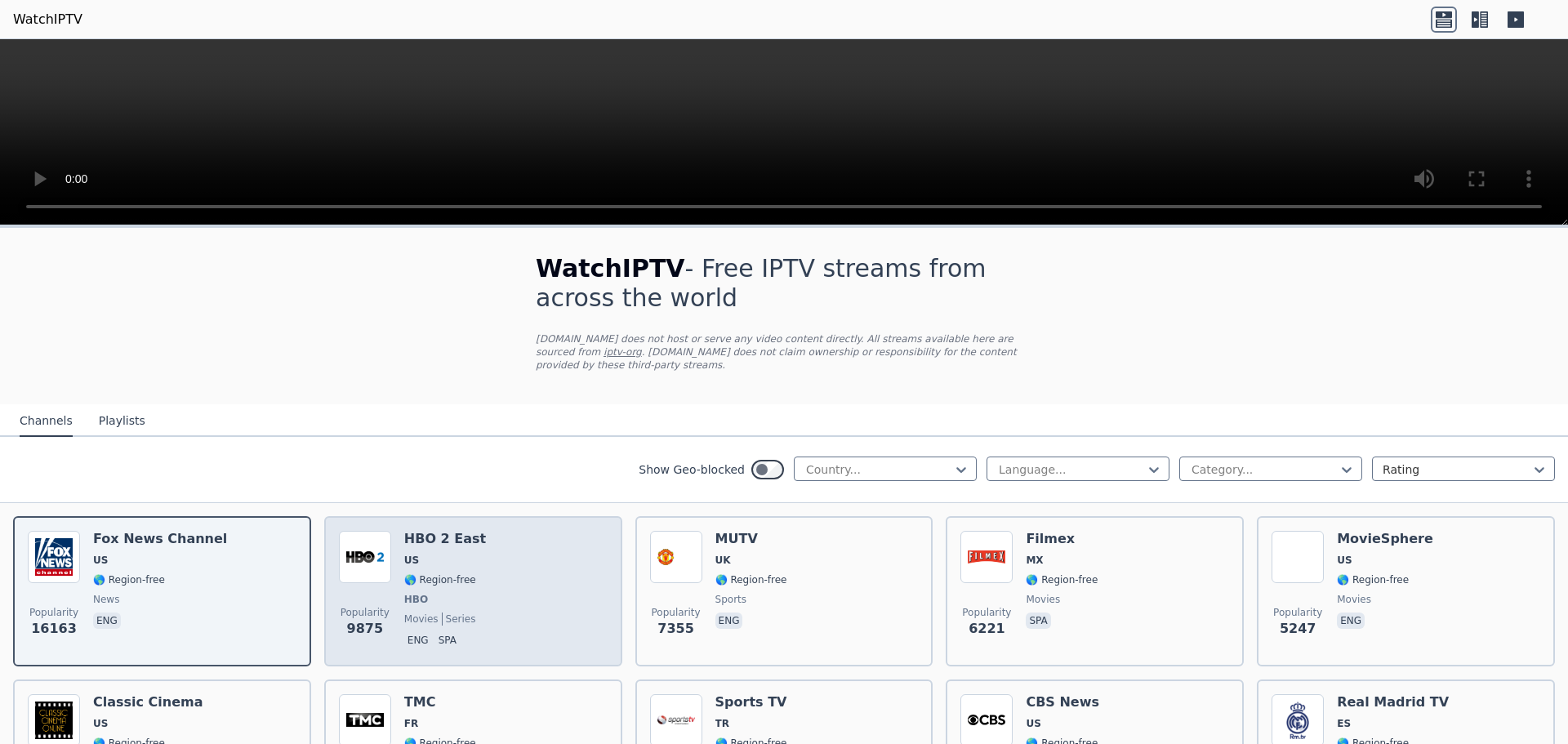
click at [499, 580] on div "Popularity 9875 HBO 2 East US 🌎 Region-free HBO movies series eng spa" at bounding box center [472, 591] width 268 height 121
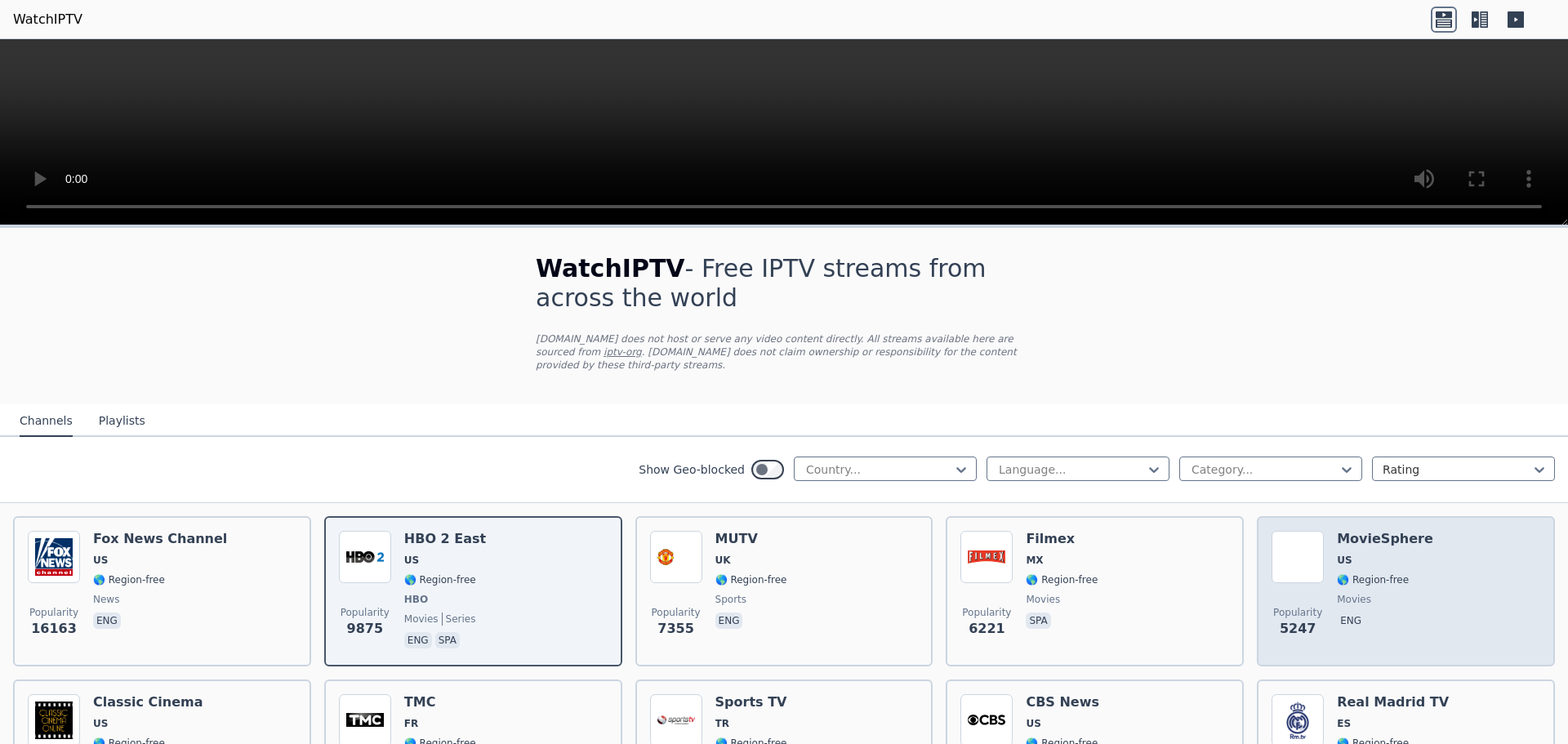
click at [1424, 578] on div "Popularity 5247 MovieSphere US 🌎 Region-free movies eng" at bounding box center [1406, 591] width 268 height 121
